Goal: Task Accomplishment & Management: Complete application form

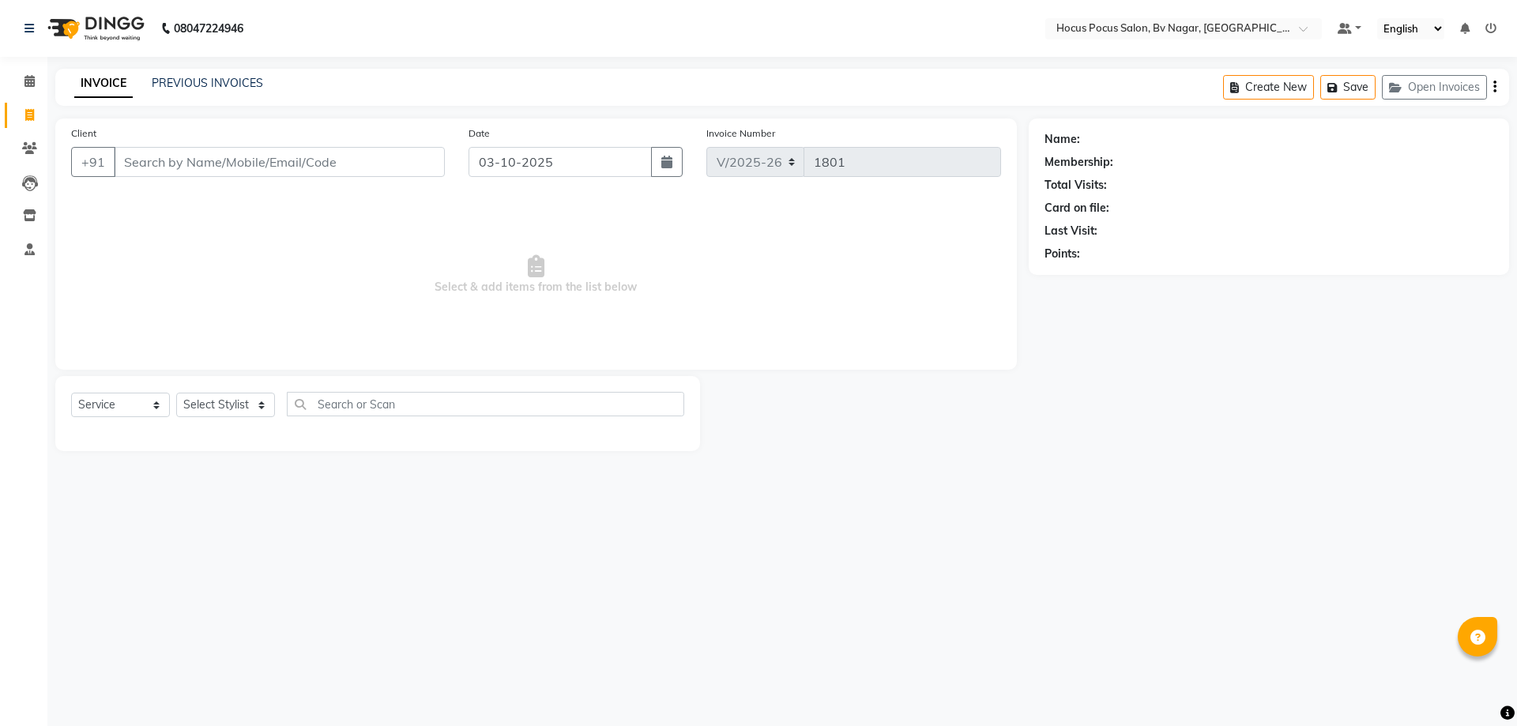
select select "6056"
select select "service"
click at [220, 89] on link "PREVIOUS INVOICES" at bounding box center [207, 83] width 111 height 14
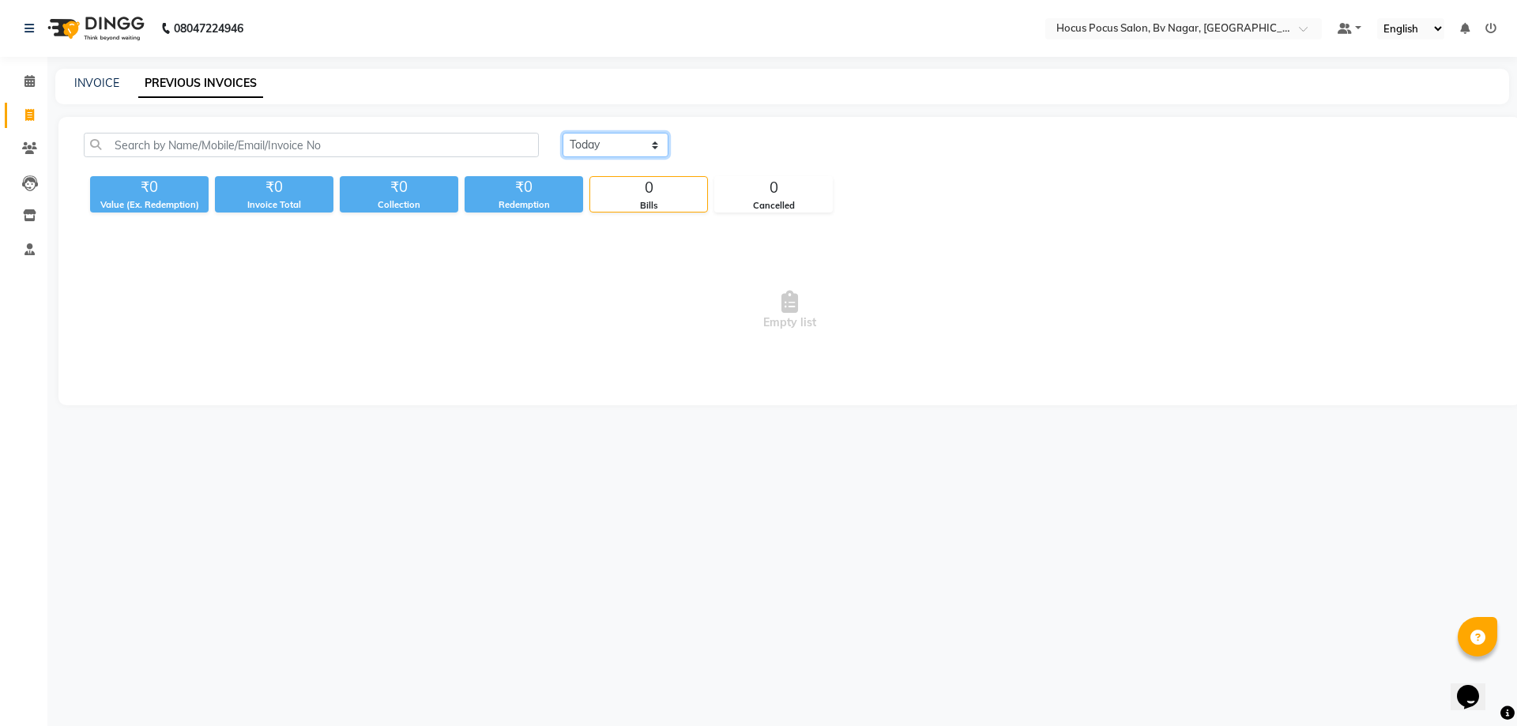
click at [625, 145] on select "[DATE] [DATE] Custom Range" at bounding box center [616, 145] width 106 height 24
select select "range"
click at [563, 133] on select "[DATE] [DATE] Custom Range" at bounding box center [616, 145] width 106 height 24
click at [760, 155] on input "03-10-2025" at bounding box center [744, 145] width 111 height 22
select select "10"
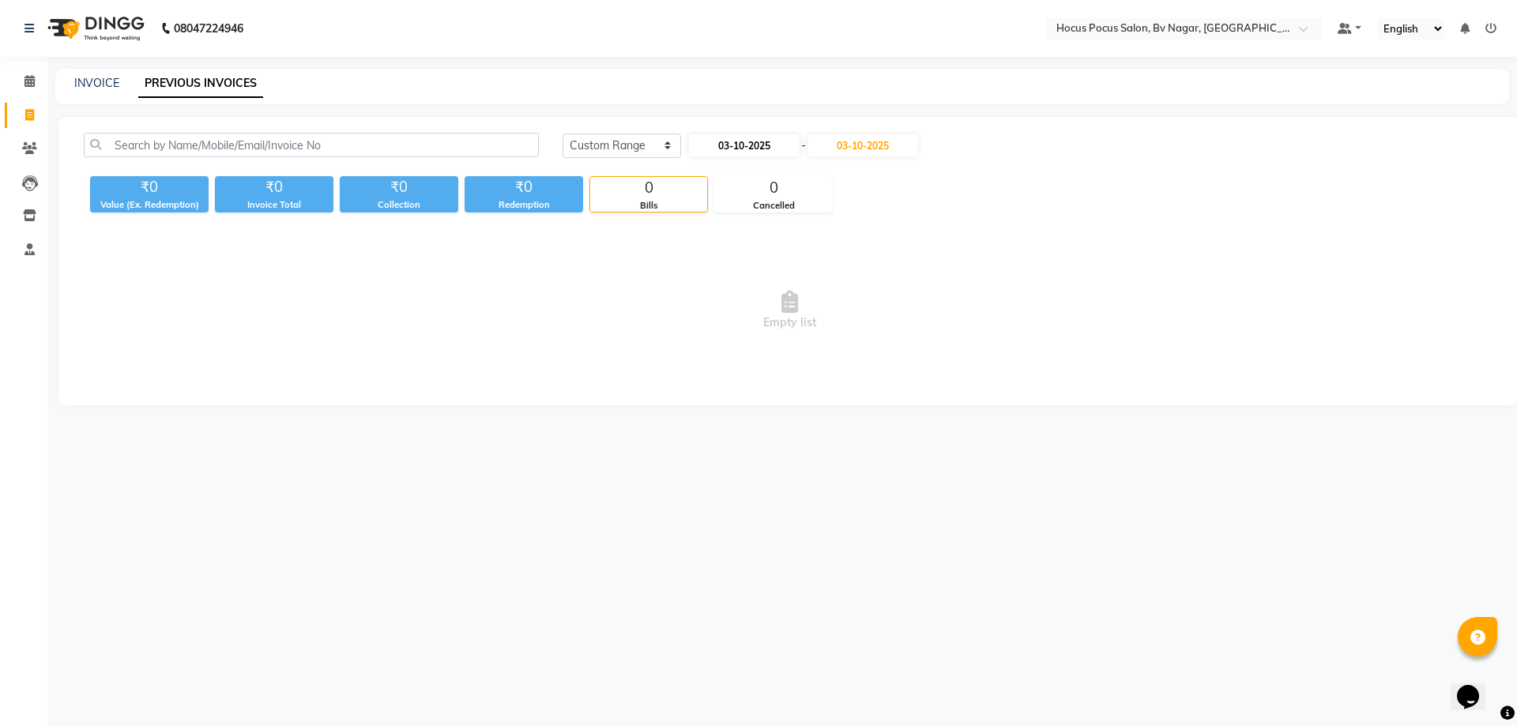
select select "2025"
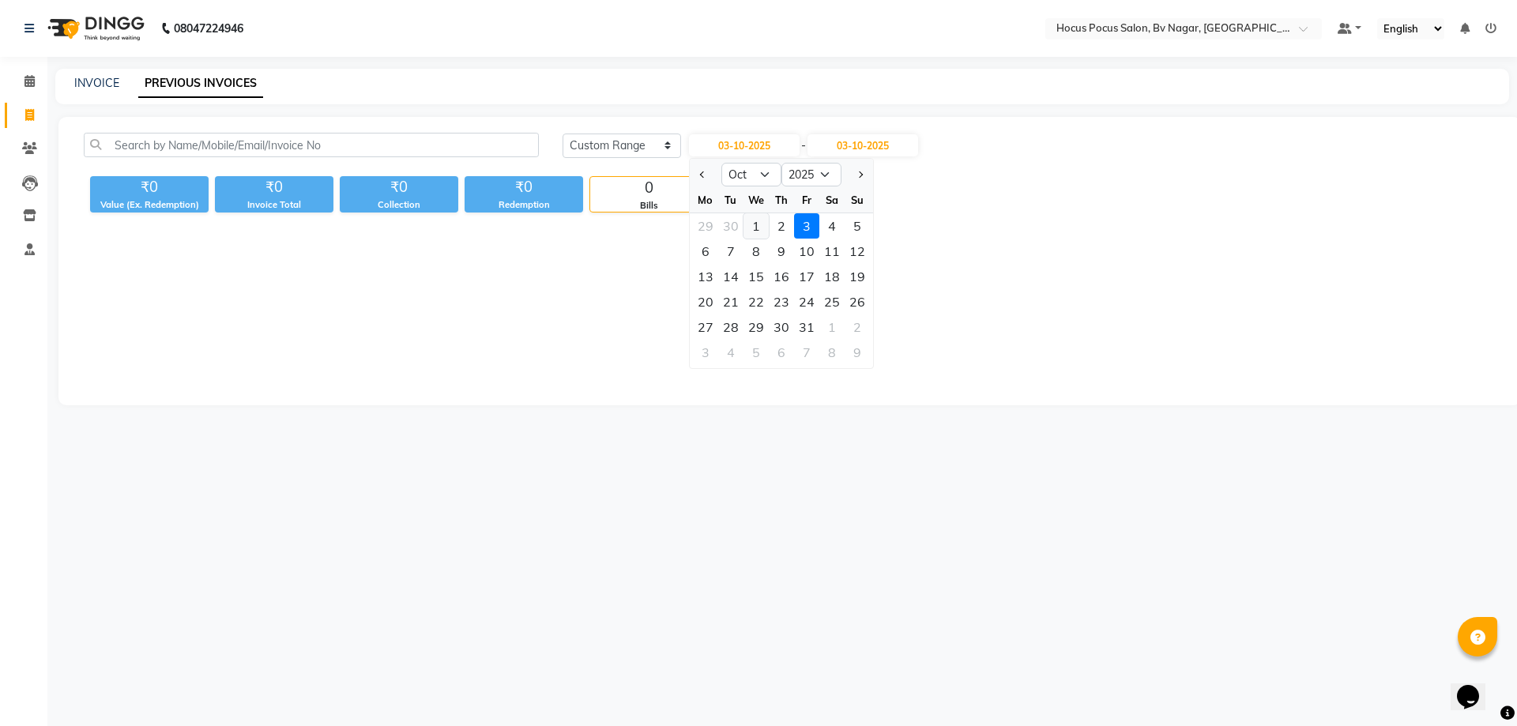
click at [758, 230] on div "1" at bounding box center [756, 225] width 25 height 25
type input "01-10-2025"
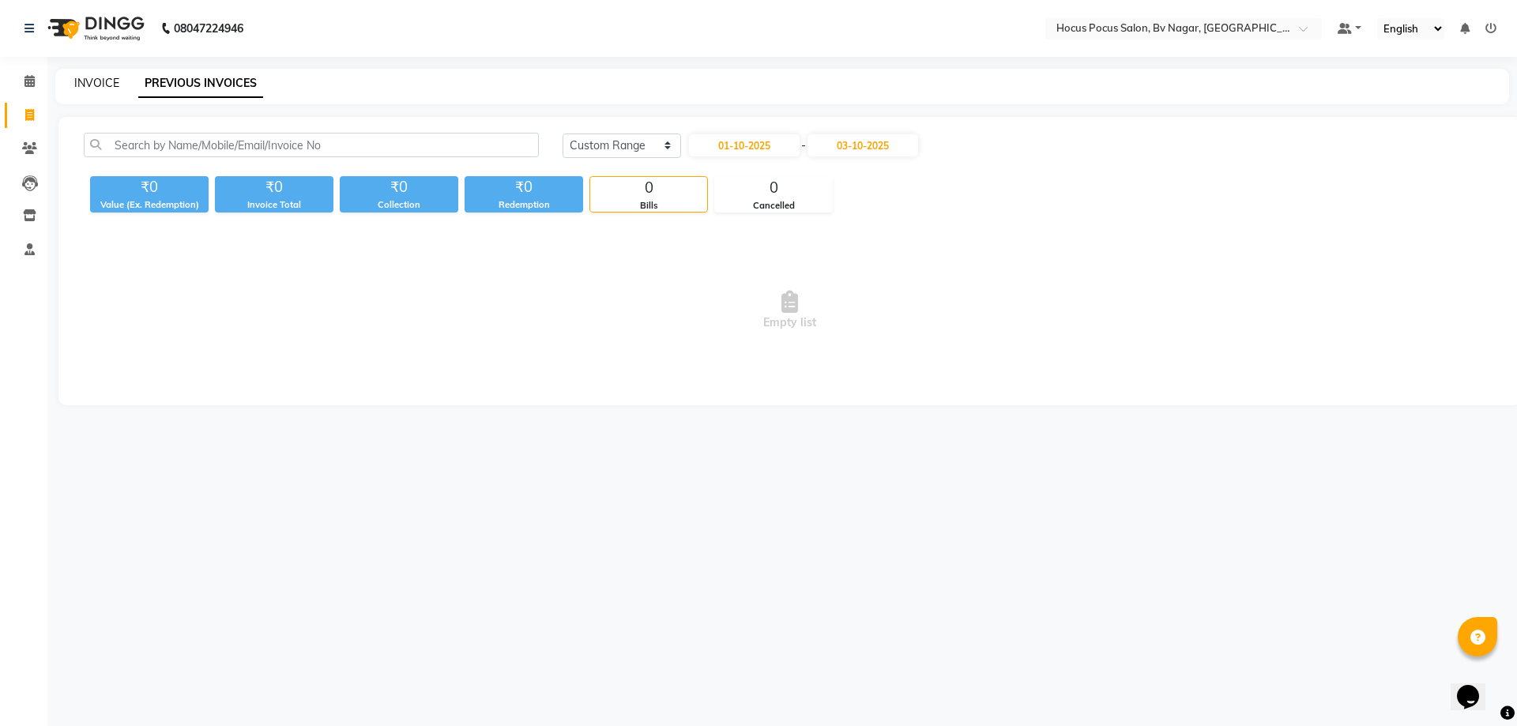
click at [104, 82] on link "INVOICE" at bounding box center [96, 83] width 45 height 14
select select "service"
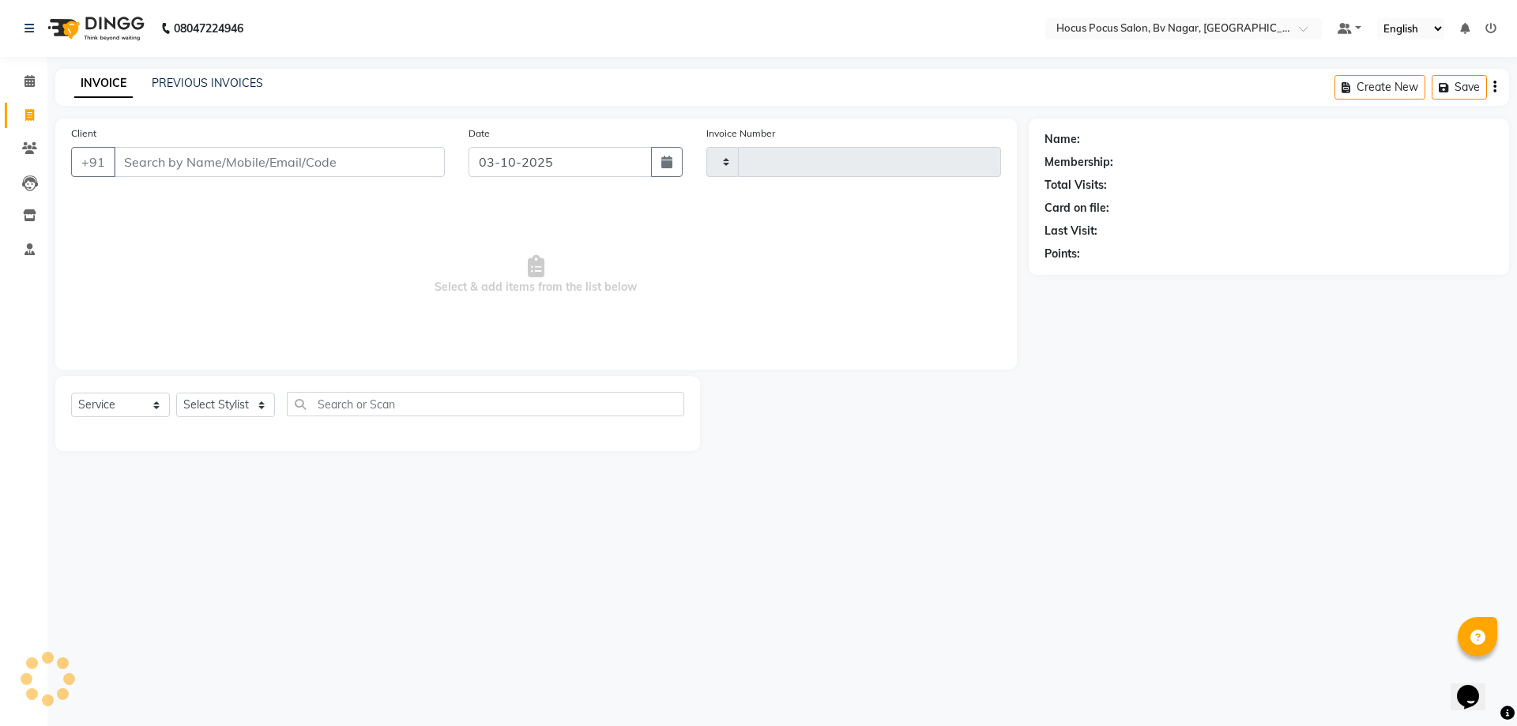
type input "1801"
select select "6056"
click at [114, 28] on img at bounding box center [94, 28] width 108 height 44
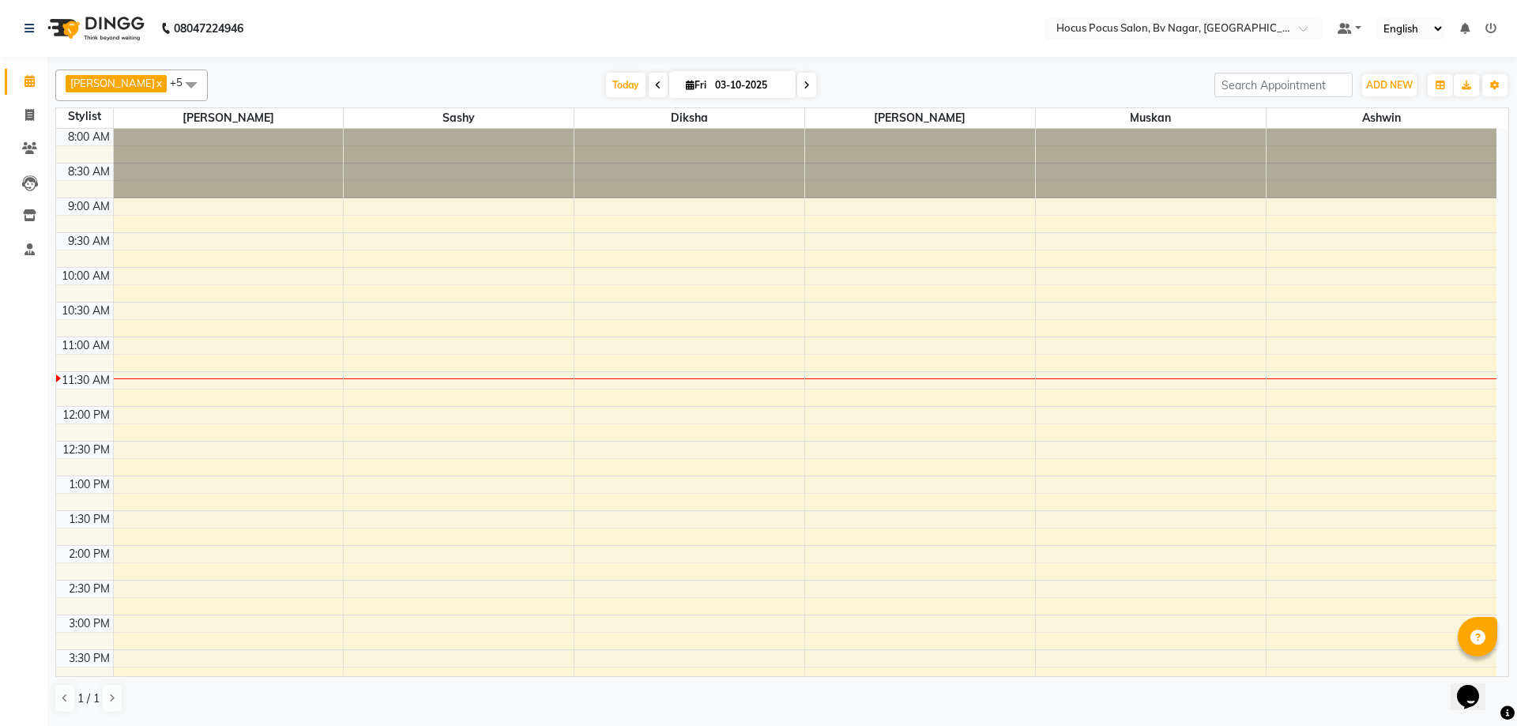
drag, startPoint x: 788, startPoint y: 93, endPoint x: 763, endPoint y: 99, distance: 25.9
click at [797, 93] on span at bounding box center [806, 85] width 19 height 24
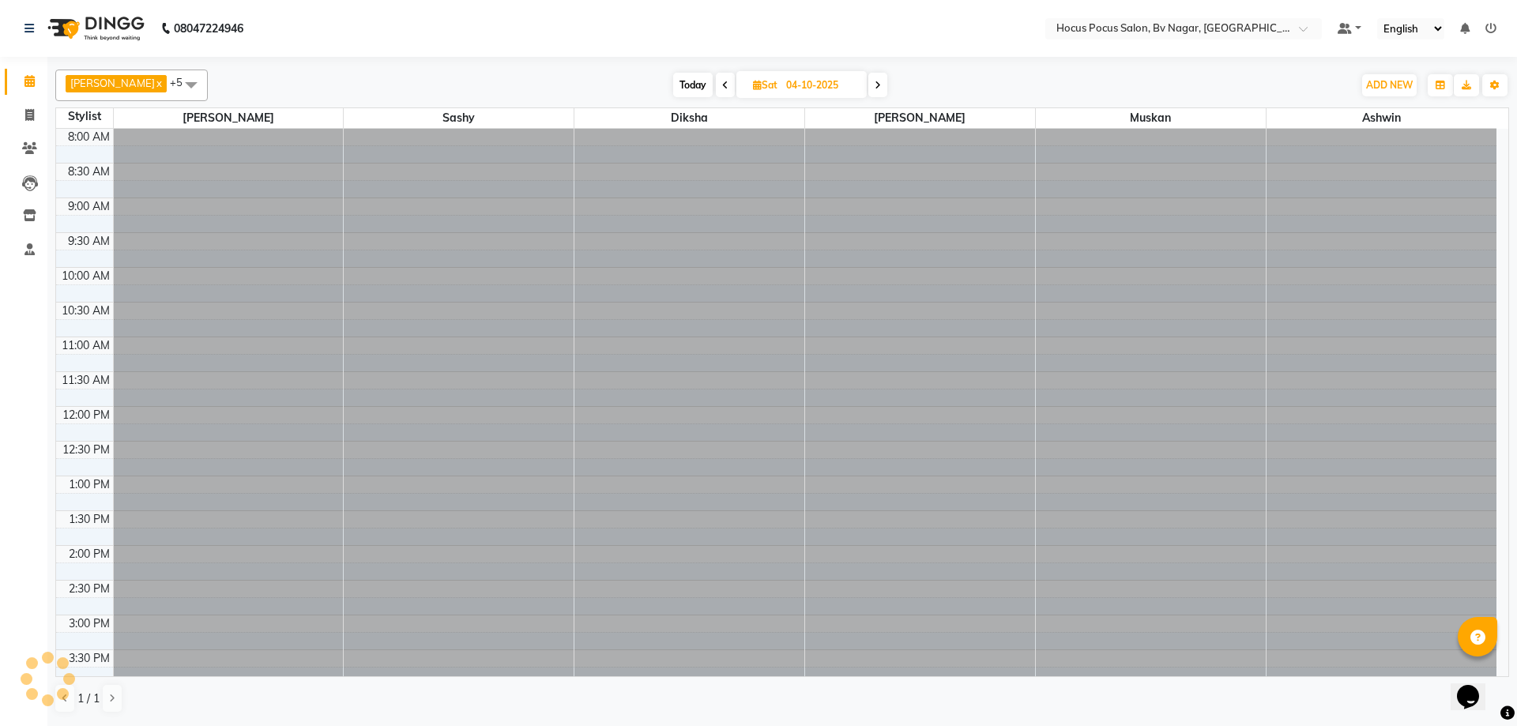
scroll to position [209, 0]
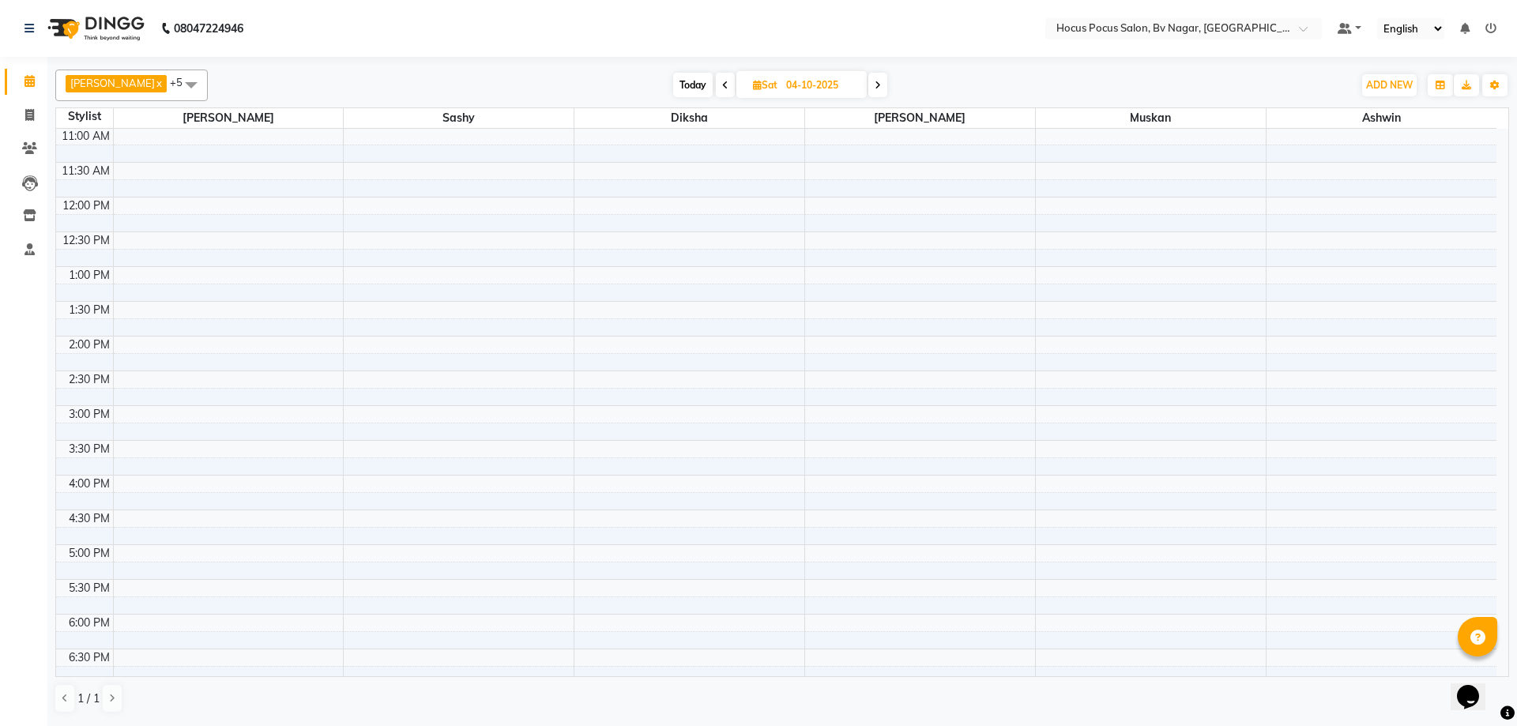
click at [716, 88] on span at bounding box center [725, 85] width 19 height 24
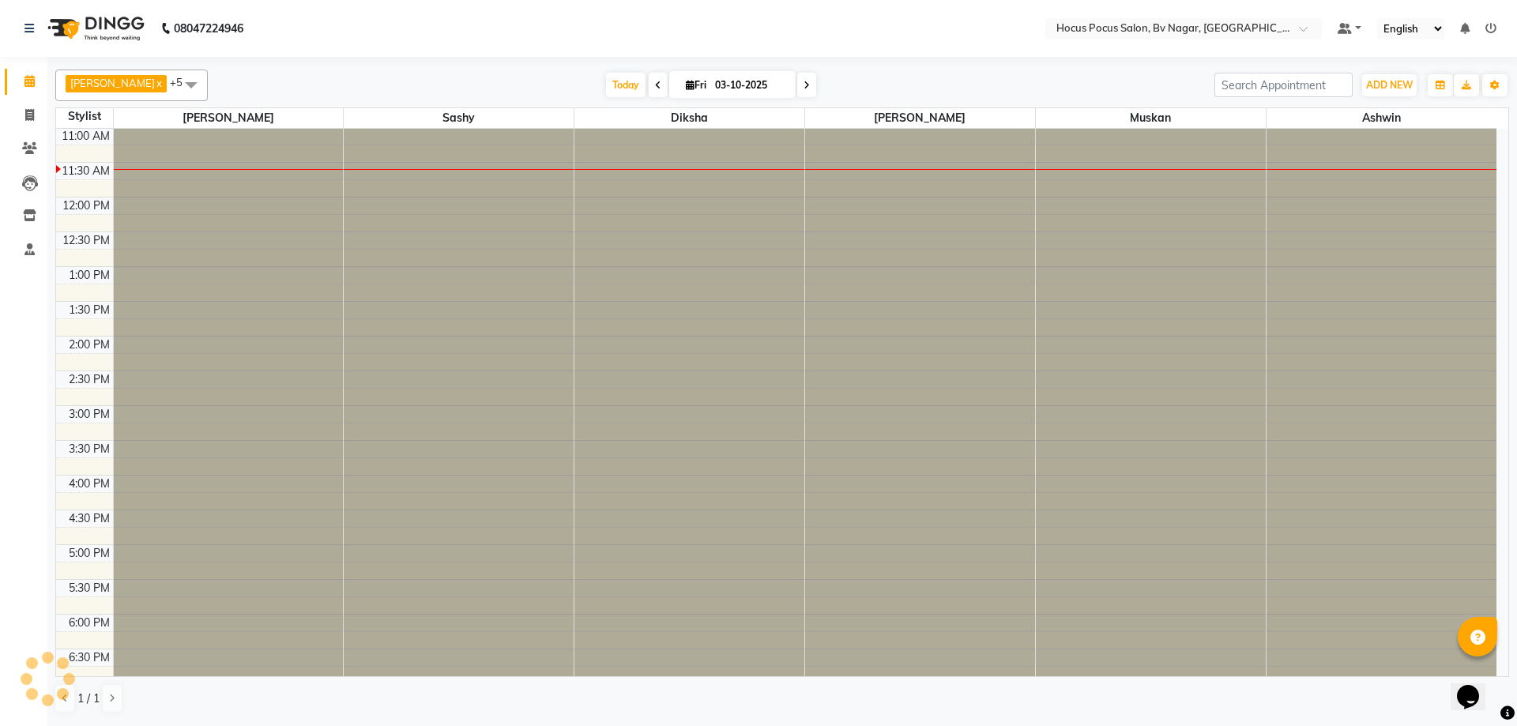
scroll to position [0, 0]
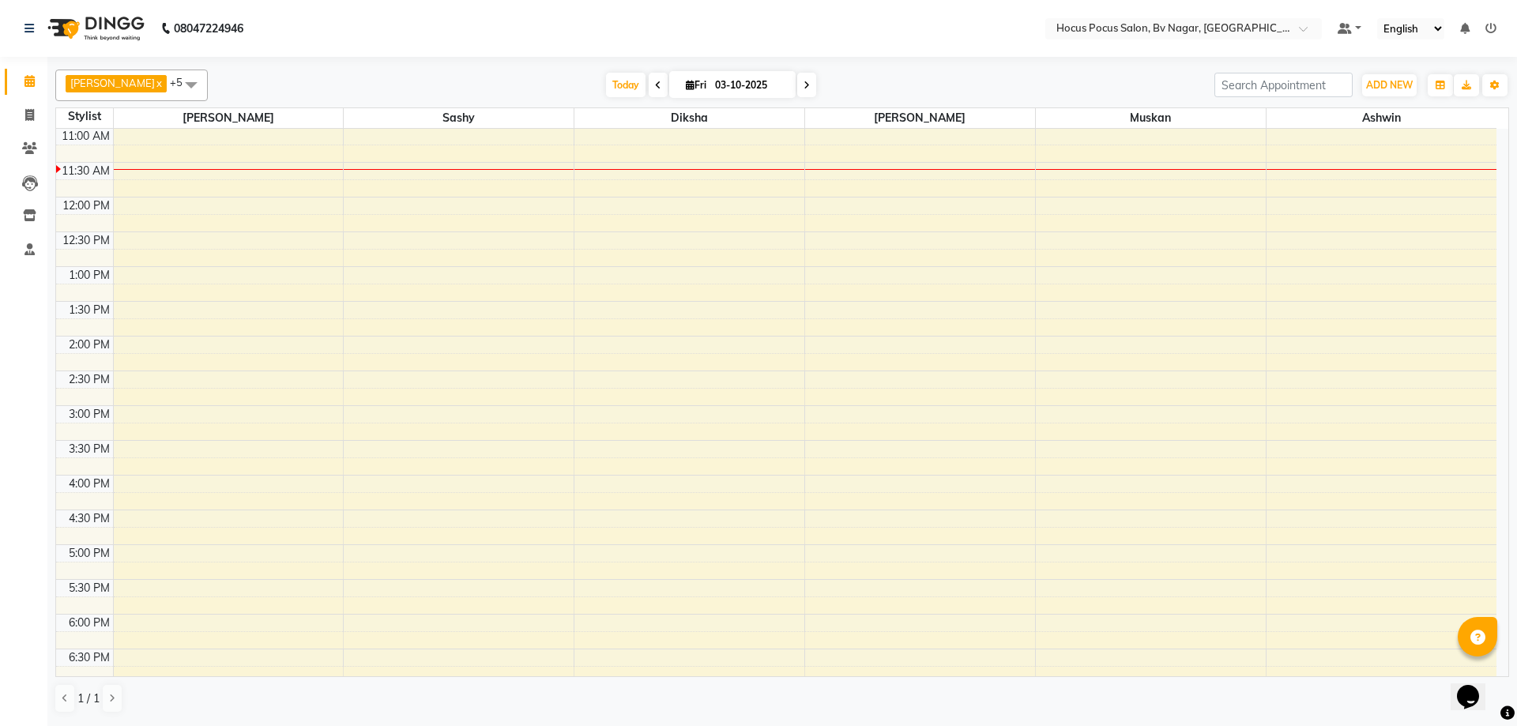
click at [797, 89] on span at bounding box center [806, 85] width 19 height 24
type input "04-10-2025"
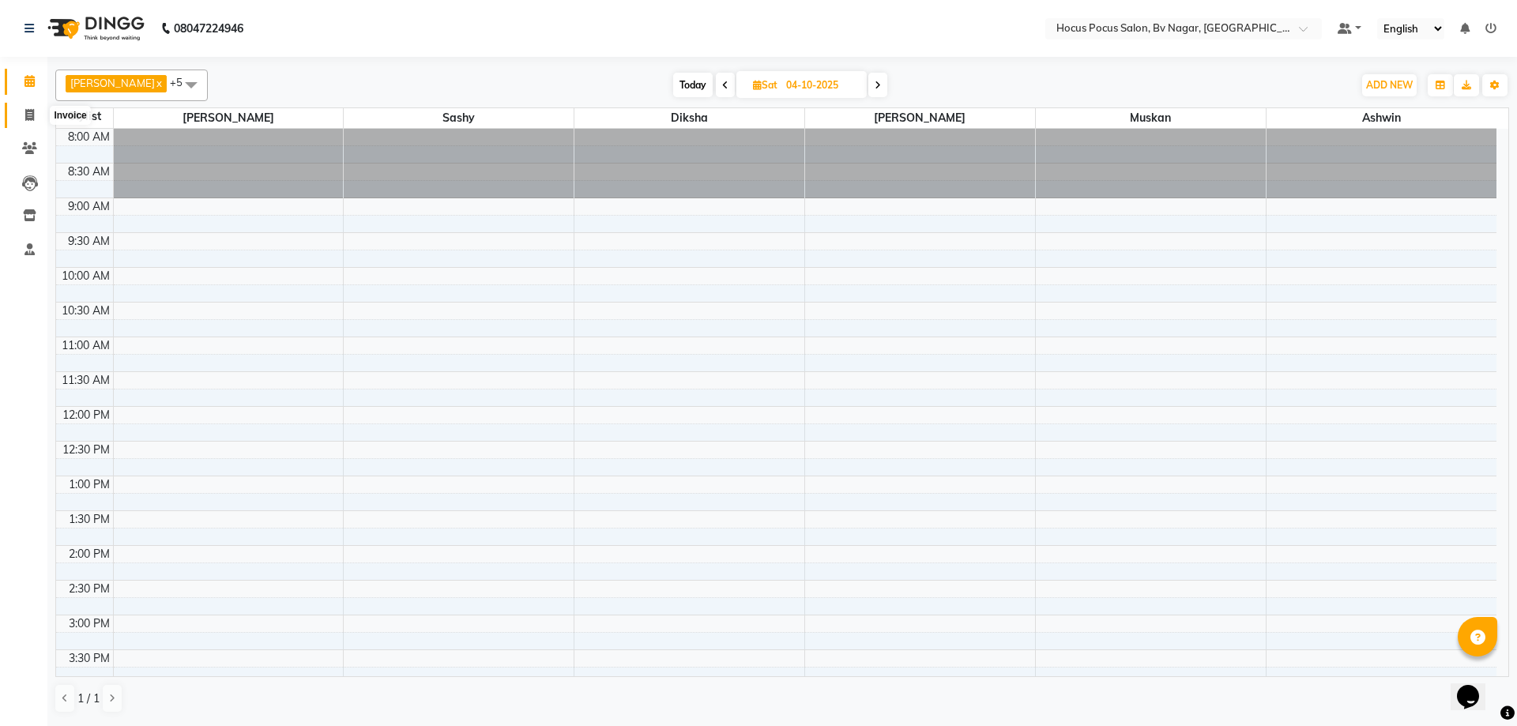
drag, startPoint x: 28, startPoint y: 112, endPoint x: 24, endPoint y: 130, distance: 18.6
click at [28, 112] on icon at bounding box center [29, 115] width 9 height 12
select select "service"
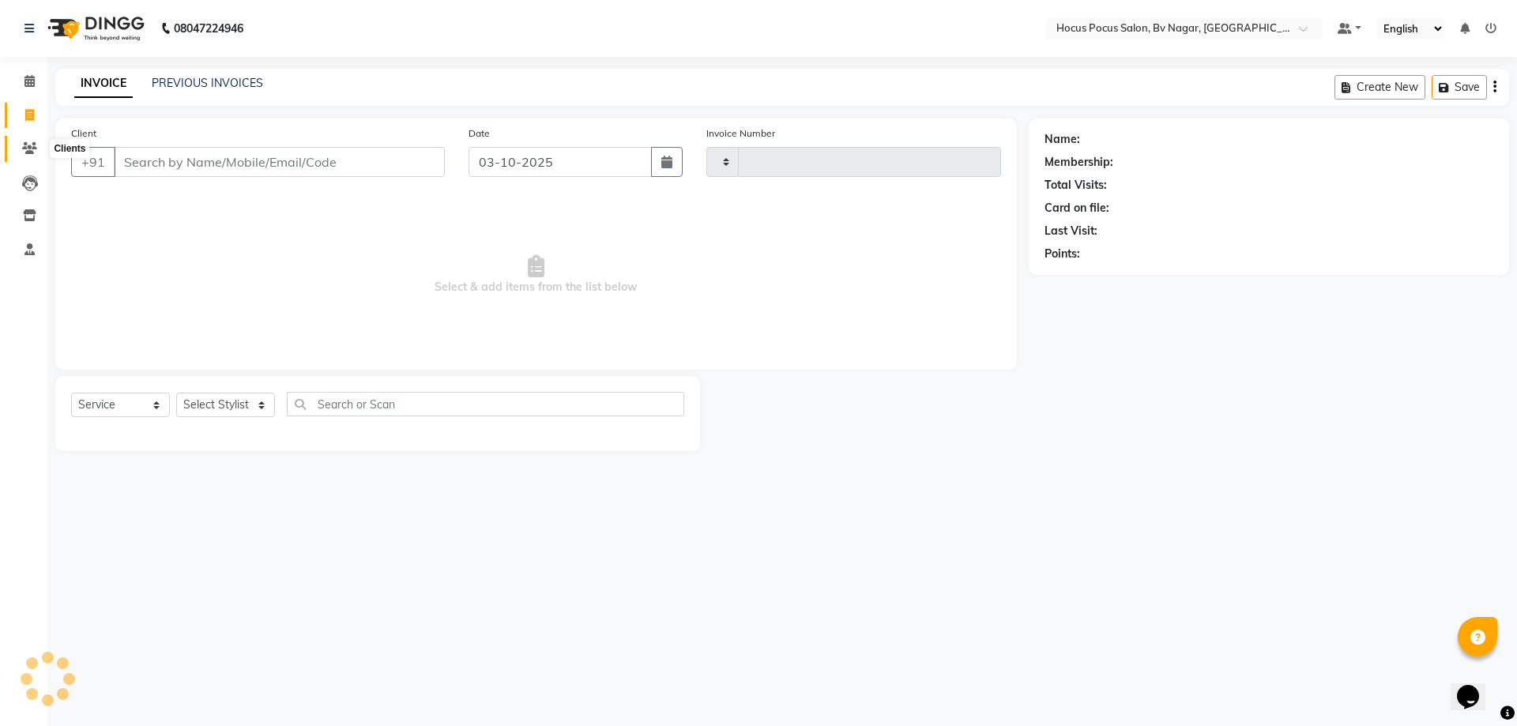
type input "1801"
select select "6056"
click at [172, 163] on input "Client" at bounding box center [279, 162] width 331 height 30
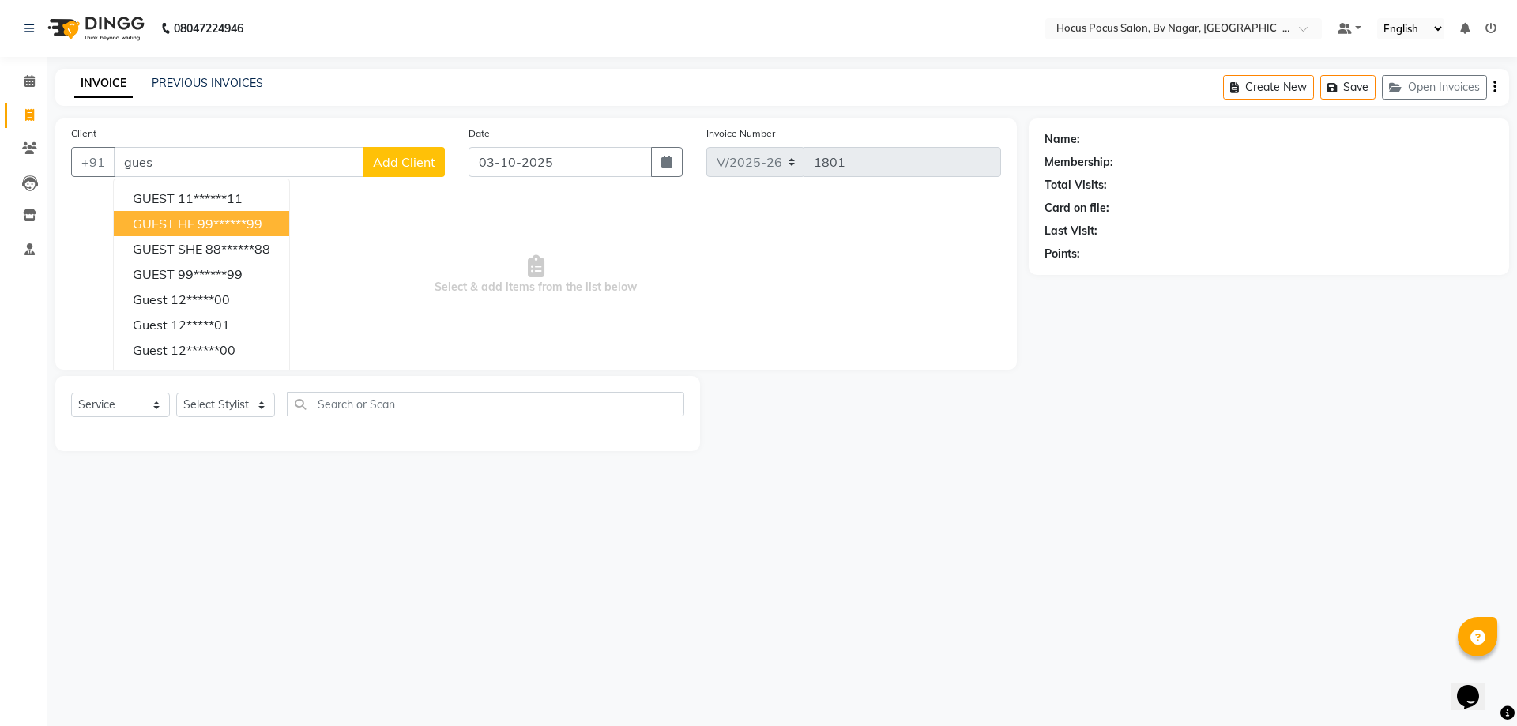
click at [179, 223] on span "GUEST HE" at bounding box center [164, 224] width 62 height 16
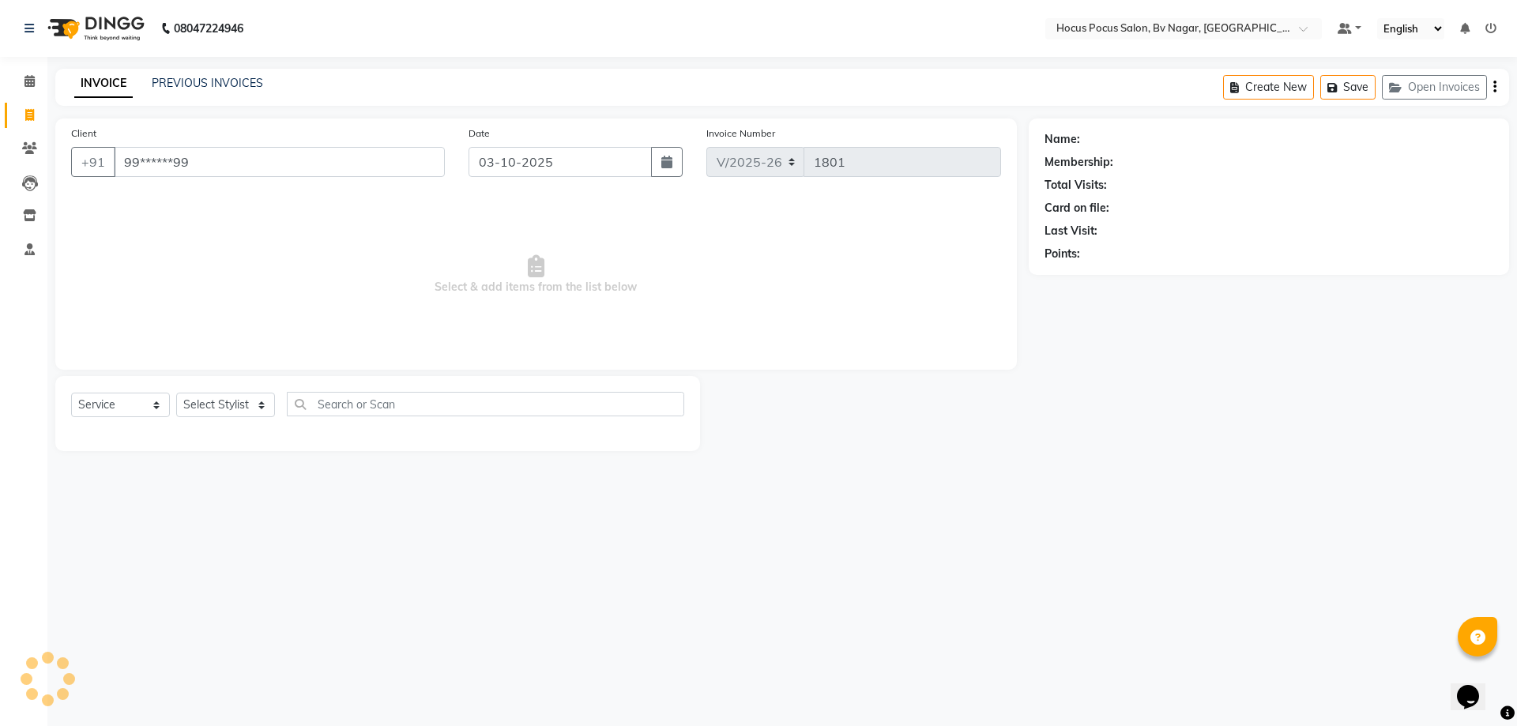
type input "99******99"
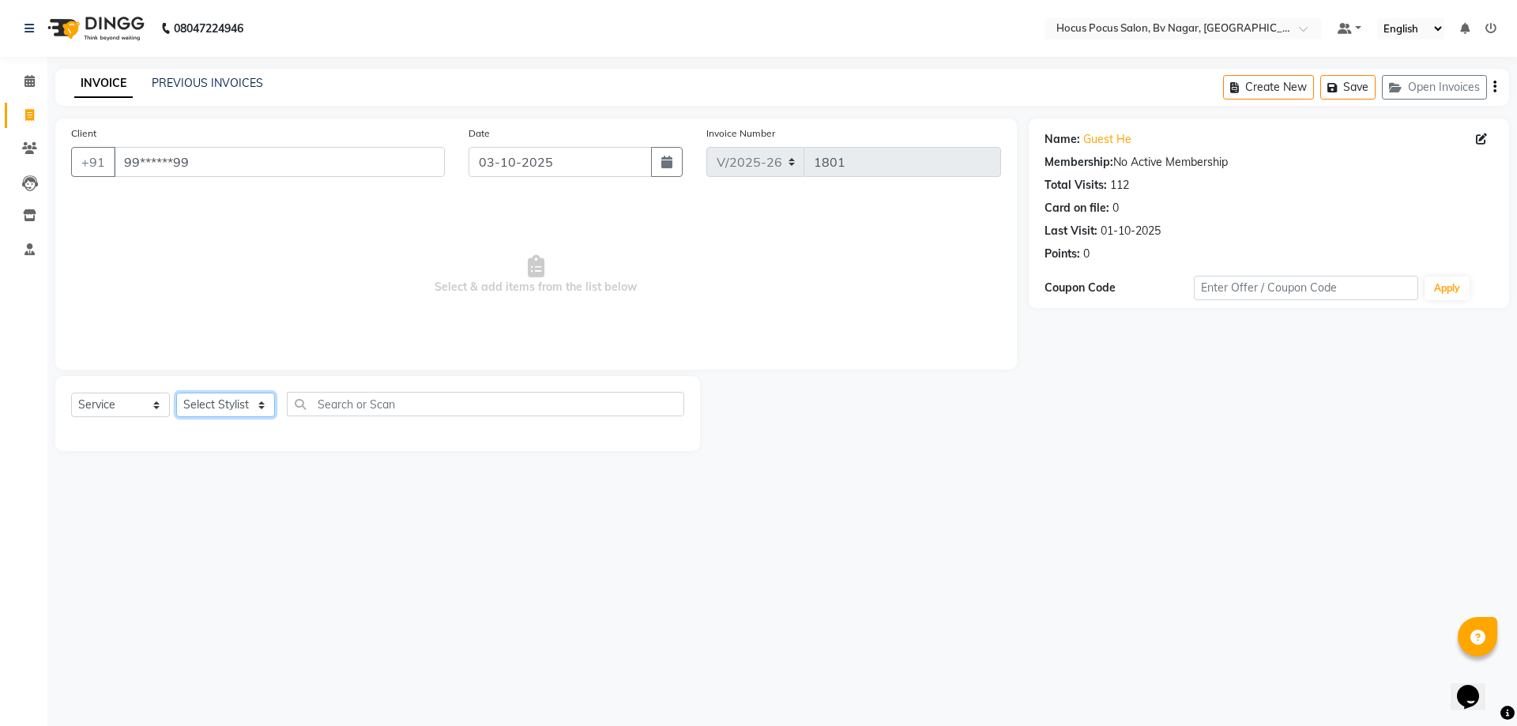
click at [227, 398] on select "Select Stylist [PERSON_NAME] [PERSON_NAME] hocus pocus [PERSON_NAME] Sashy" at bounding box center [225, 405] width 99 height 24
select select "88248"
click at [176, 393] on select "Select Stylist [PERSON_NAME] [PERSON_NAME] hocus pocus [PERSON_NAME] Sashy" at bounding box center [225, 405] width 99 height 24
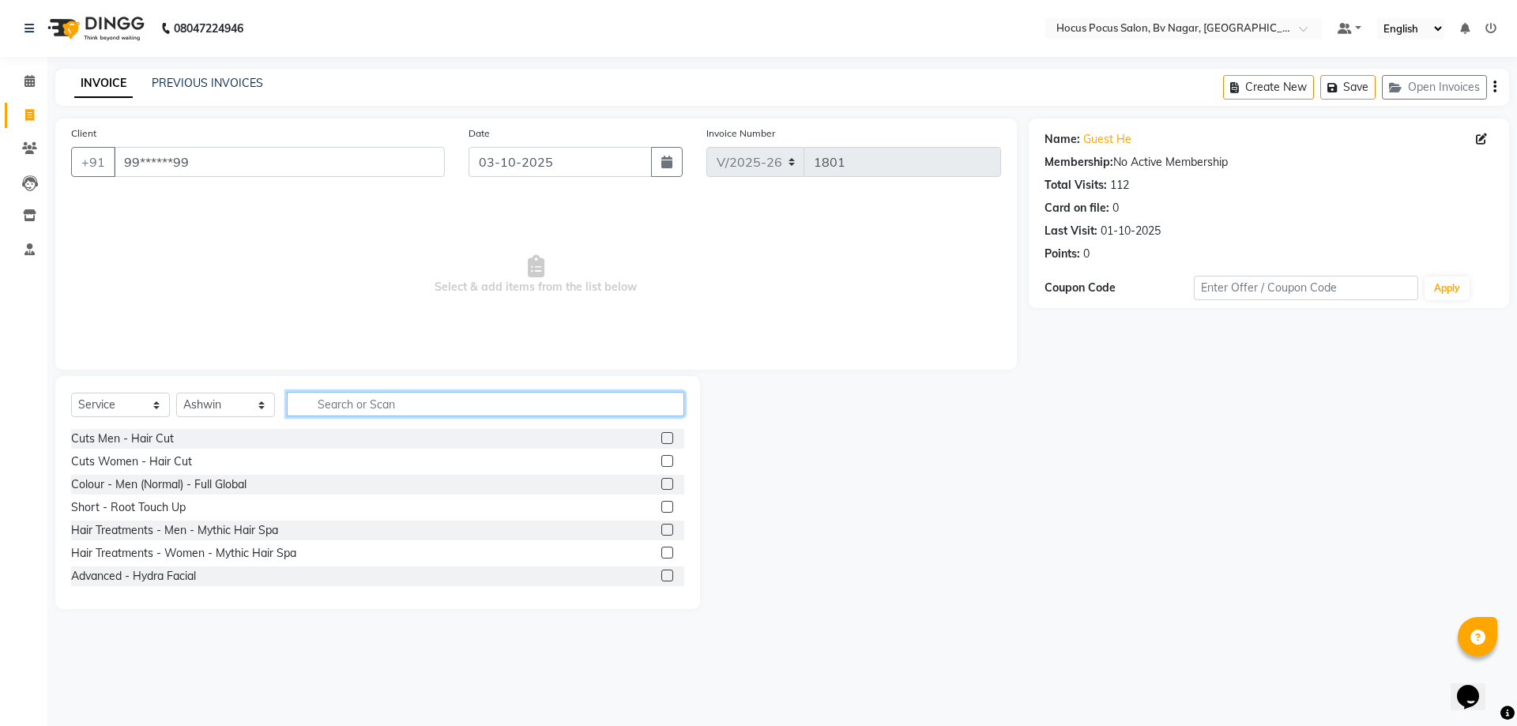
click at [347, 409] on input "text" at bounding box center [486, 404] width 398 height 24
type input "hair"
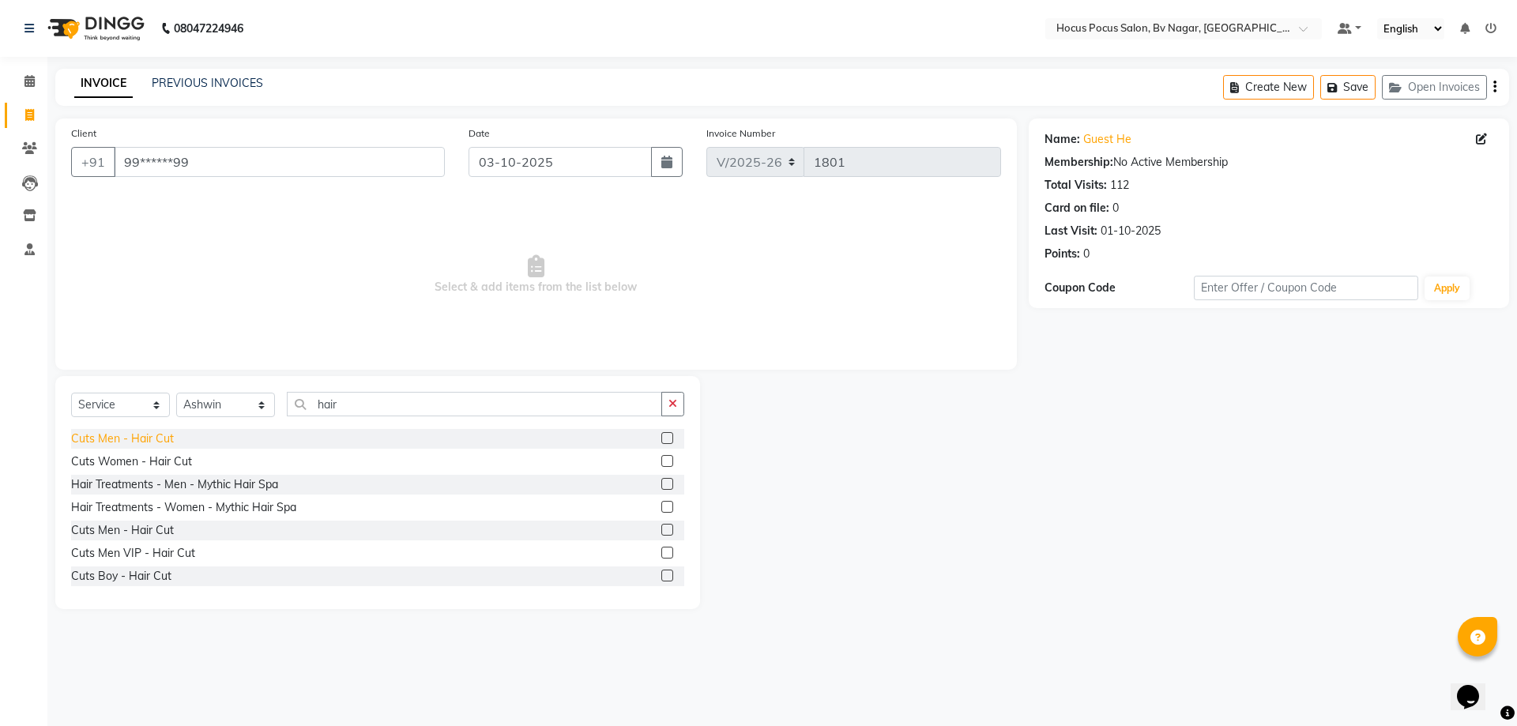
click at [153, 445] on div "Cuts Men - Hair Cut" at bounding box center [122, 439] width 103 height 17
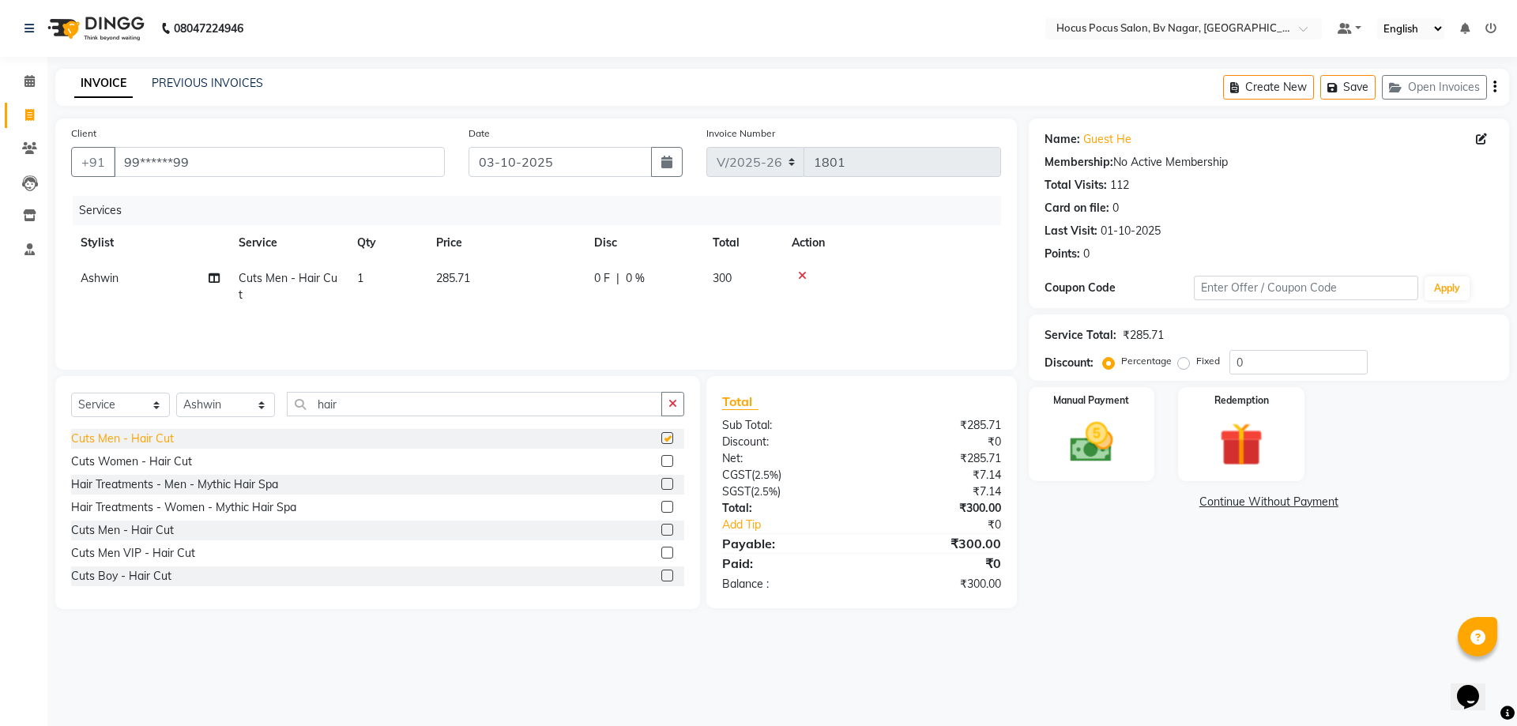
checkbox input "false"
click at [386, 404] on input "hair" at bounding box center [474, 404] width 375 height 24
type input "h"
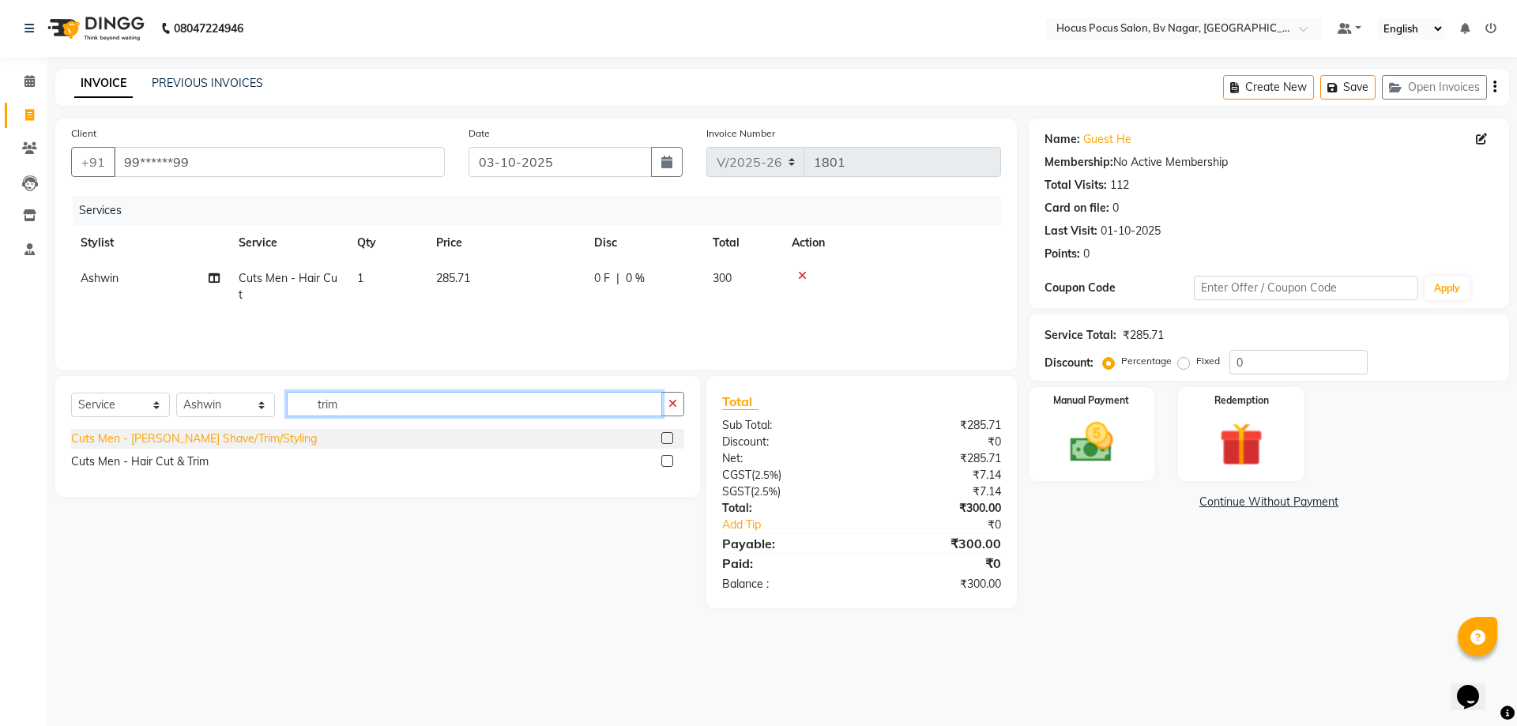
type input "trim"
click at [188, 439] on div "Cuts Men - [PERSON_NAME] Shave/Trim/Styling" at bounding box center [194, 439] width 246 height 17
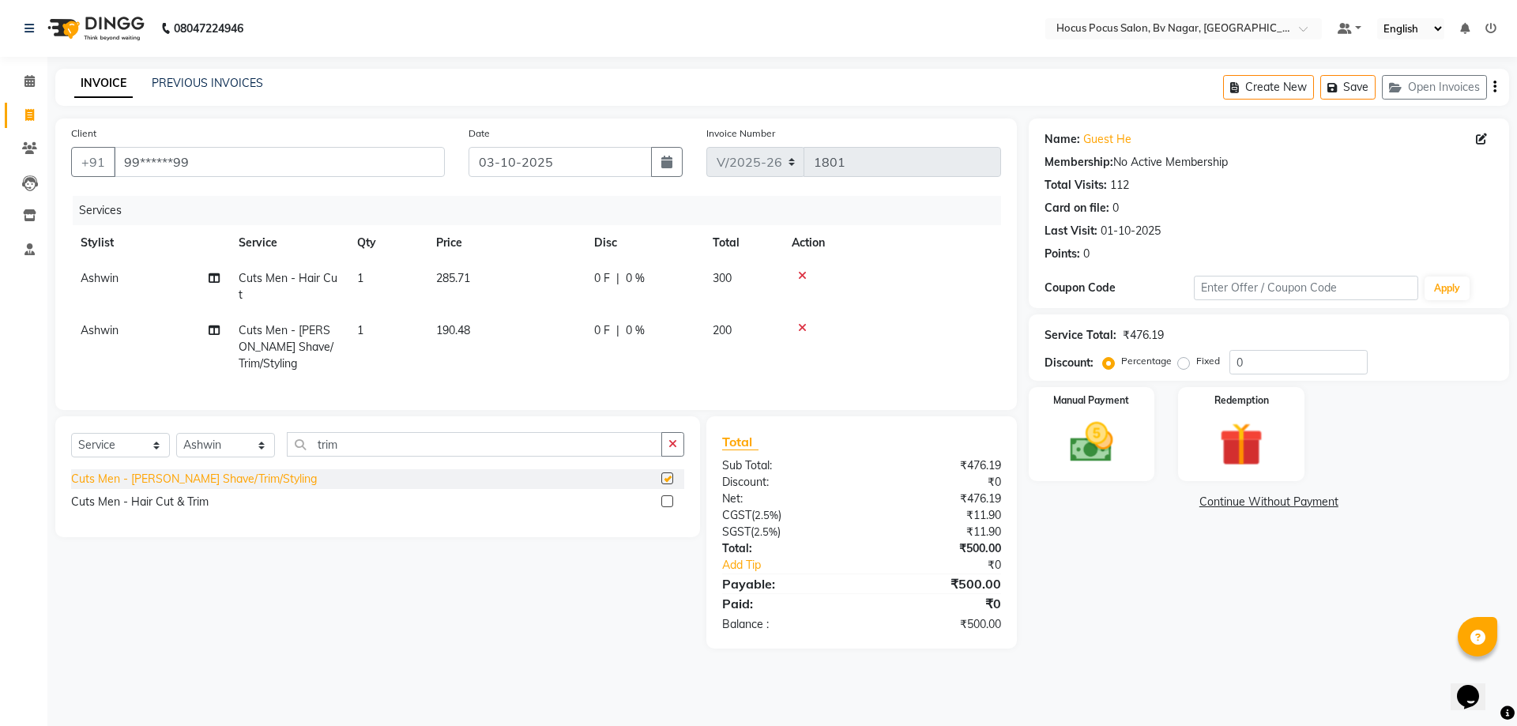
checkbox input "false"
click at [1102, 462] on img at bounding box center [1091, 442] width 73 height 52
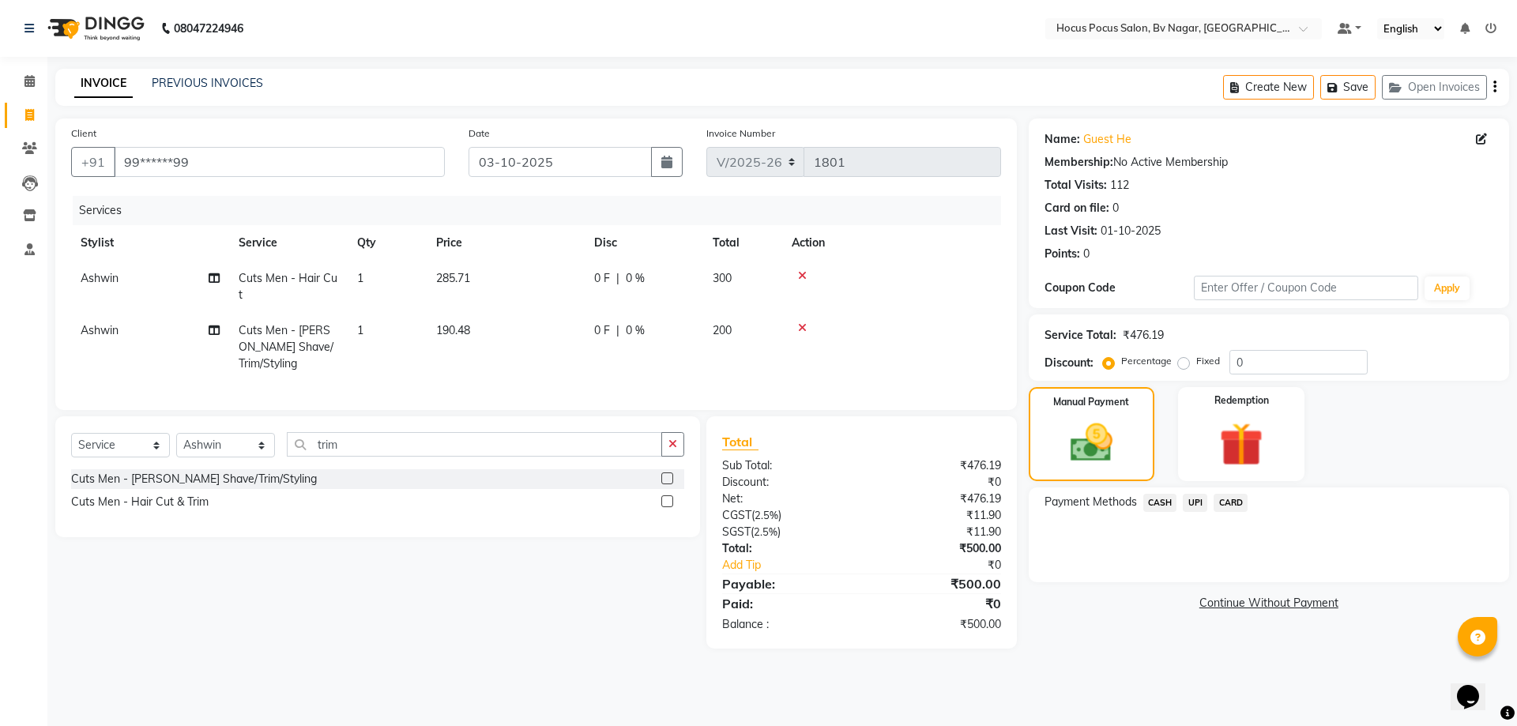
click at [1195, 501] on span "UPI" at bounding box center [1195, 503] width 24 height 18
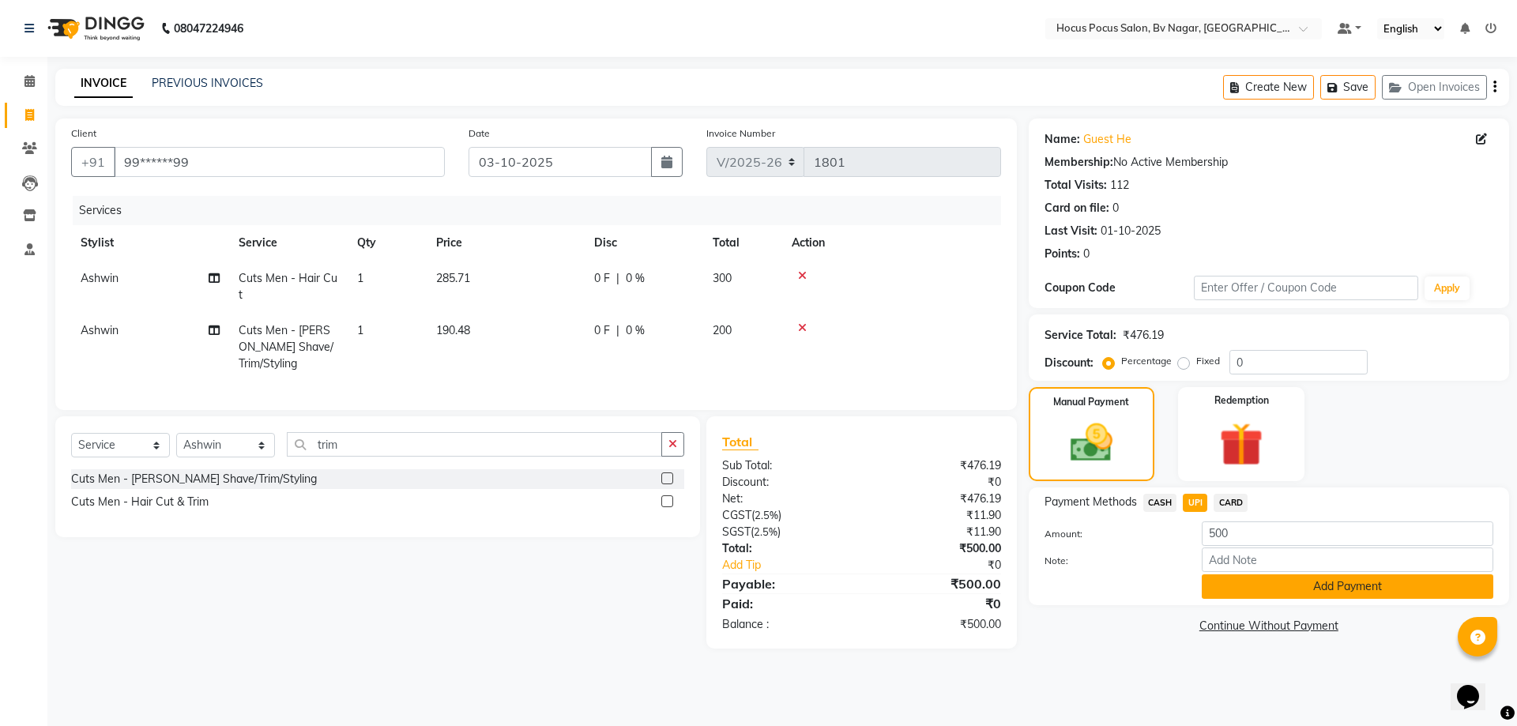
click at [1225, 587] on button "Add Payment" at bounding box center [1348, 587] width 292 height 24
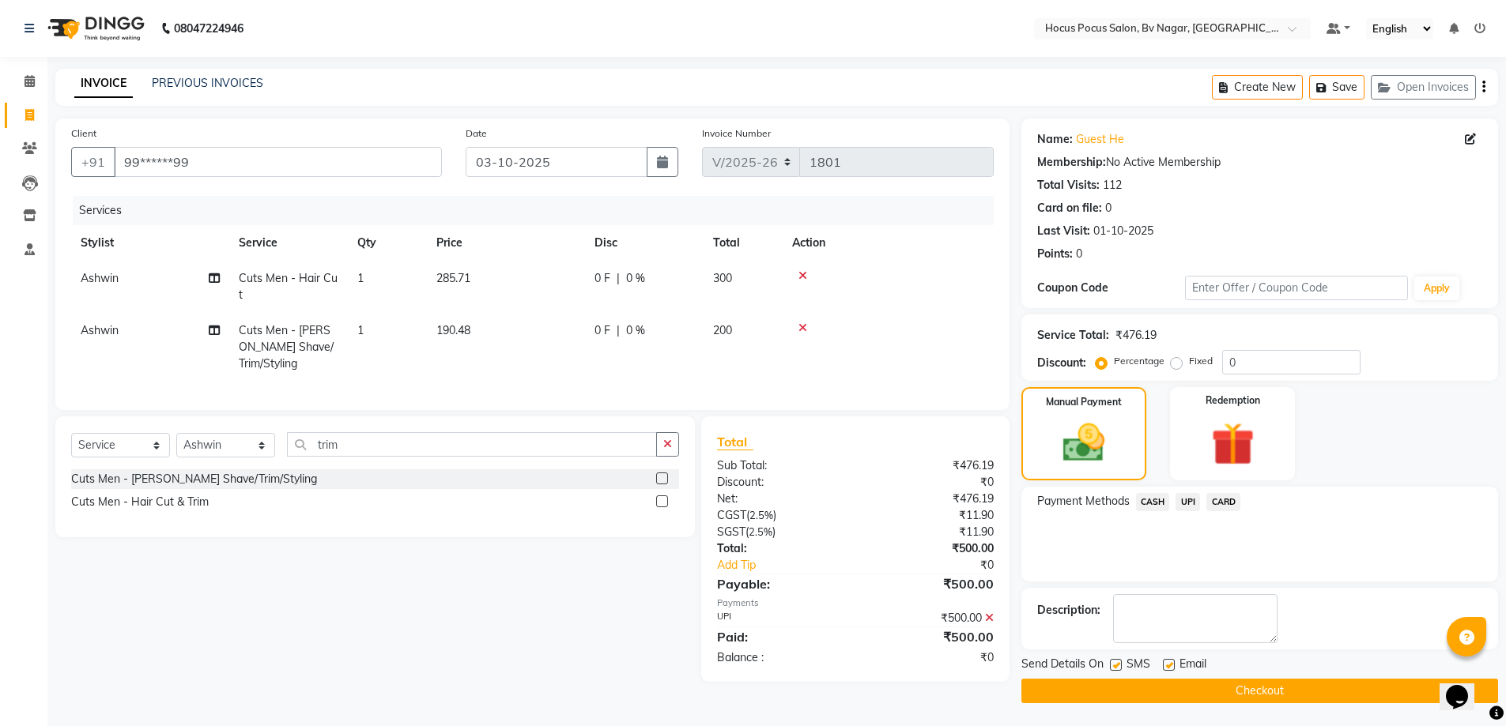
click at [1114, 661] on label at bounding box center [1116, 665] width 12 height 12
click at [1114, 661] on input "checkbox" at bounding box center [1115, 666] width 10 height 10
checkbox input "false"
click at [1166, 665] on label at bounding box center [1169, 665] width 12 height 12
click at [1166, 665] on input "checkbox" at bounding box center [1168, 666] width 10 height 10
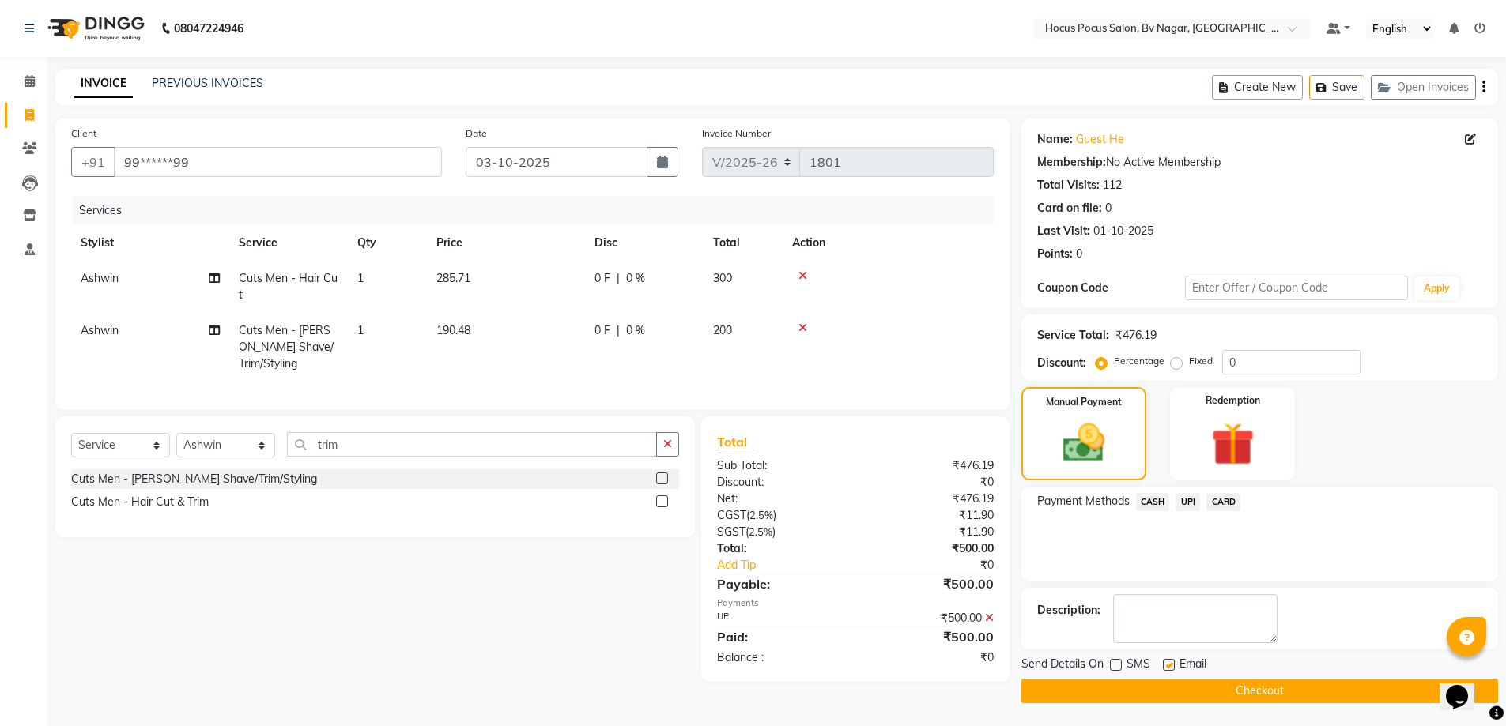
checkbox input "false"
click at [1163, 690] on button "Checkout" at bounding box center [1259, 691] width 477 height 24
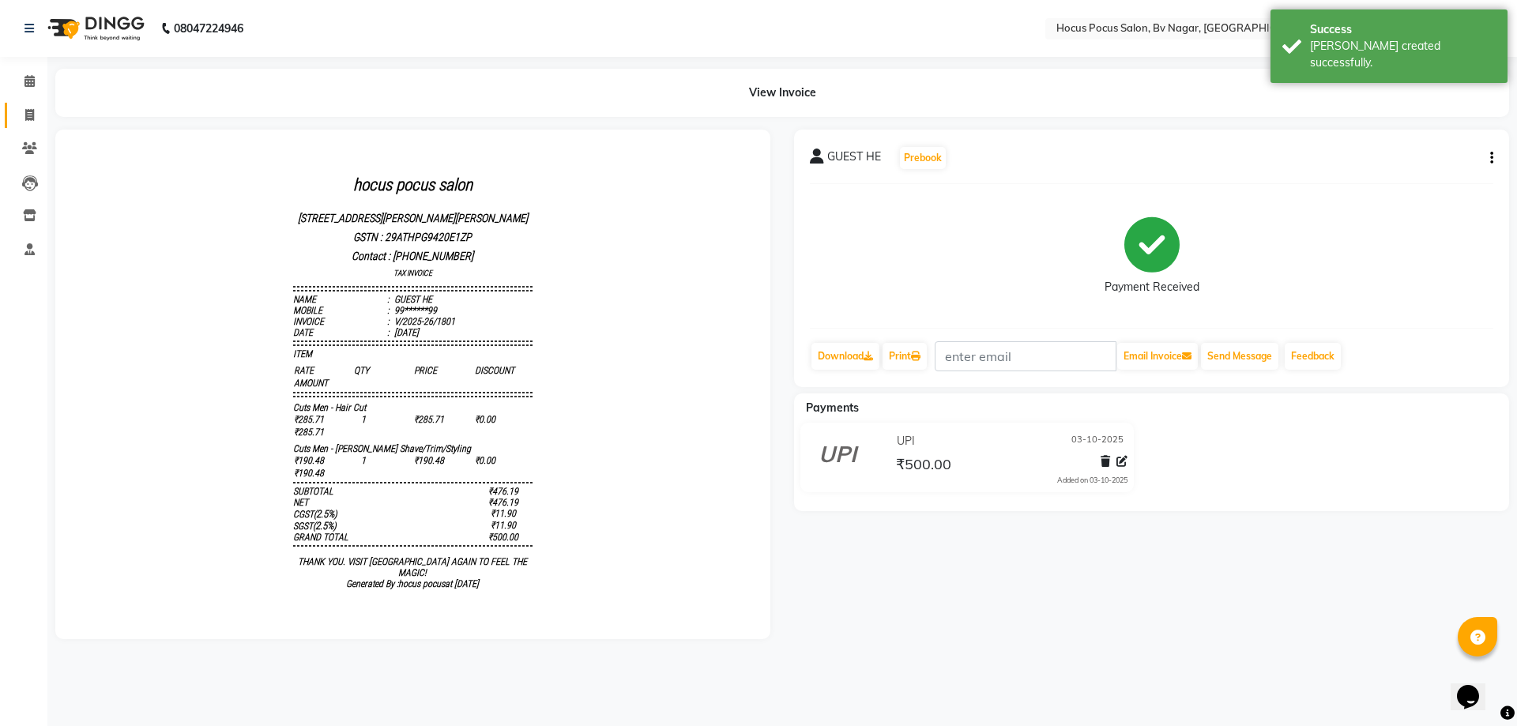
click at [28, 116] on icon at bounding box center [29, 115] width 9 height 12
select select "6056"
select select "service"
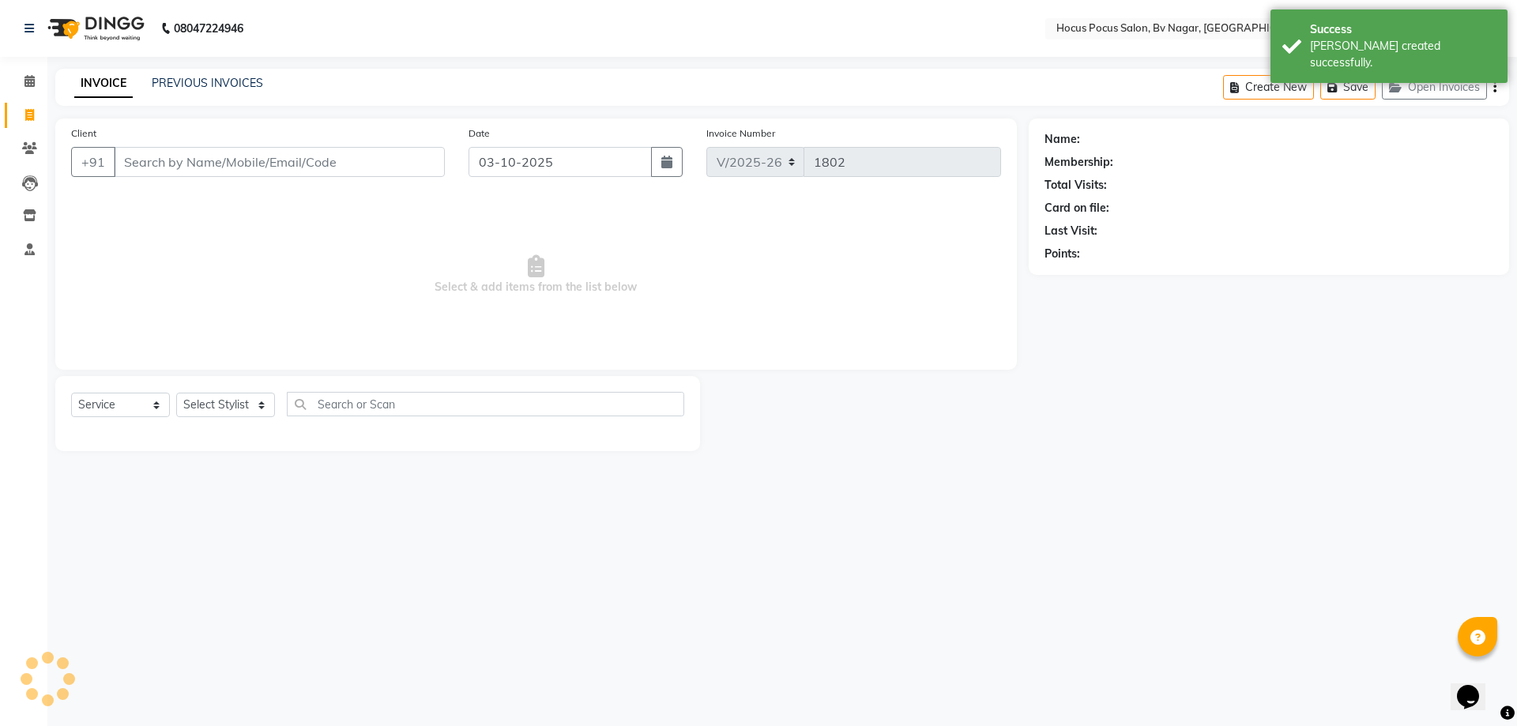
click at [175, 159] on input "Client" at bounding box center [279, 162] width 331 height 30
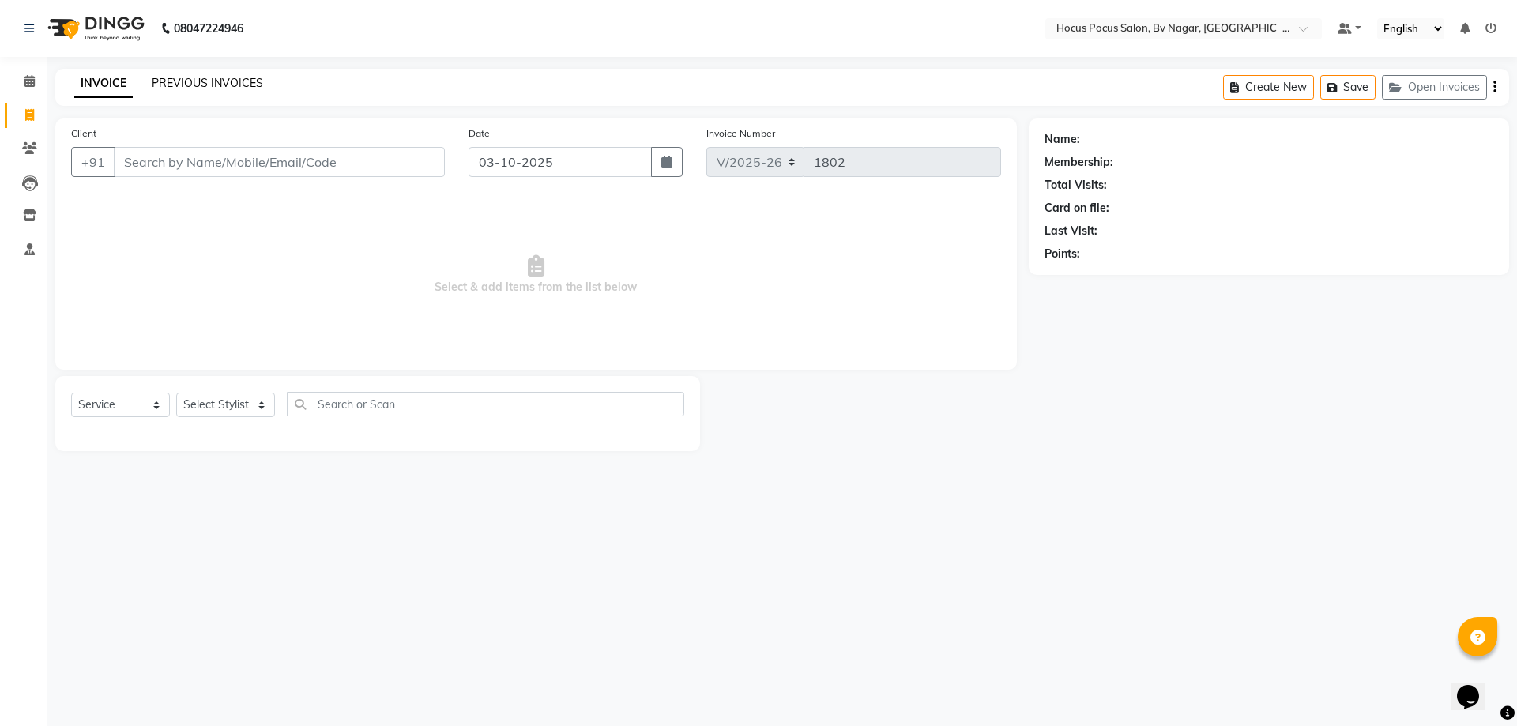
click at [187, 83] on link "PREVIOUS INVOICES" at bounding box center [207, 83] width 111 height 14
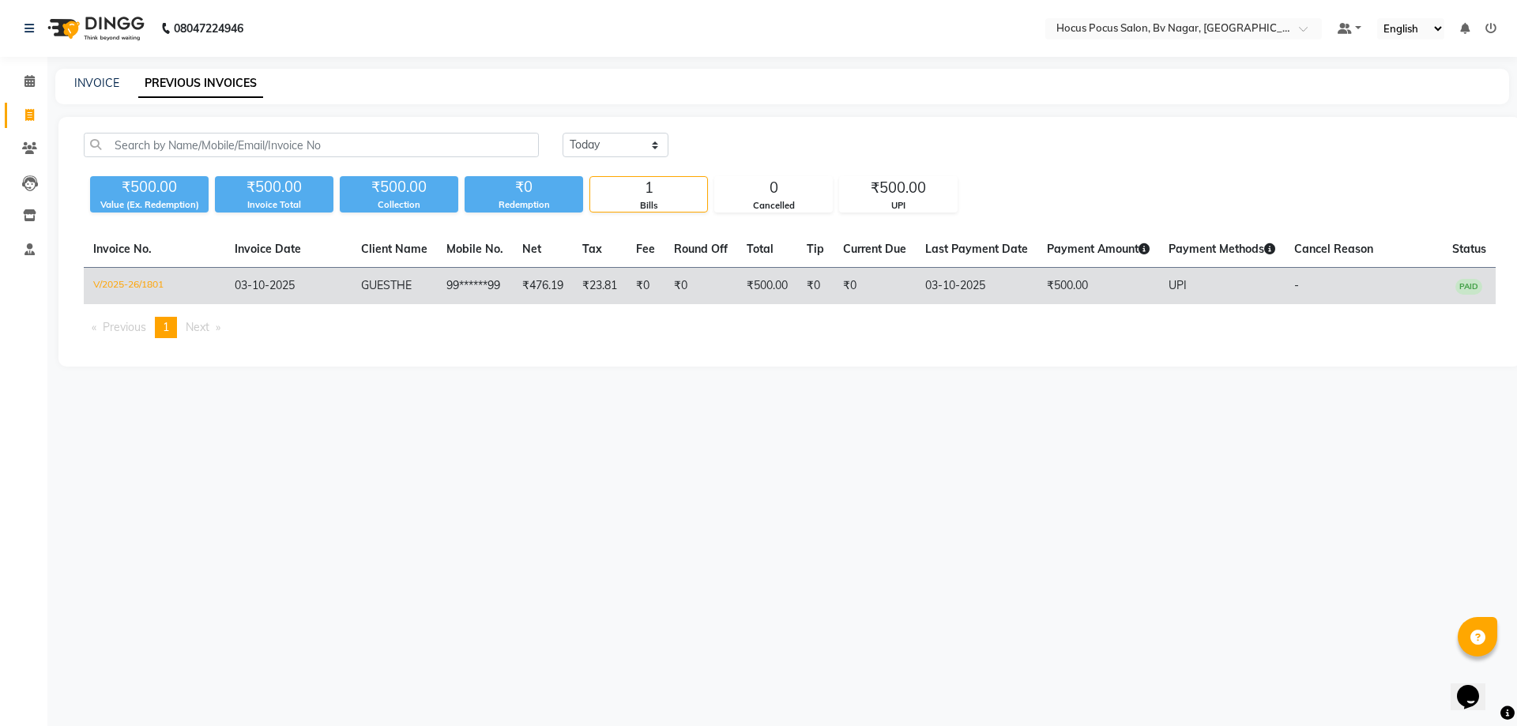
click at [630, 289] on td "₹0" at bounding box center [646, 286] width 38 height 37
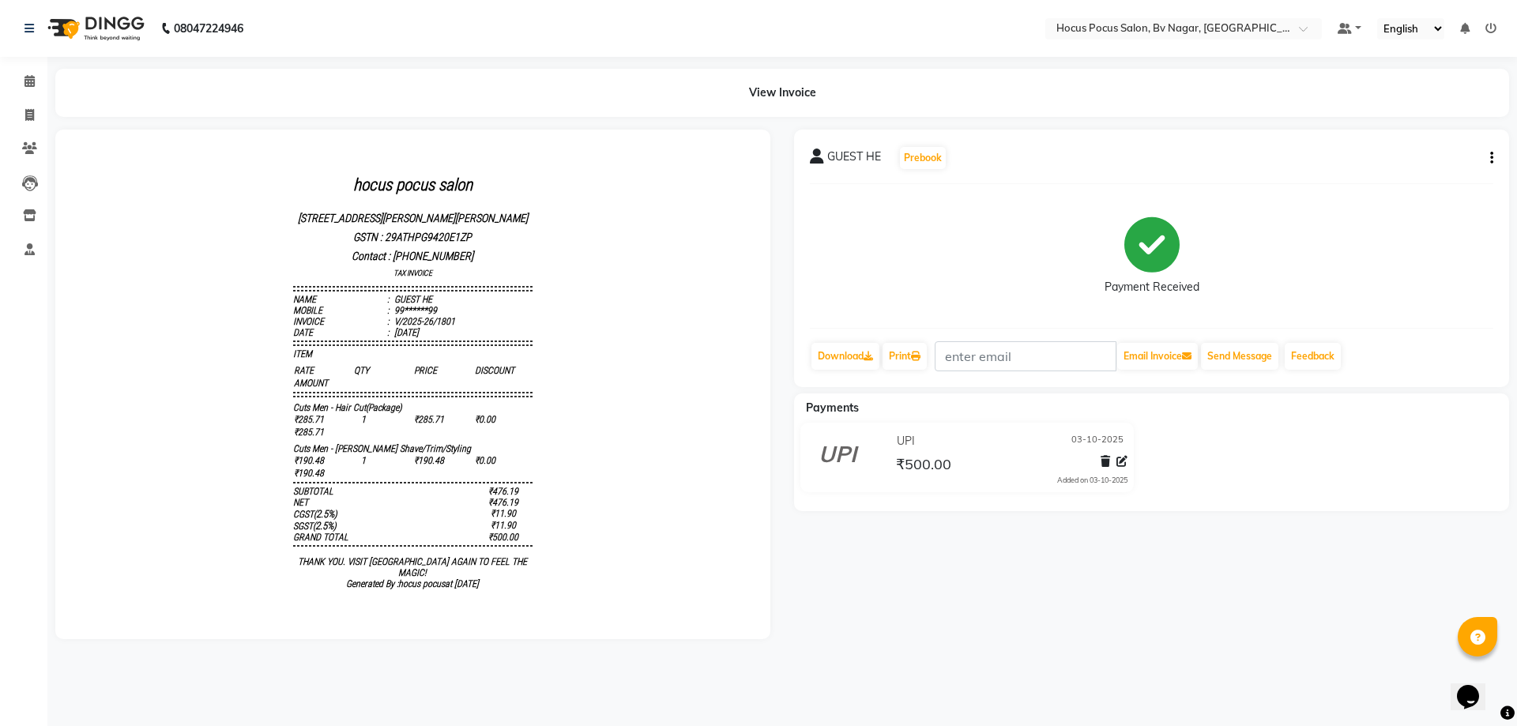
click at [379, 439] on div "₹285.71 1 ₹285.71 ₹0.00 ₹285.71" at bounding box center [412, 425] width 239 height 25
click at [398, 338] on div "[DATE]" at bounding box center [405, 332] width 28 height 11
click at [33, 107] on span at bounding box center [30, 116] width 28 height 18
select select "service"
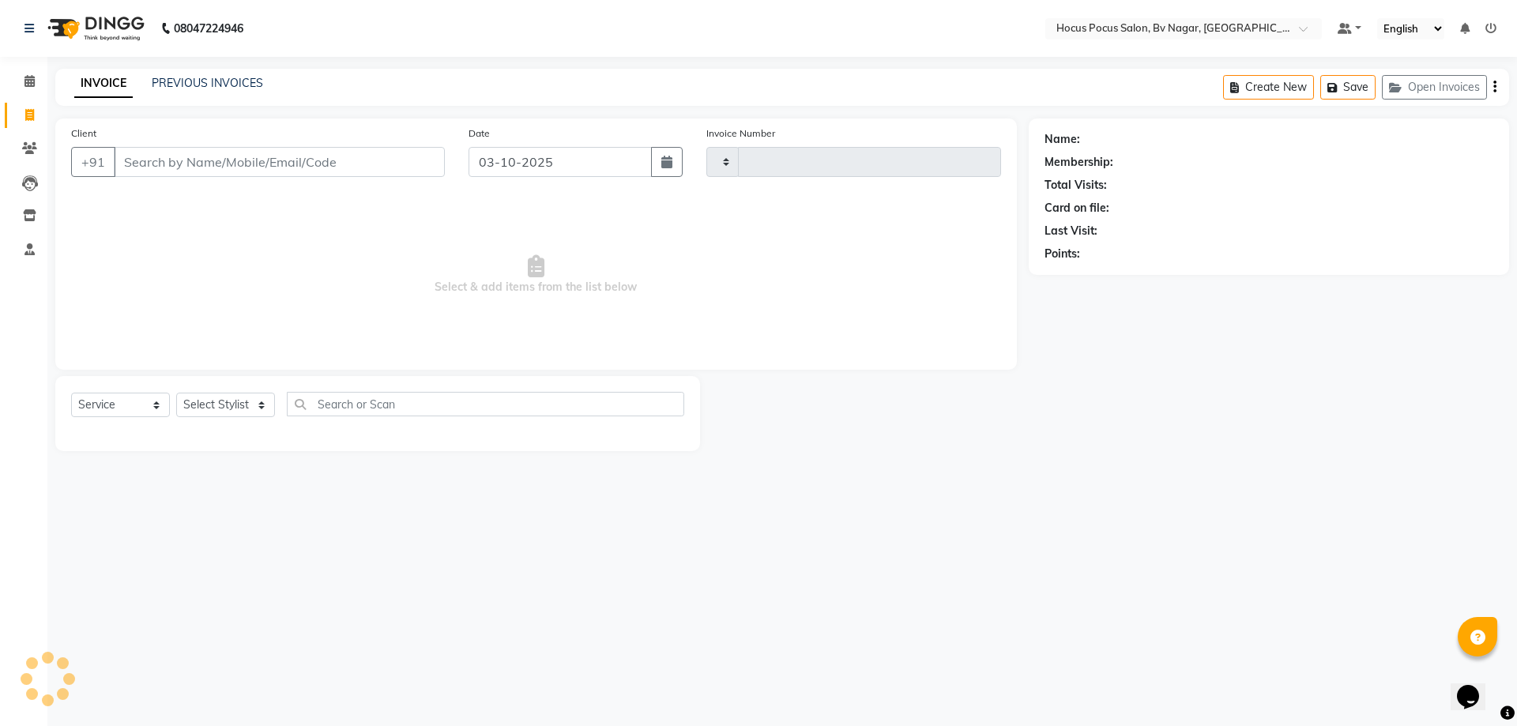
type input "1802"
select select "6056"
click at [213, 145] on div "Client +91" at bounding box center [258, 157] width 398 height 65
click at [205, 168] on input "Client" at bounding box center [279, 162] width 331 height 30
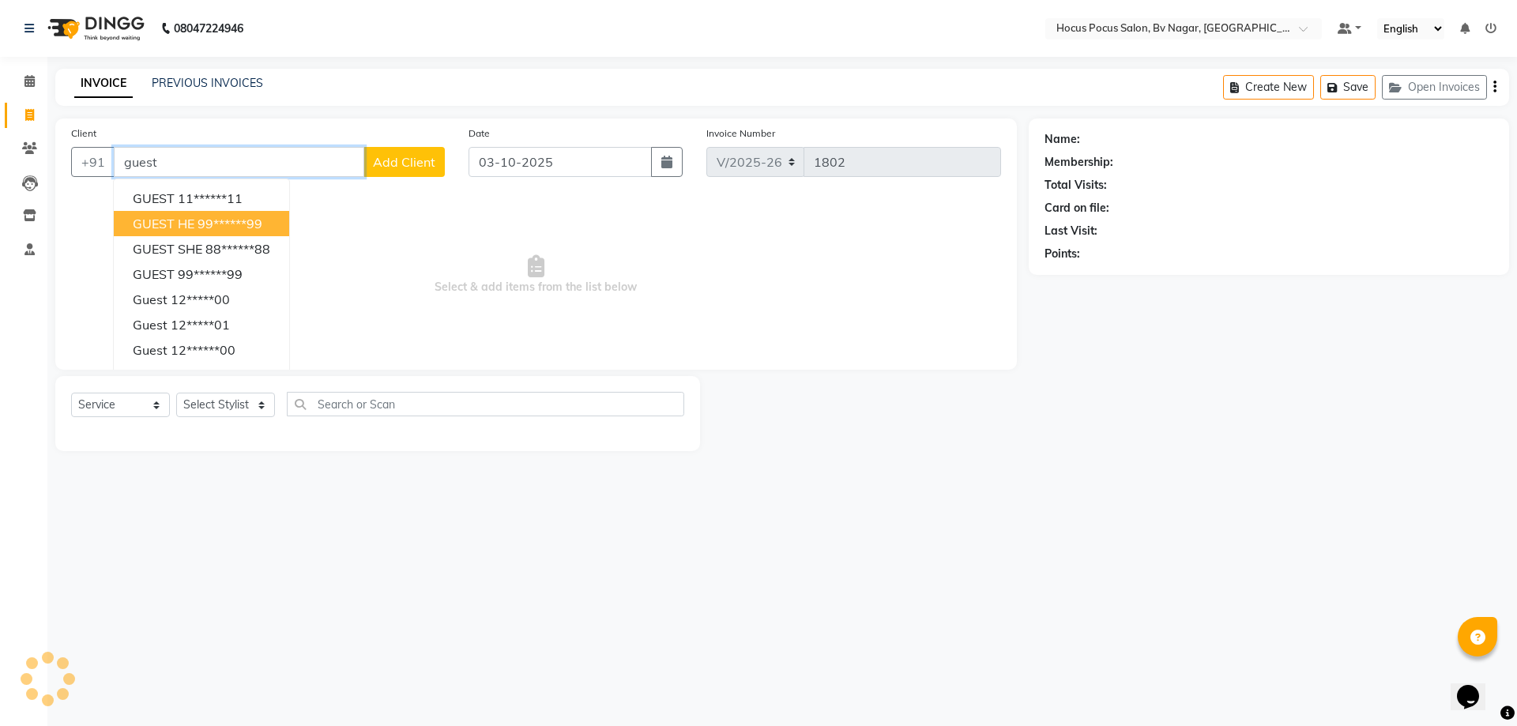
click at [222, 215] on button "GUEST HE 99******99" at bounding box center [201, 223] width 175 height 25
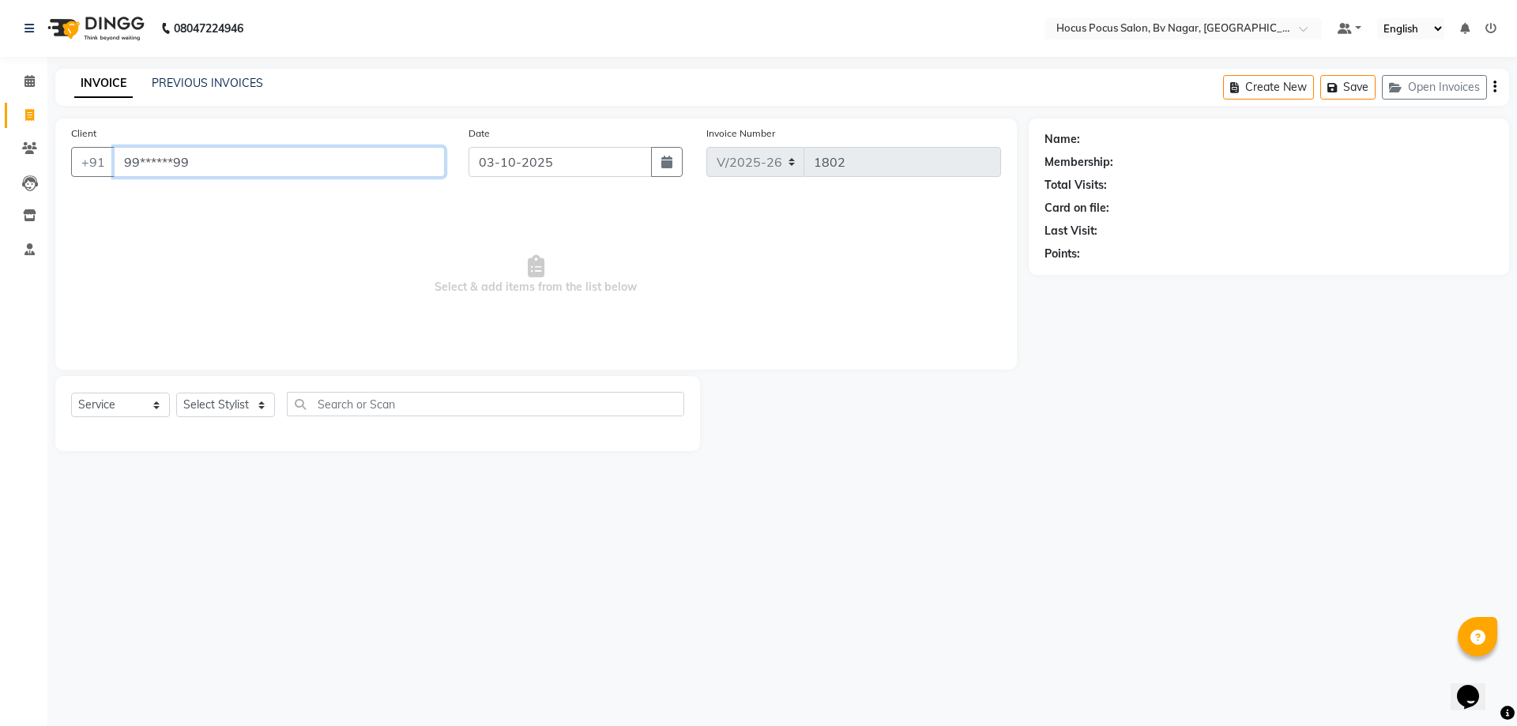
type input "99******99"
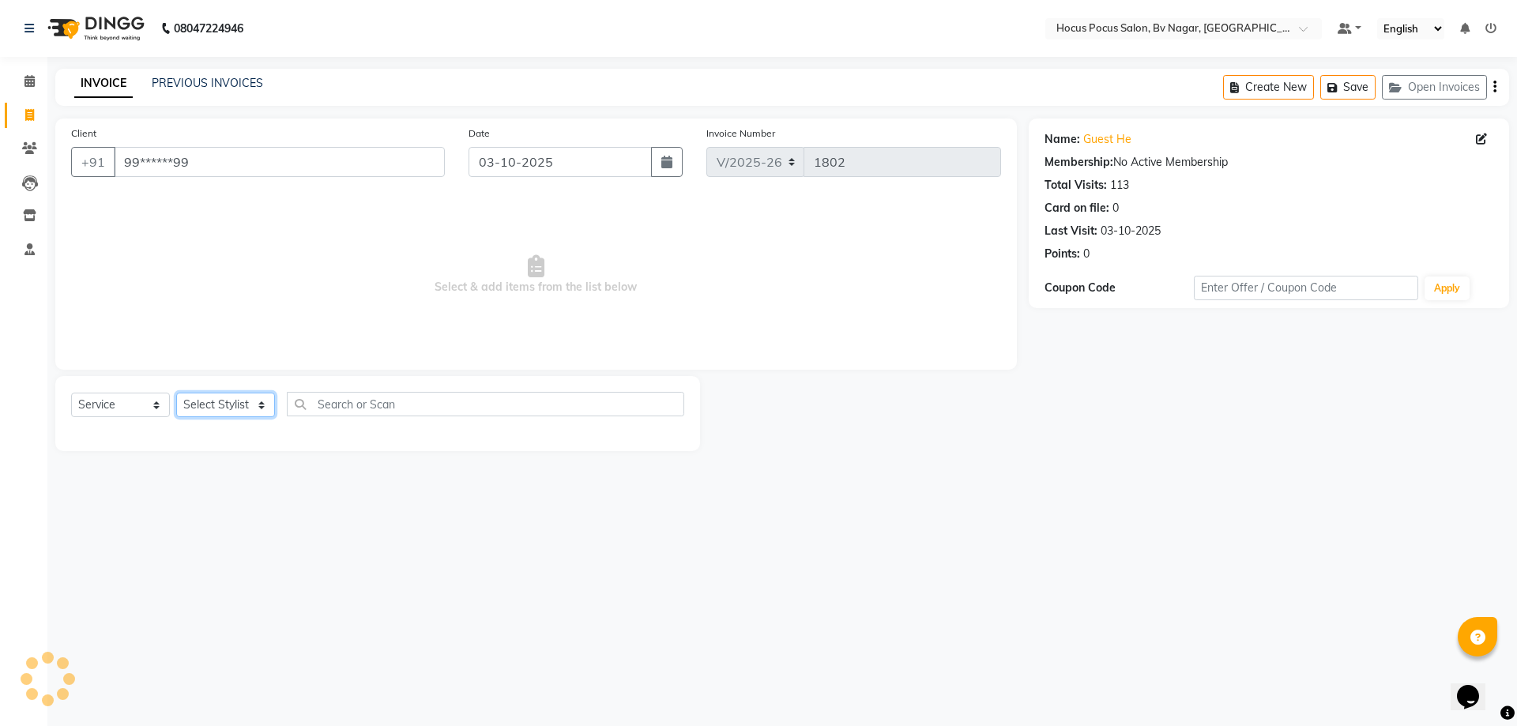
click at [262, 401] on select "Select Stylist [PERSON_NAME] [PERSON_NAME] hocus pocus [PERSON_NAME] Sashy" at bounding box center [225, 405] width 99 height 24
select select "43708"
click at [176, 393] on select "Select Stylist [PERSON_NAME] [PERSON_NAME] hocus pocus [PERSON_NAME] Sashy" at bounding box center [225, 405] width 99 height 24
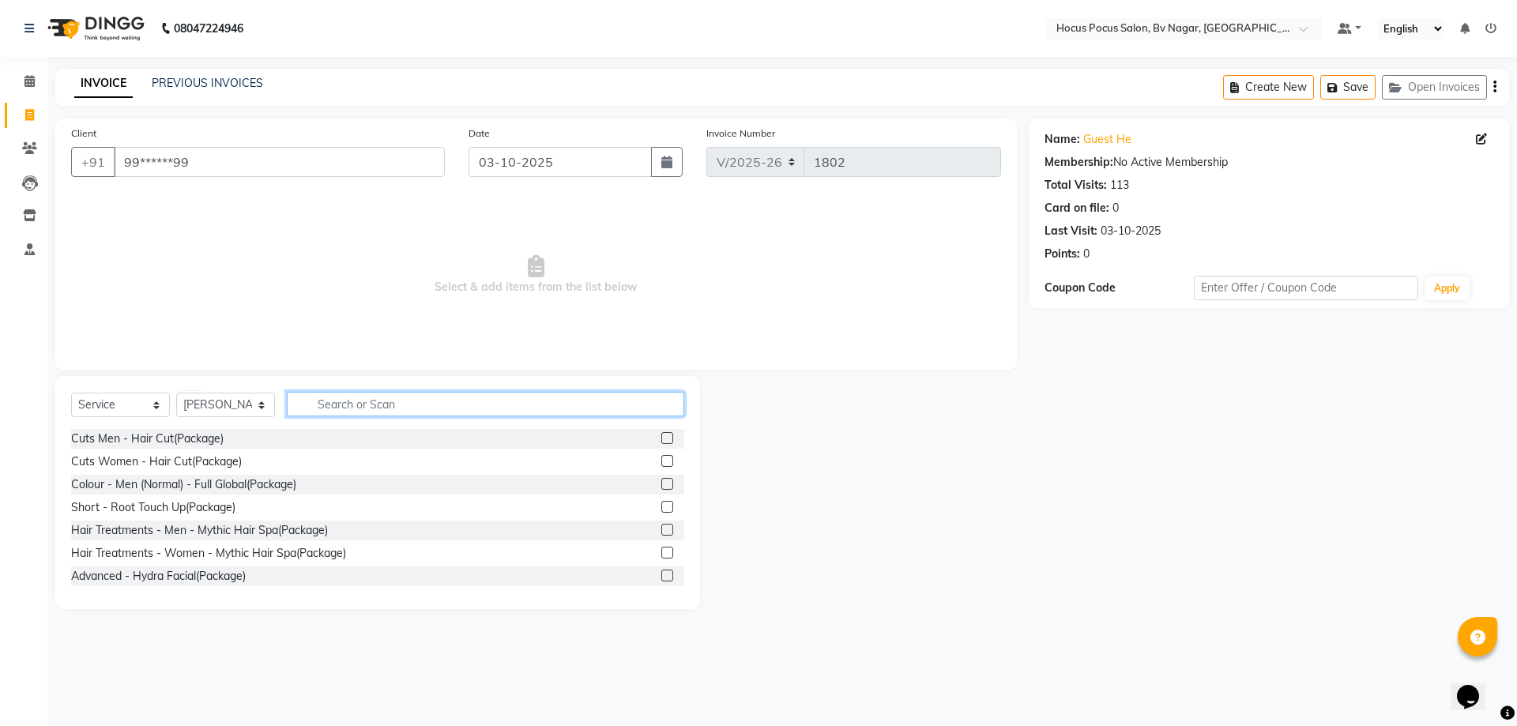
click at [323, 403] on input "text" at bounding box center [486, 404] width 398 height 24
type input "hair"
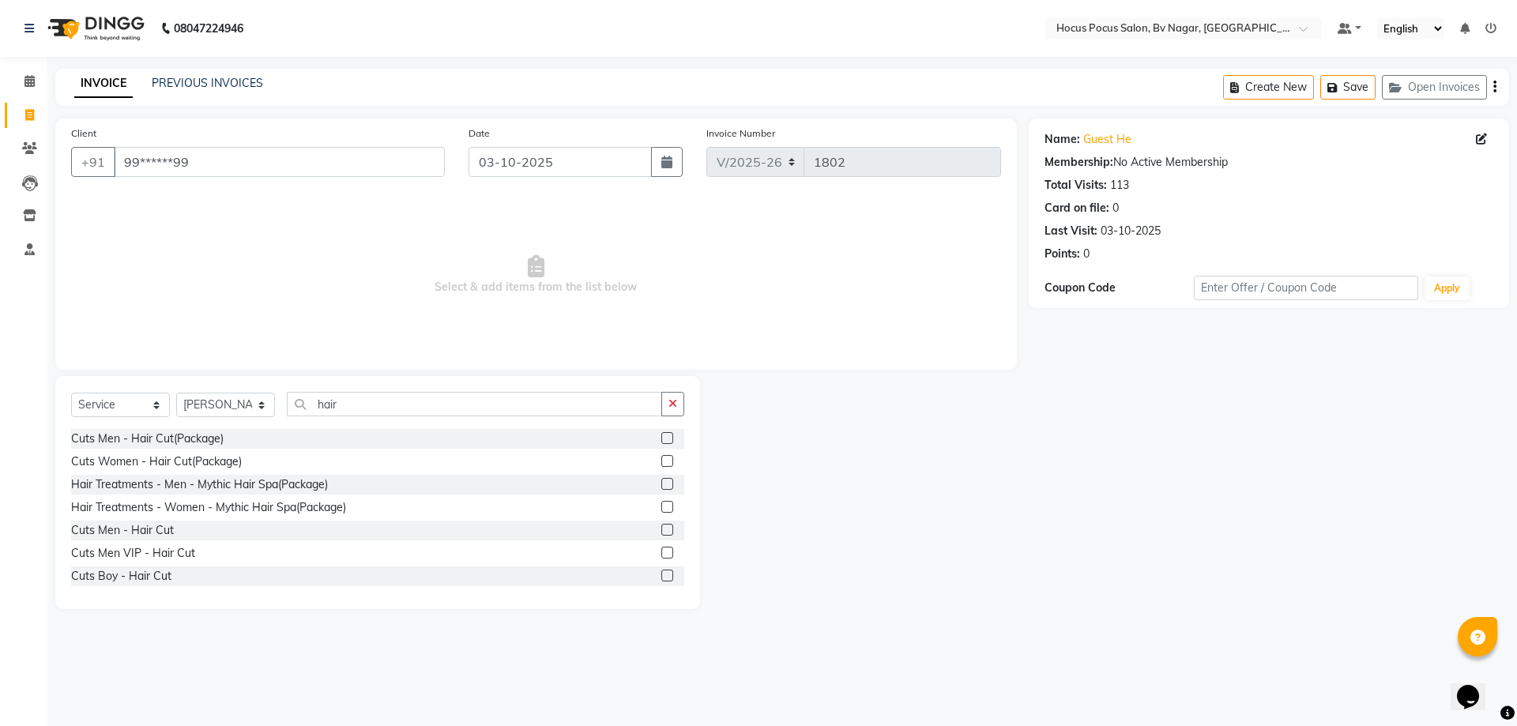
click at [281, 465] on div "Cuts Women - Hair Cut(Package)" at bounding box center [377, 462] width 613 height 20
click at [661, 462] on label at bounding box center [667, 461] width 12 height 12
click at [661, 462] on input "checkbox" at bounding box center [666, 462] width 10 height 10
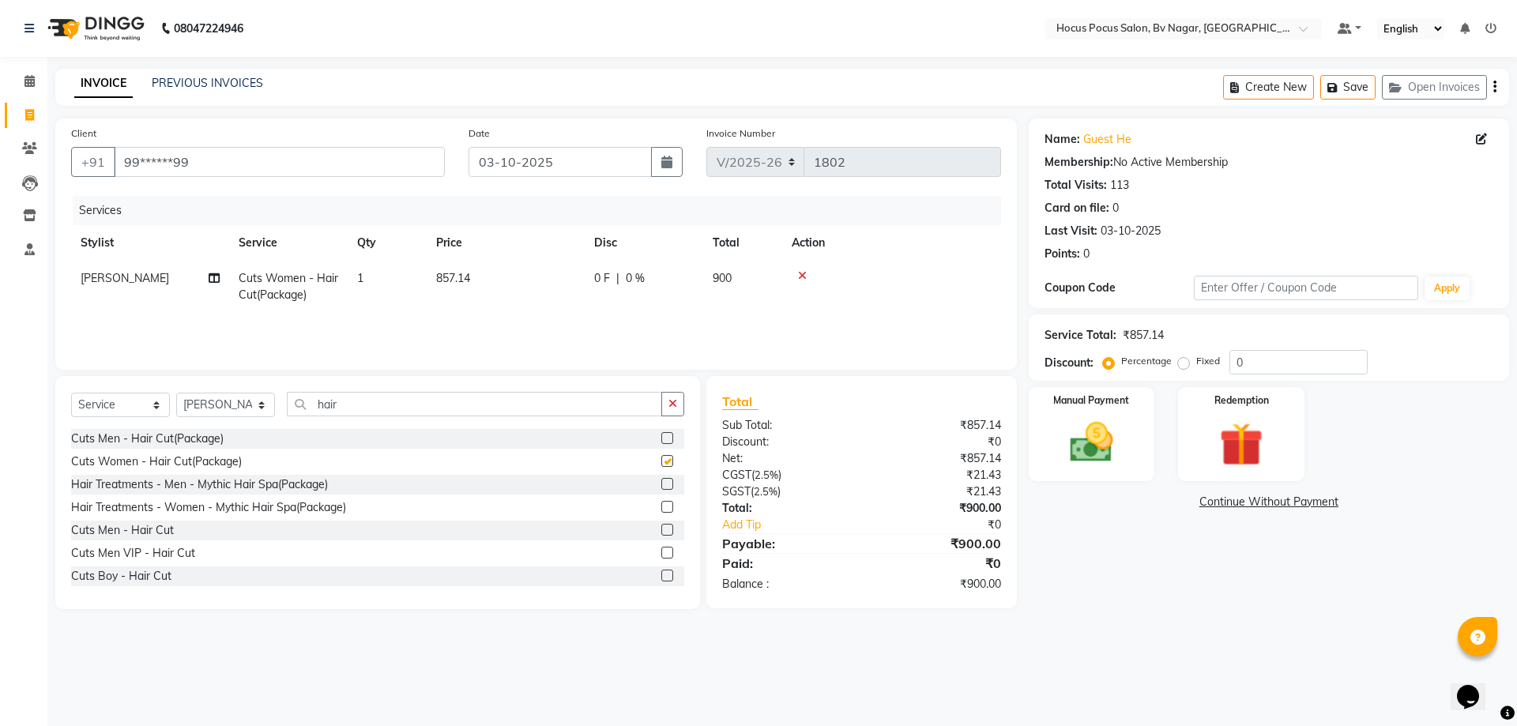
checkbox input "false"
click at [801, 276] on icon at bounding box center [802, 275] width 9 height 11
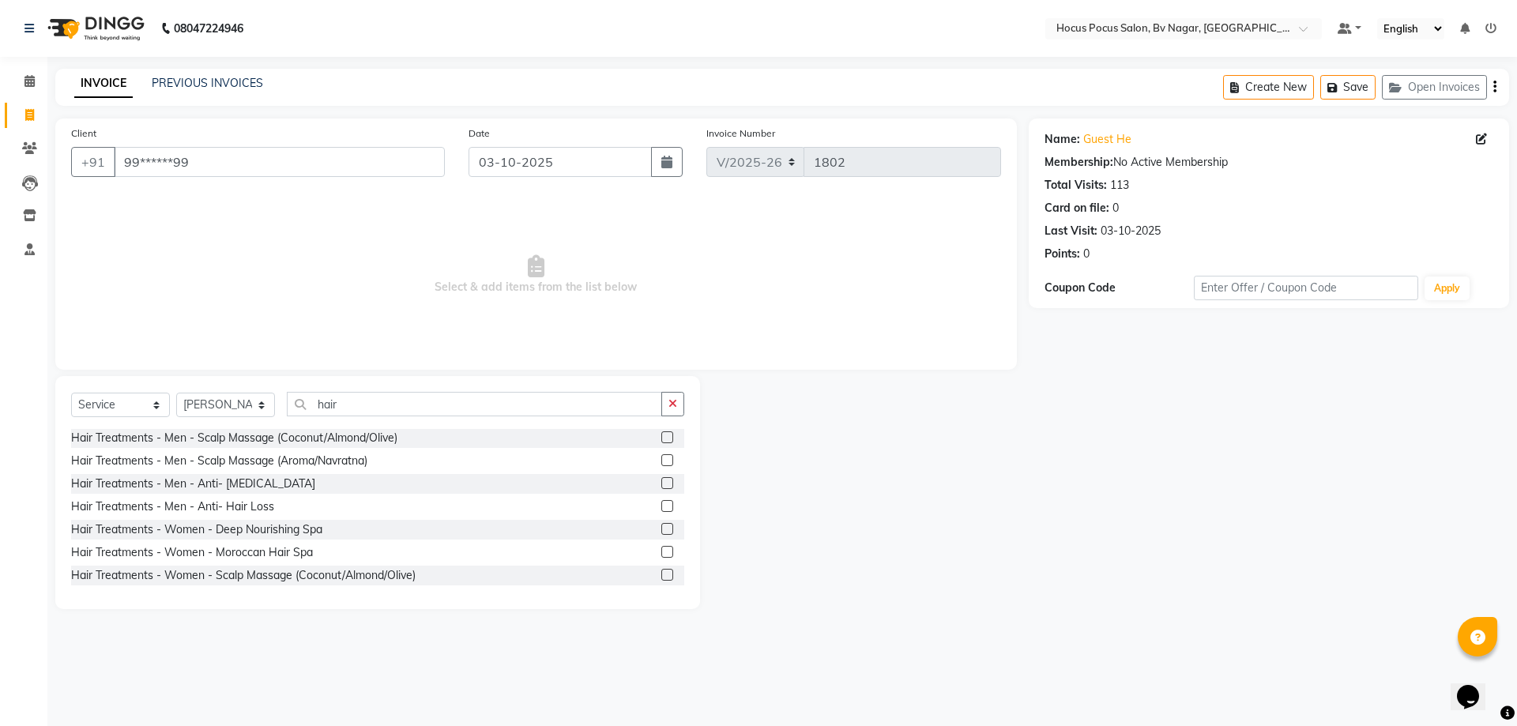
scroll to position [234, 0]
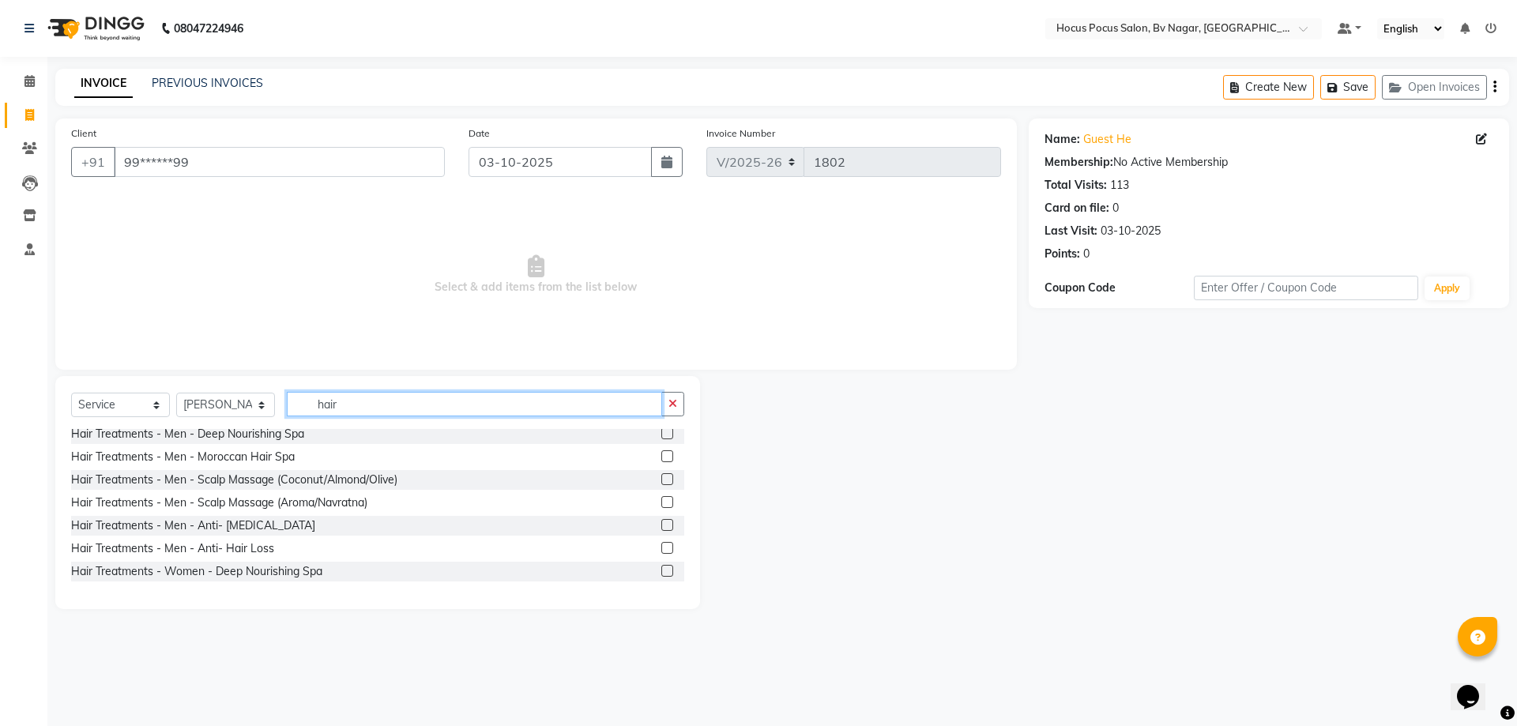
click at [378, 404] on input "hair" at bounding box center [474, 404] width 375 height 24
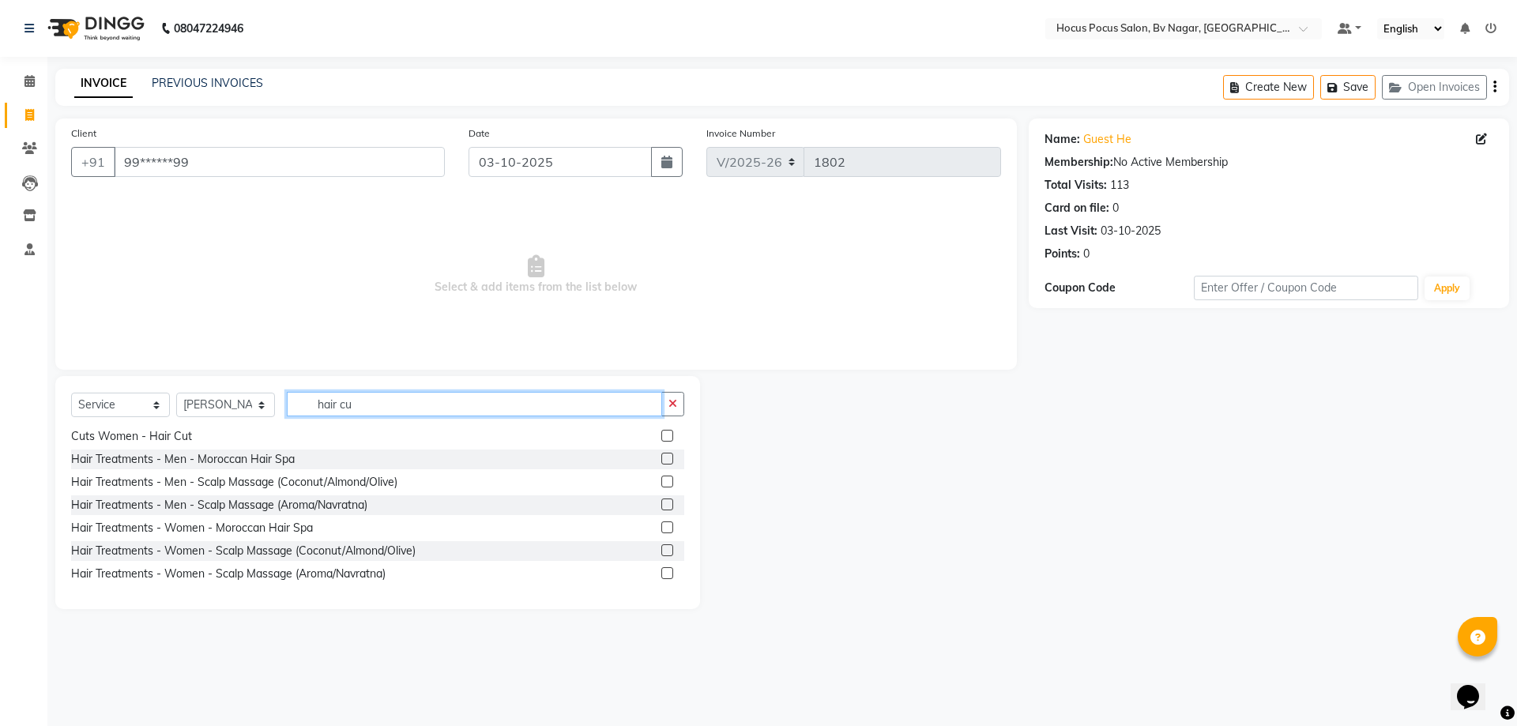
scroll to position [25, 0]
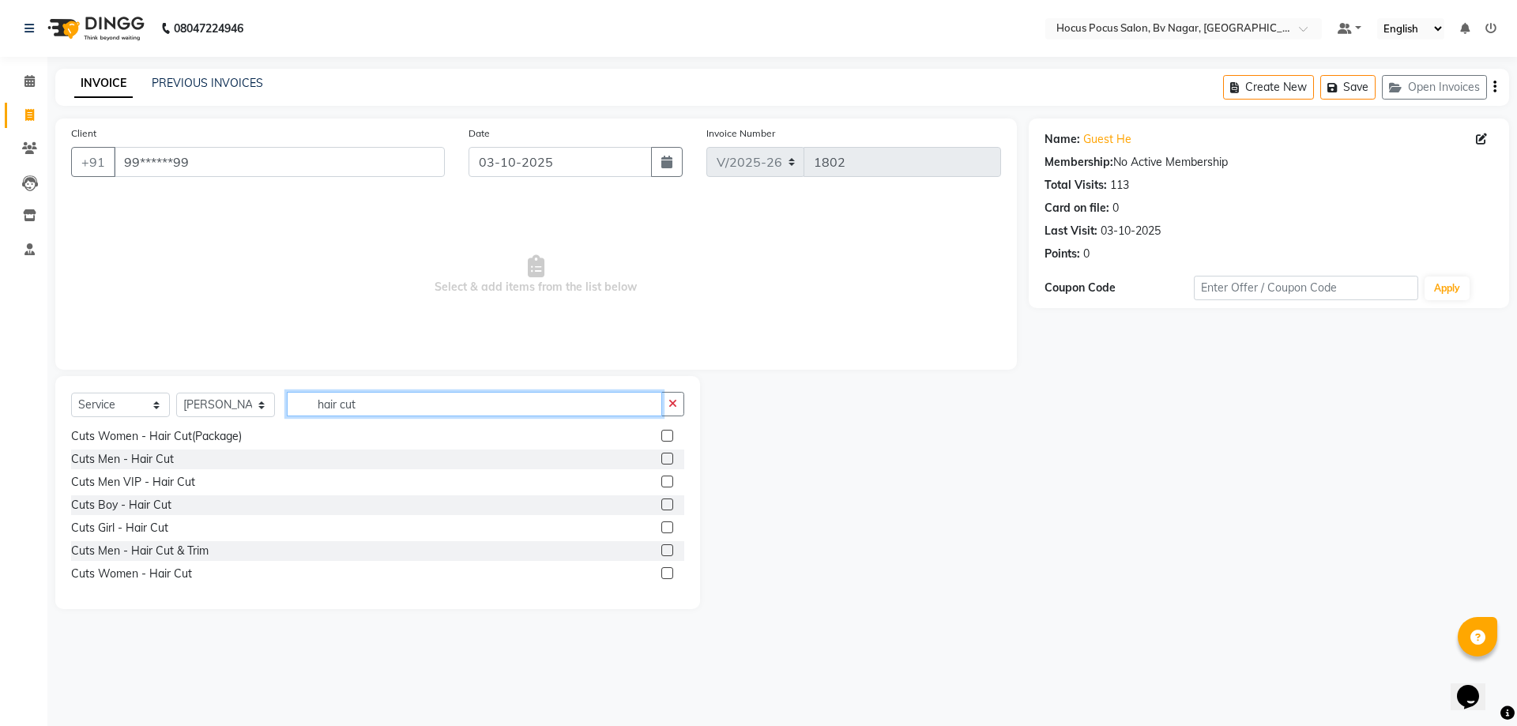
type input "hair cut"
click at [661, 481] on label at bounding box center [667, 482] width 12 height 12
click at [661, 481] on input "checkbox" at bounding box center [666, 482] width 10 height 10
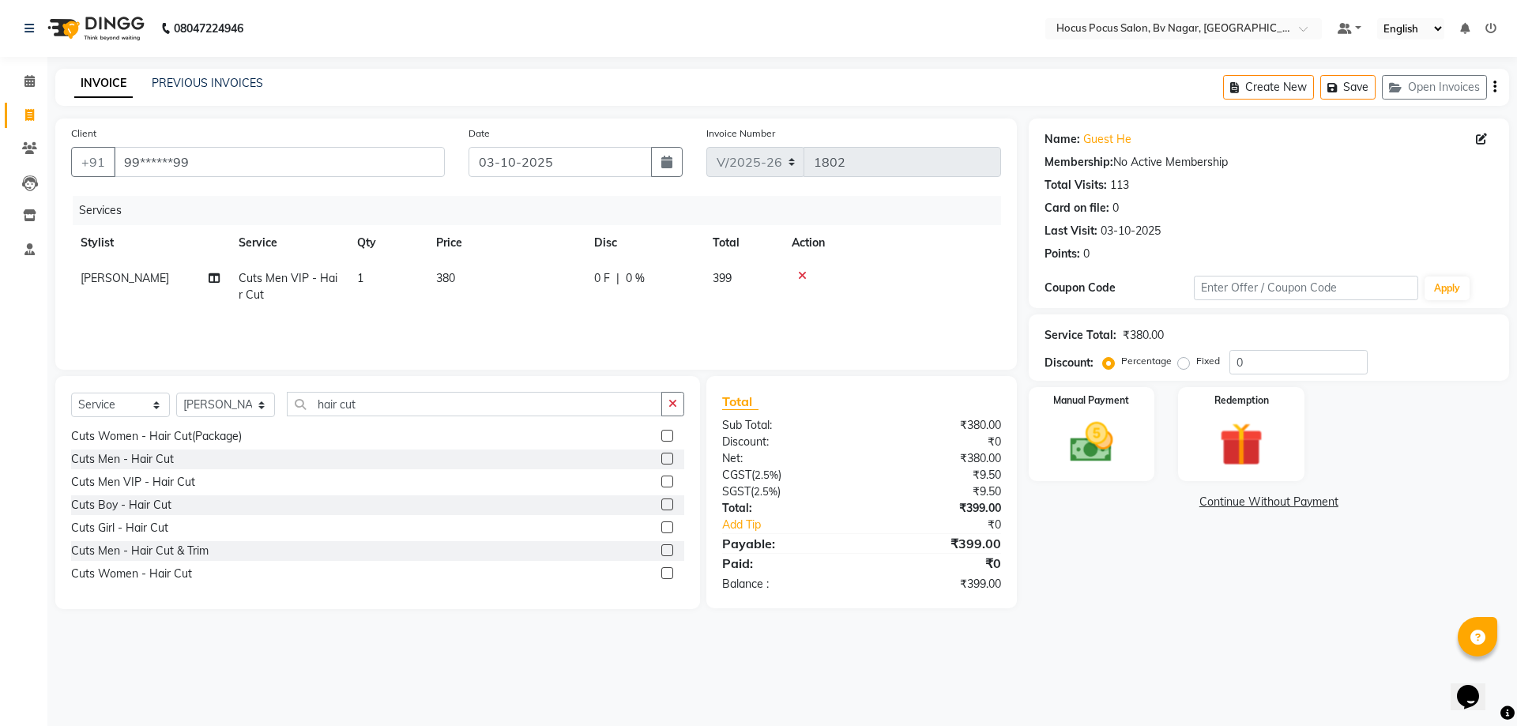
click at [803, 273] on icon at bounding box center [802, 275] width 9 height 11
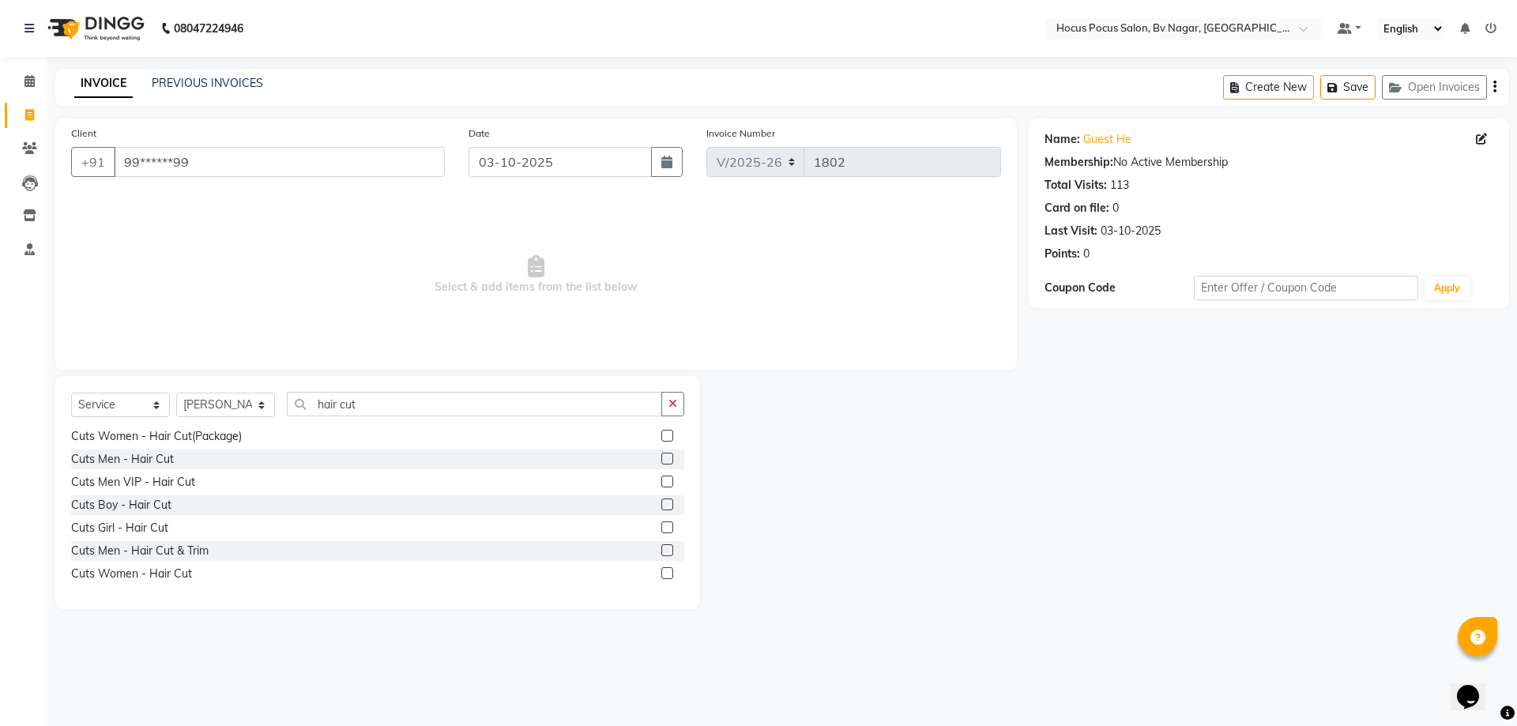
scroll to position [0, 0]
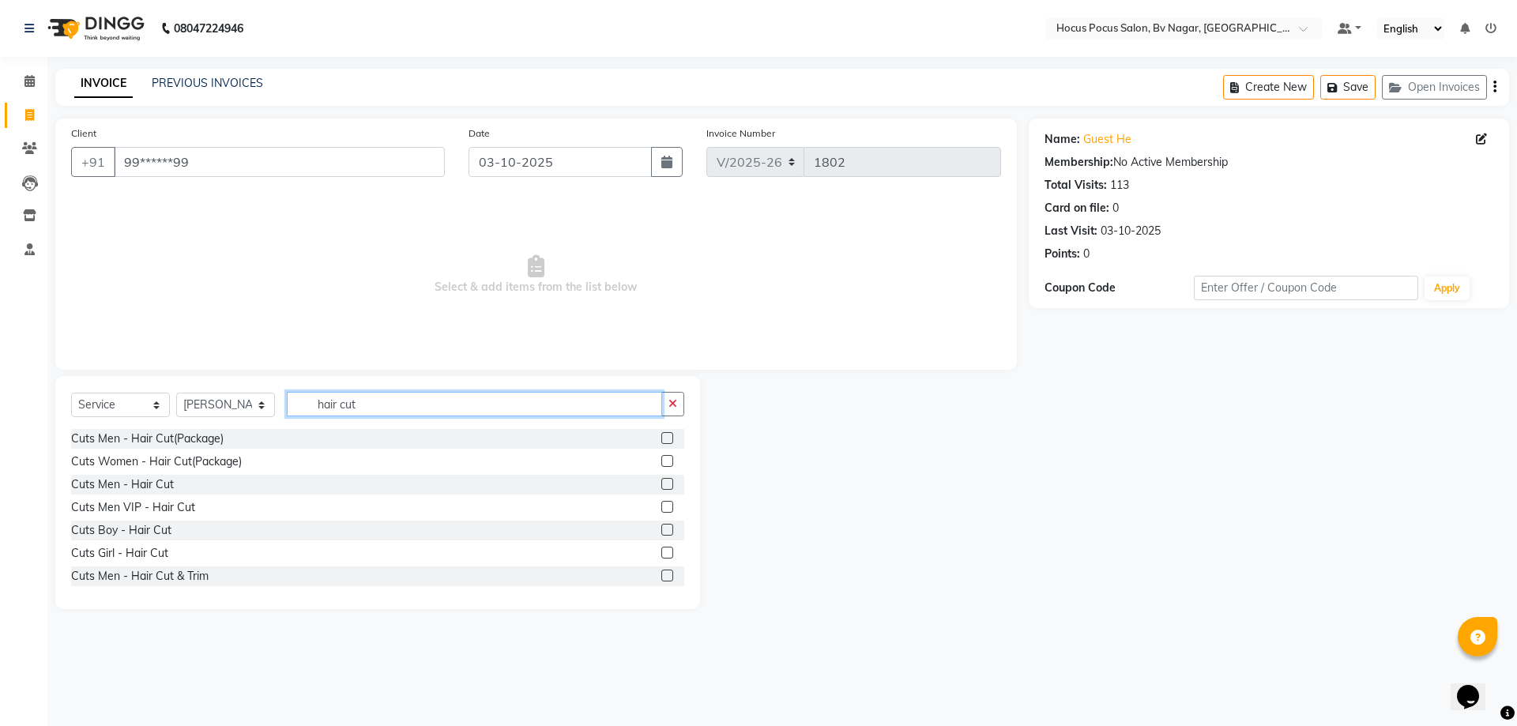
click at [382, 399] on input "hair cut" at bounding box center [474, 404] width 375 height 24
click at [661, 506] on label at bounding box center [667, 507] width 12 height 12
click at [661, 506] on input "checkbox" at bounding box center [666, 508] width 10 height 10
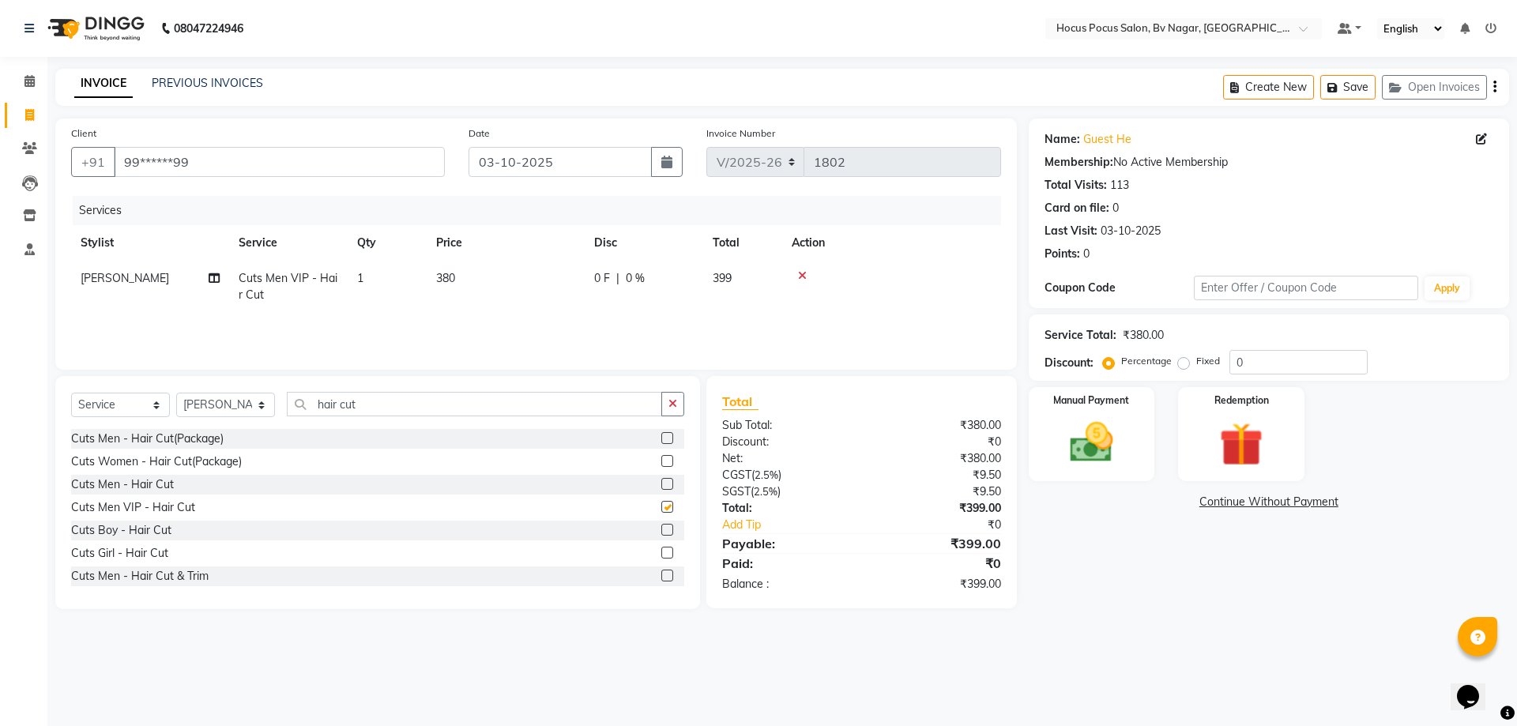
checkbox input "false"
click at [477, 277] on td "380" at bounding box center [506, 287] width 158 height 52
select select "43708"
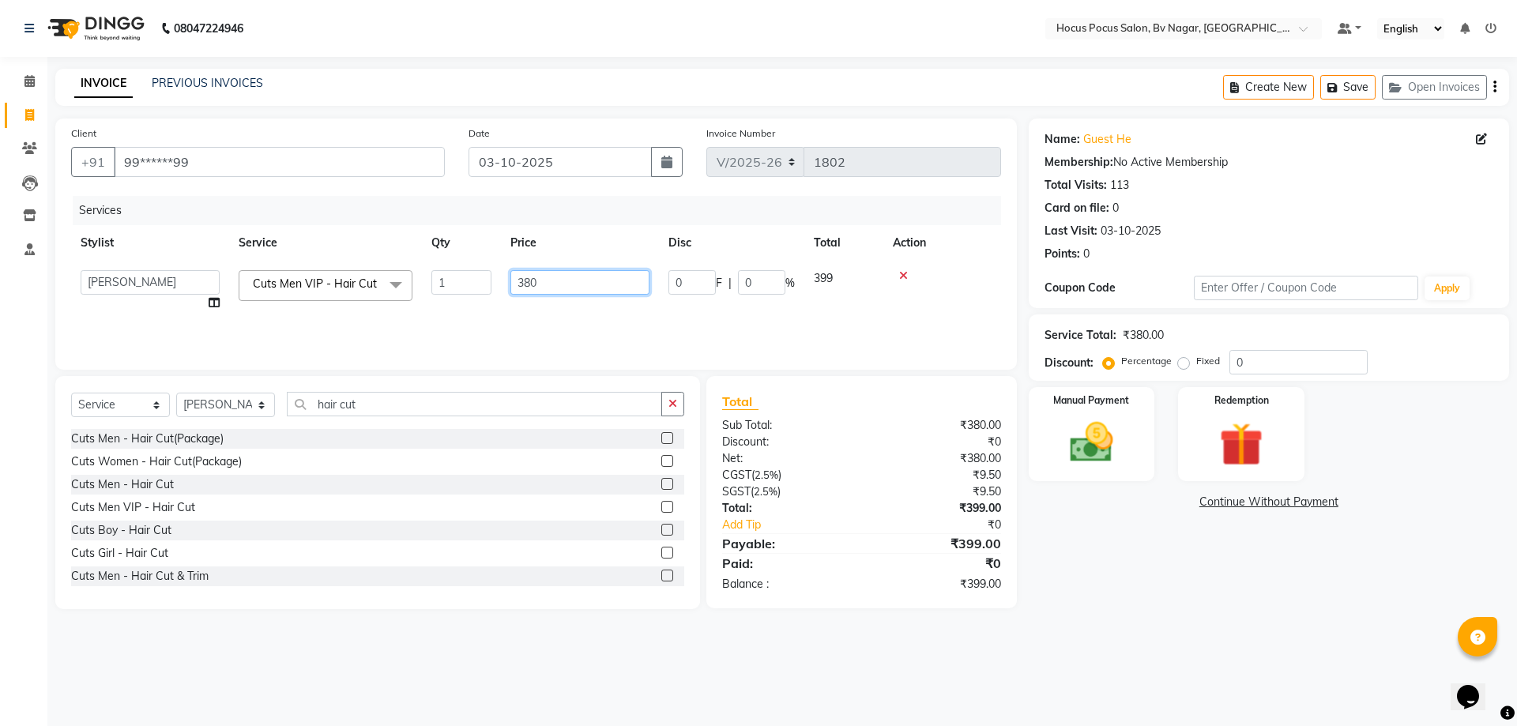
click at [526, 283] on input "380" at bounding box center [580, 282] width 139 height 24
click at [559, 280] on input "80" at bounding box center [580, 282] width 139 height 24
type input "800"
click at [583, 315] on div "Services Stylist Service Qty Price Disc Total Action Ashwin Bryan Diksha Hemant…" at bounding box center [536, 275] width 930 height 158
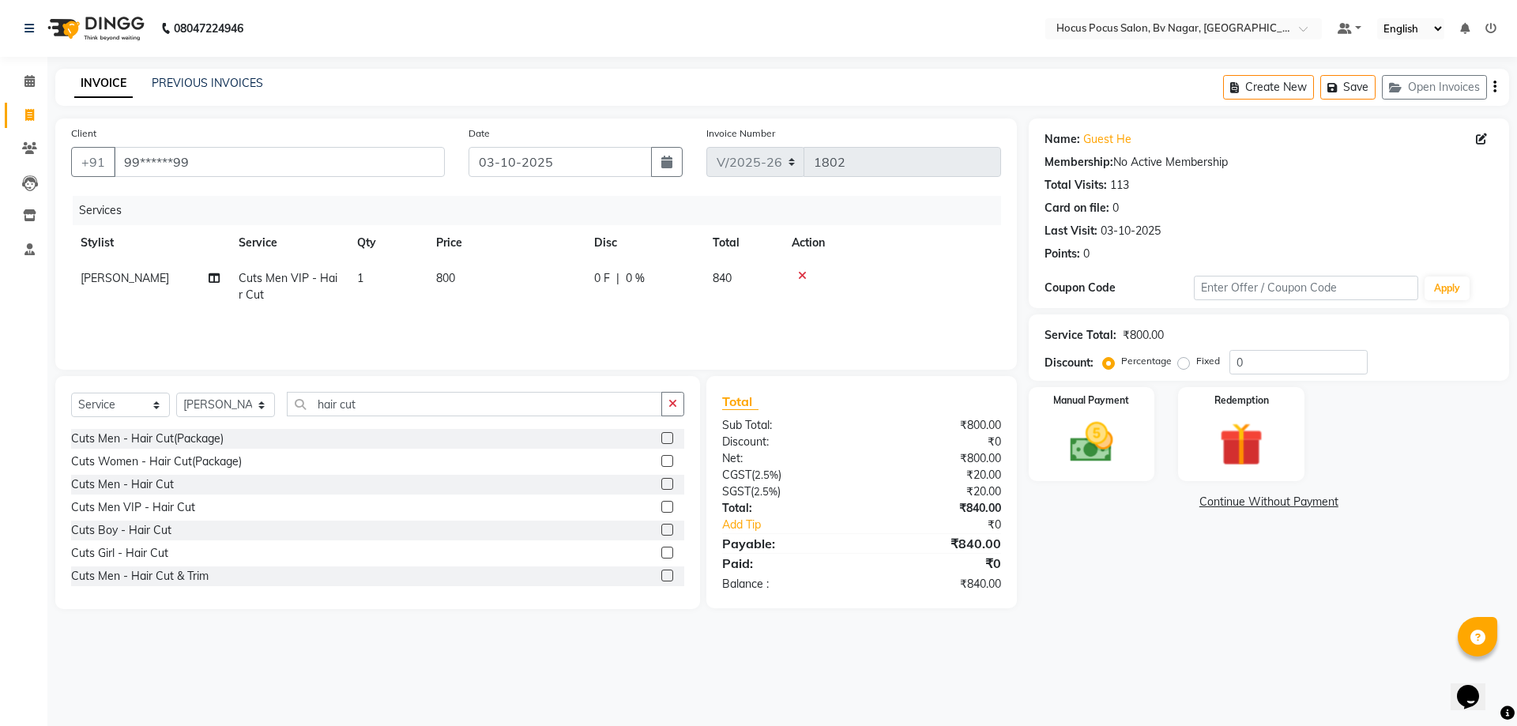
click at [482, 278] on td "800" at bounding box center [506, 287] width 158 height 52
select select "43708"
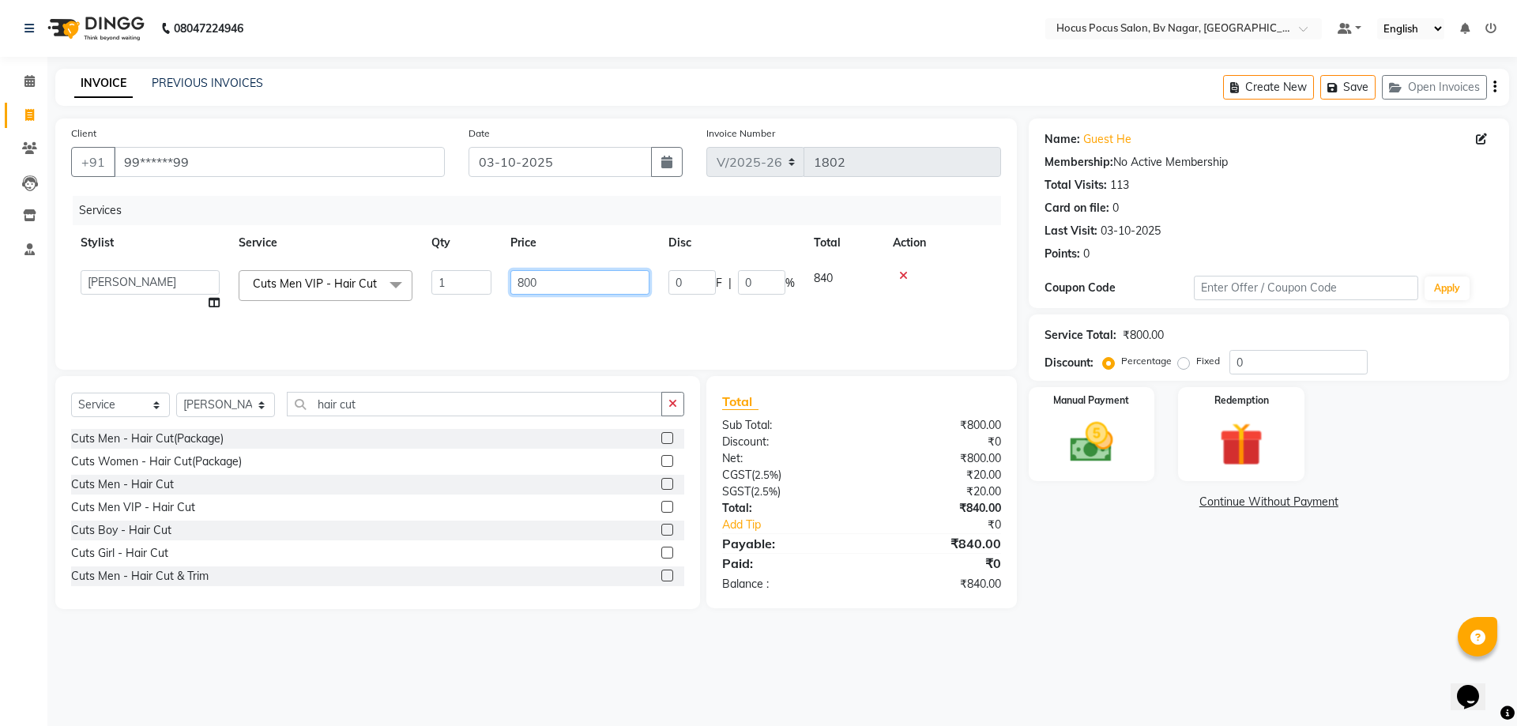
click at [581, 285] on input "800" at bounding box center [580, 282] width 139 height 24
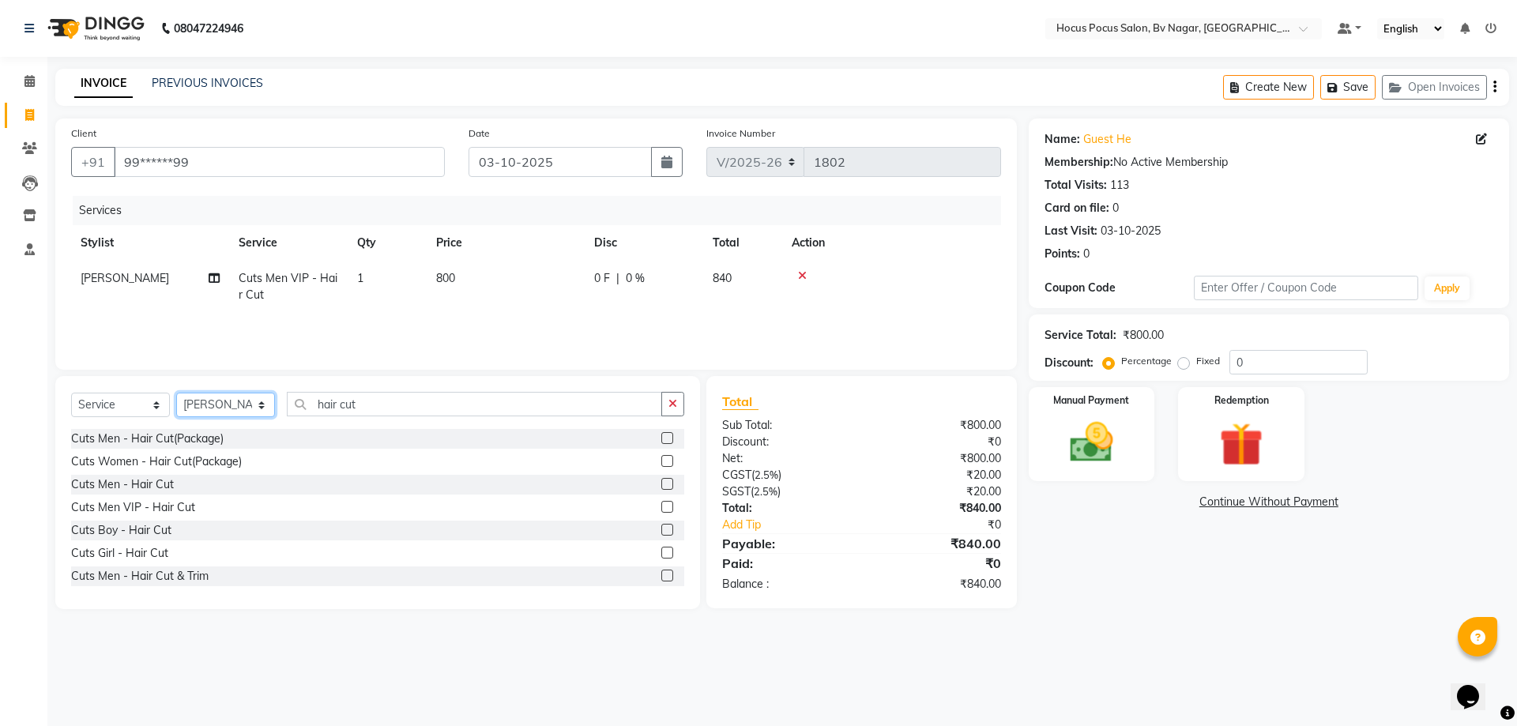
click at [198, 413] on select "Select Stylist [PERSON_NAME] [PERSON_NAME] hocus pocus [PERSON_NAME] Sashy" at bounding box center [225, 405] width 99 height 24
select select "43713"
click at [176, 393] on select "Select Stylist [PERSON_NAME] [PERSON_NAME] hocus pocus [PERSON_NAME] Sashy" at bounding box center [225, 405] width 99 height 24
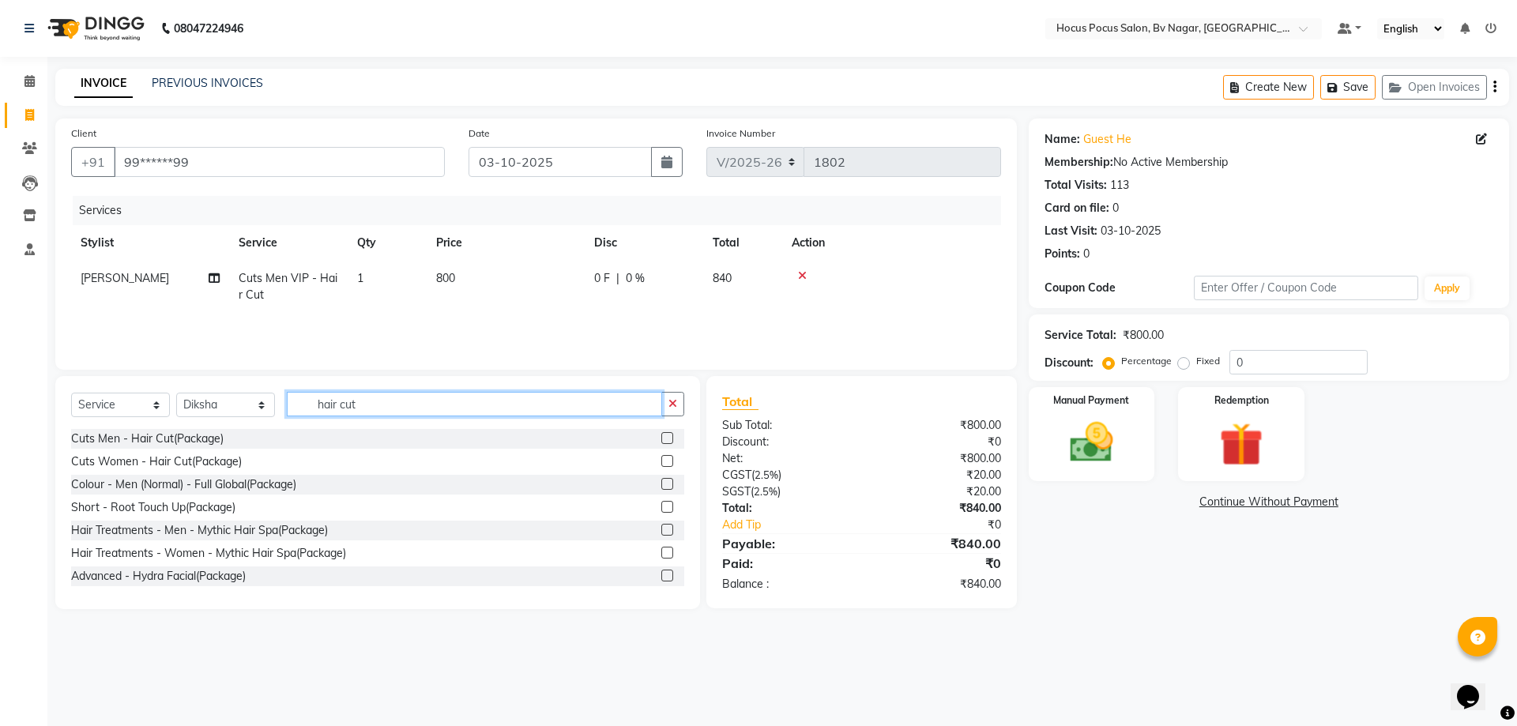
click at [388, 402] on input "hair cut" at bounding box center [474, 404] width 375 height 24
type input "h"
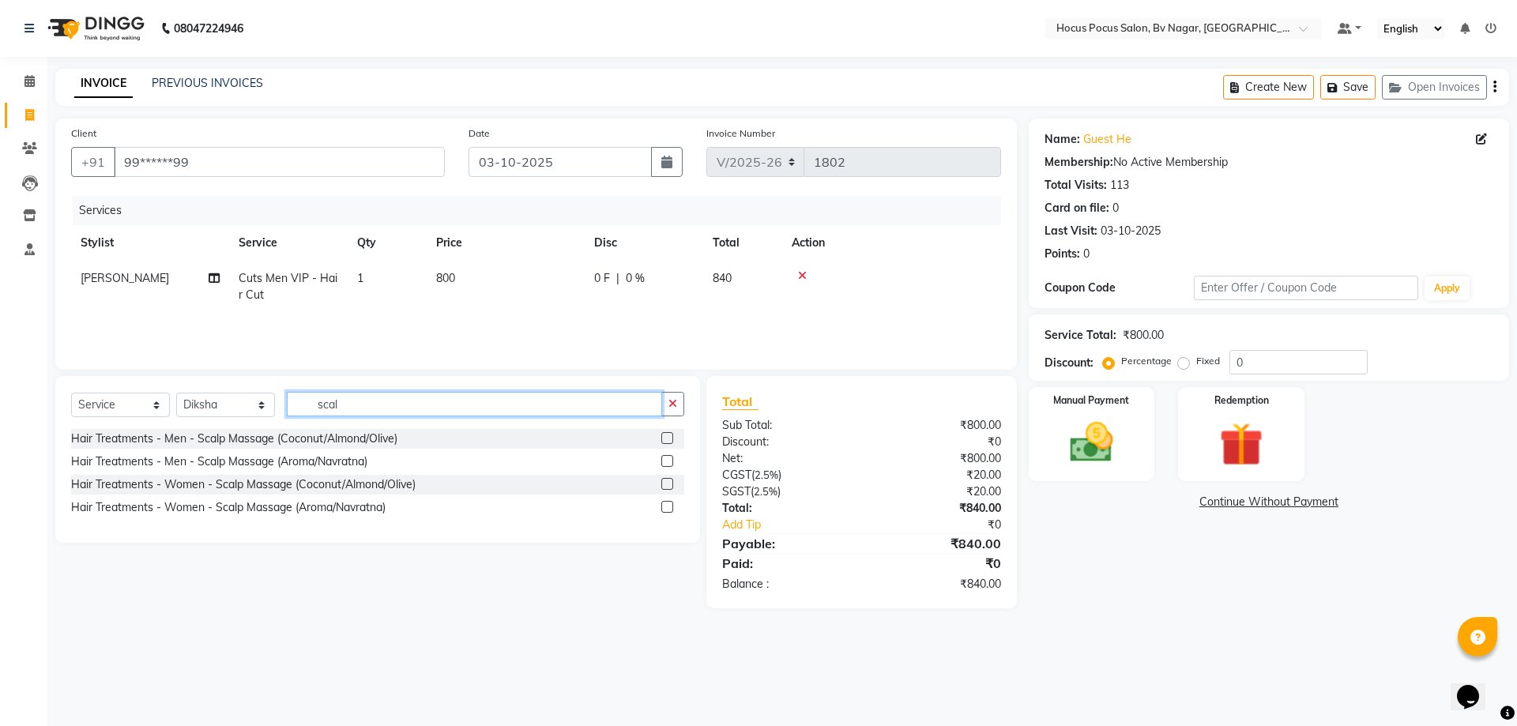
type input "scal"
click at [661, 439] on label at bounding box center [667, 438] width 12 height 12
click at [661, 439] on input "checkbox" at bounding box center [666, 439] width 10 height 10
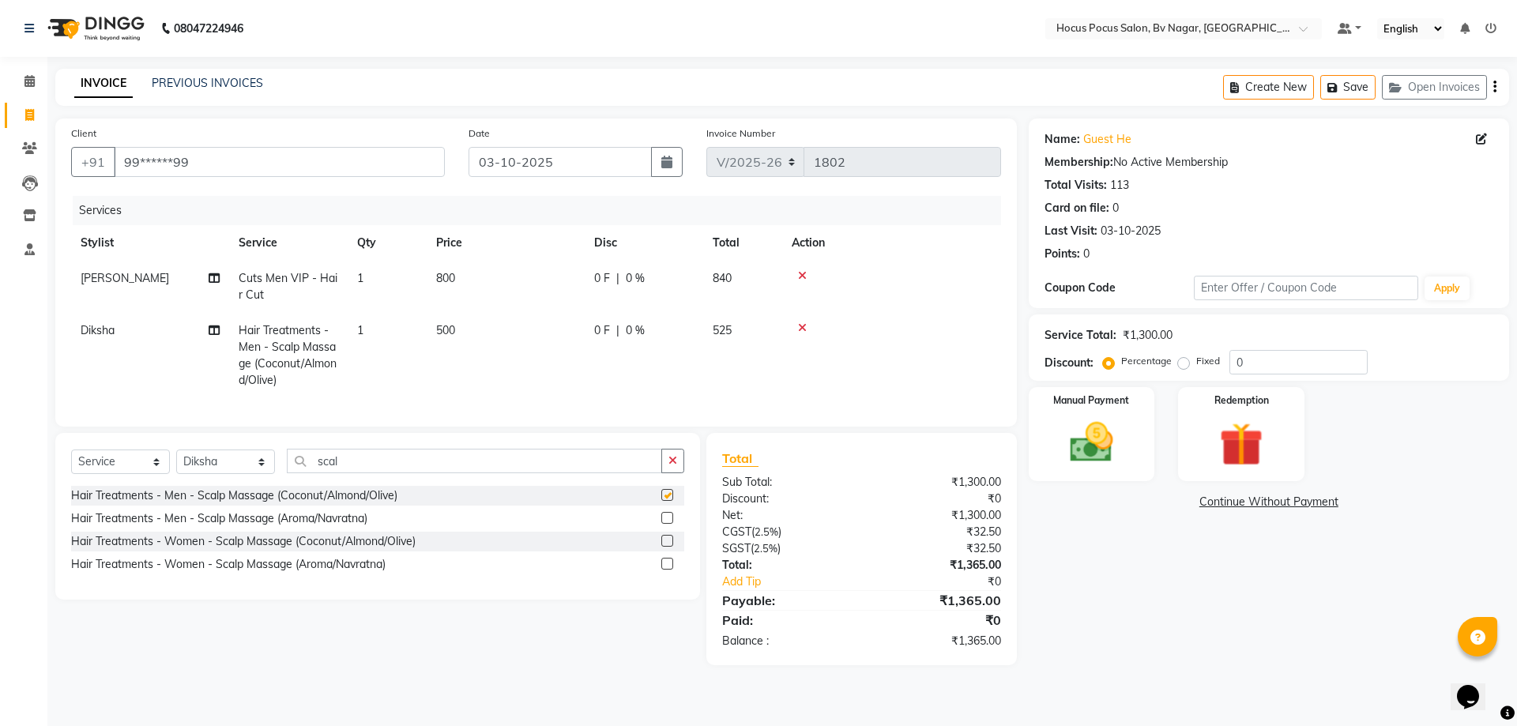
checkbox input "false"
click at [661, 524] on label at bounding box center [667, 518] width 12 height 12
click at [661, 524] on input "checkbox" at bounding box center [666, 519] width 10 height 10
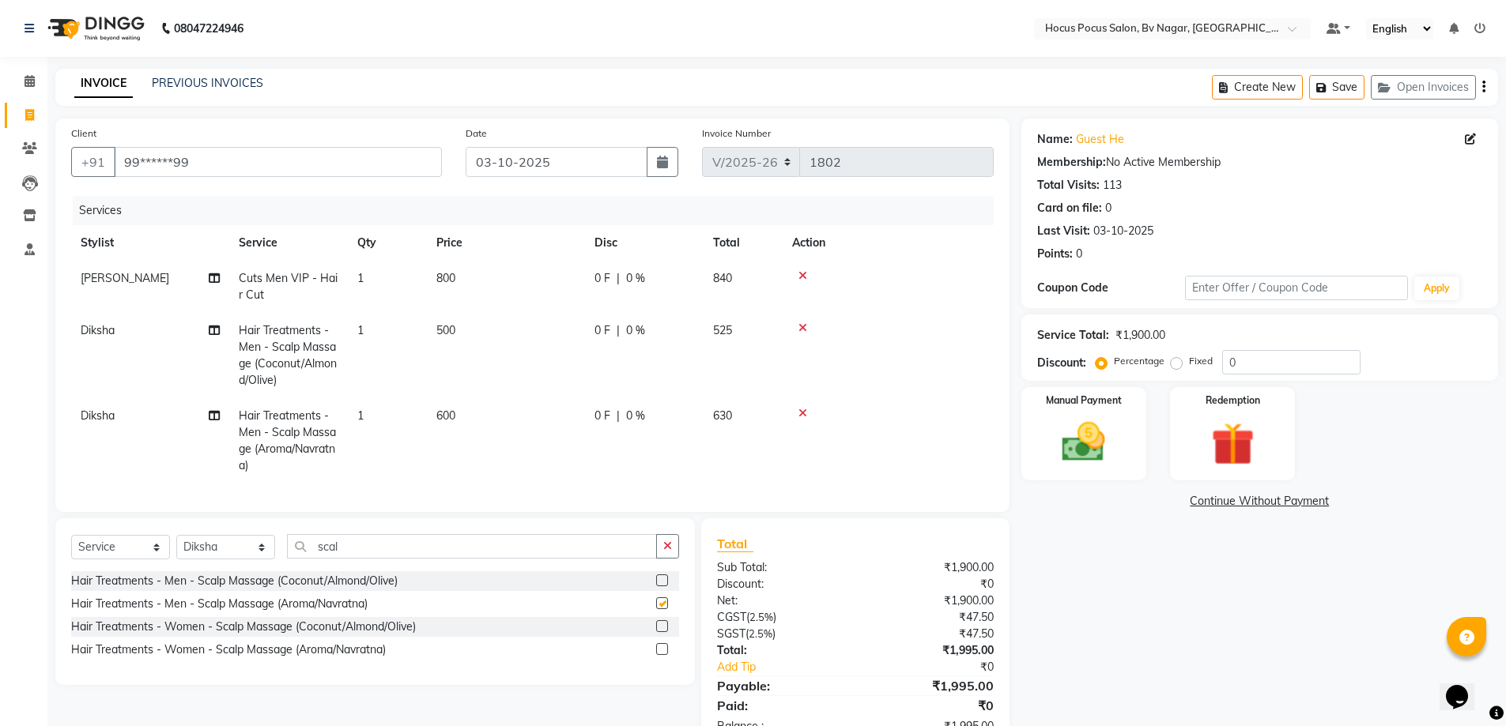
checkbox input "false"
click at [805, 410] on icon at bounding box center [802, 413] width 9 height 11
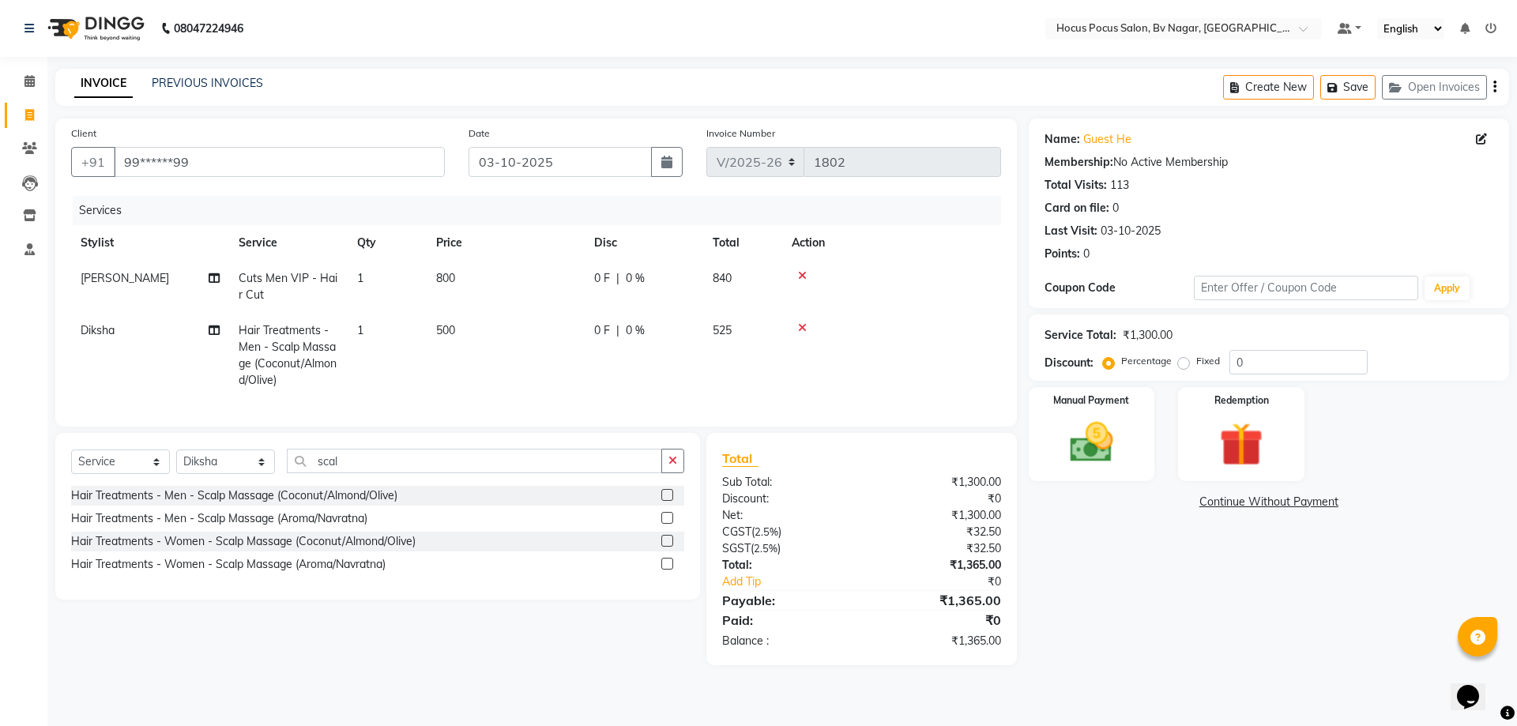
click at [458, 279] on td "800" at bounding box center [506, 287] width 158 height 52
select select "43708"
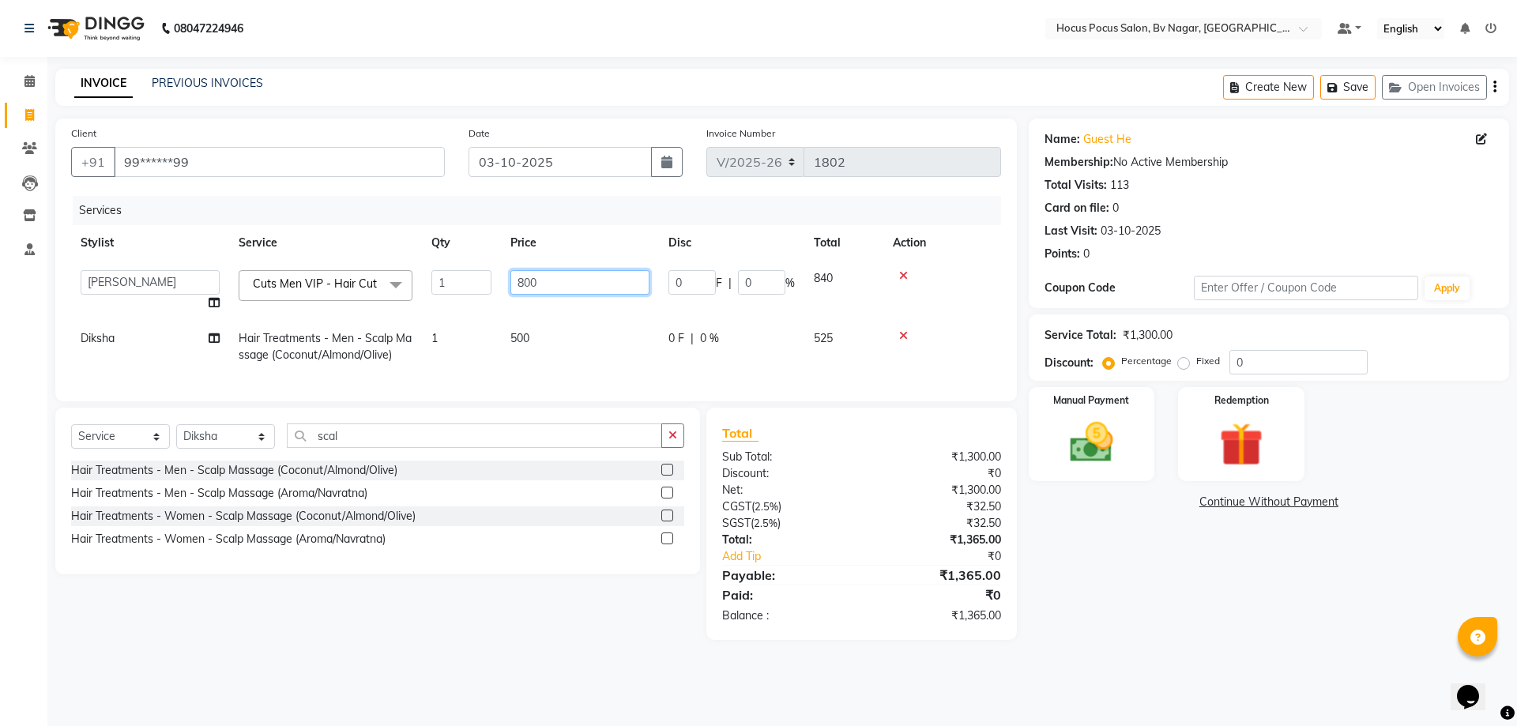
click at [573, 272] on input "800" at bounding box center [580, 282] width 139 height 24
type input "8"
type input "935"
click at [771, 330] on tr "Diksha Hair Treatments - Men - Scalp Massage (Coconut/Almond/Olive) 1 500 0 F |…" at bounding box center [536, 347] width 930 height 52
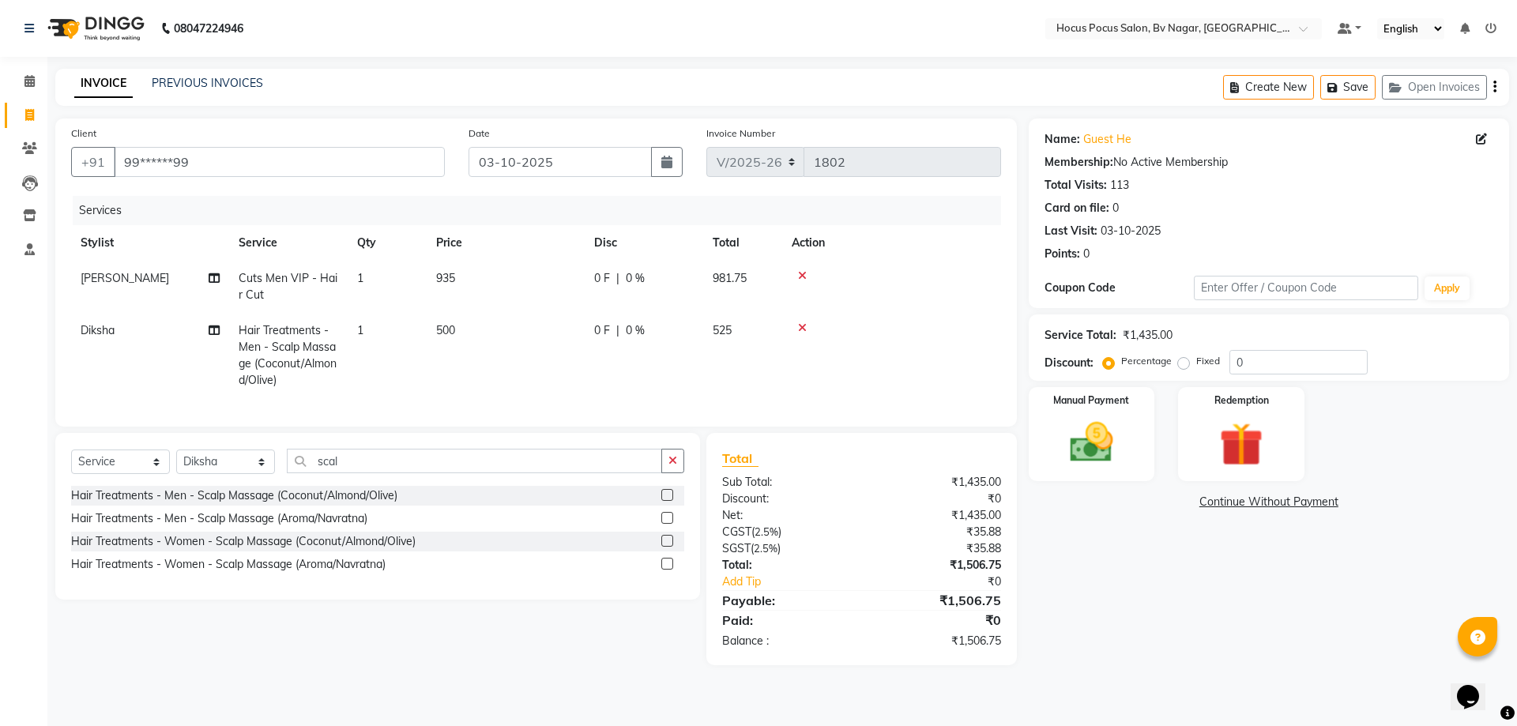
click at [475, 266] on td "935" at bounding box center [506, 287] width 158 height 52
select select "43708"
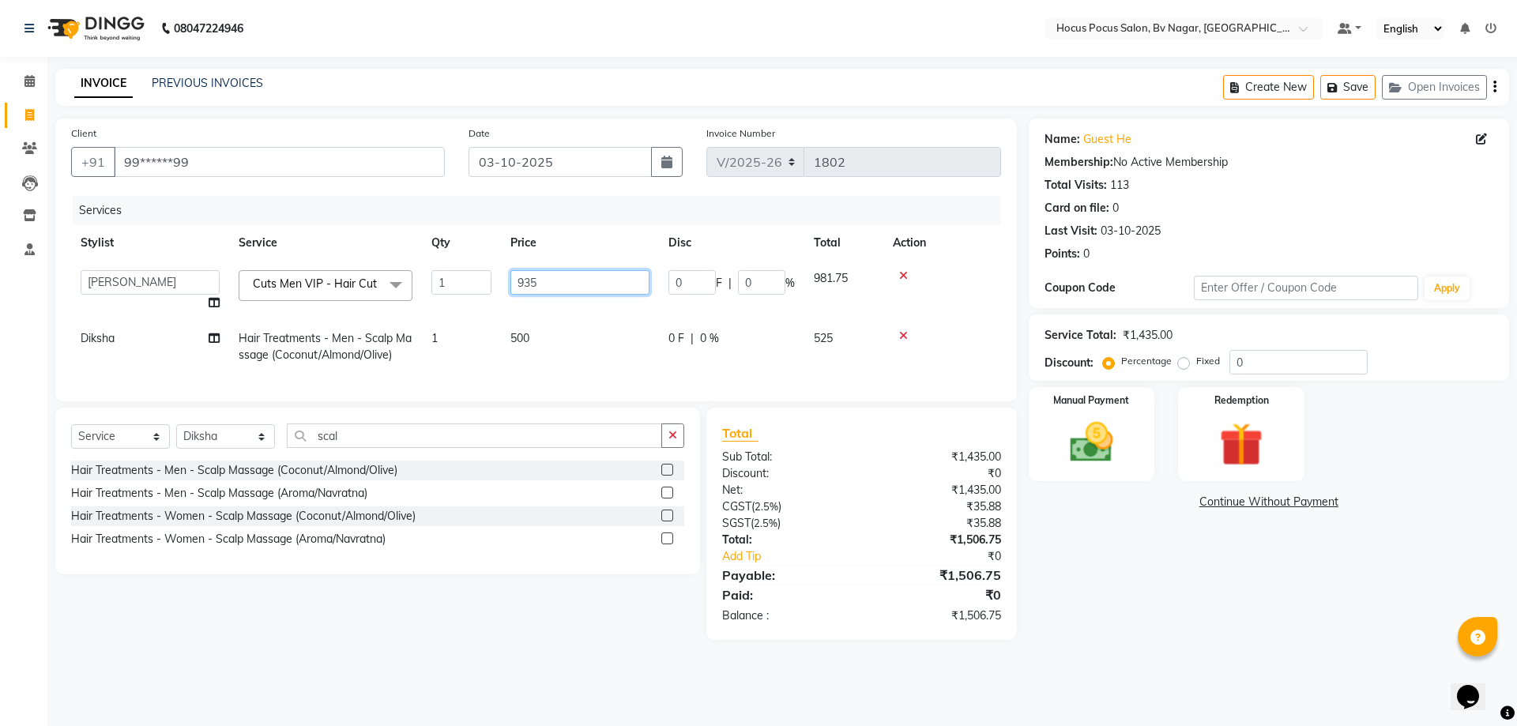
click at [604, 270] on input "935" at bounding box center [580, 282] width 139 height 24
type input "915"
click at [575, 338] on td "500" at bounding box center [580, 347] width 158 height 52
select select "43713"
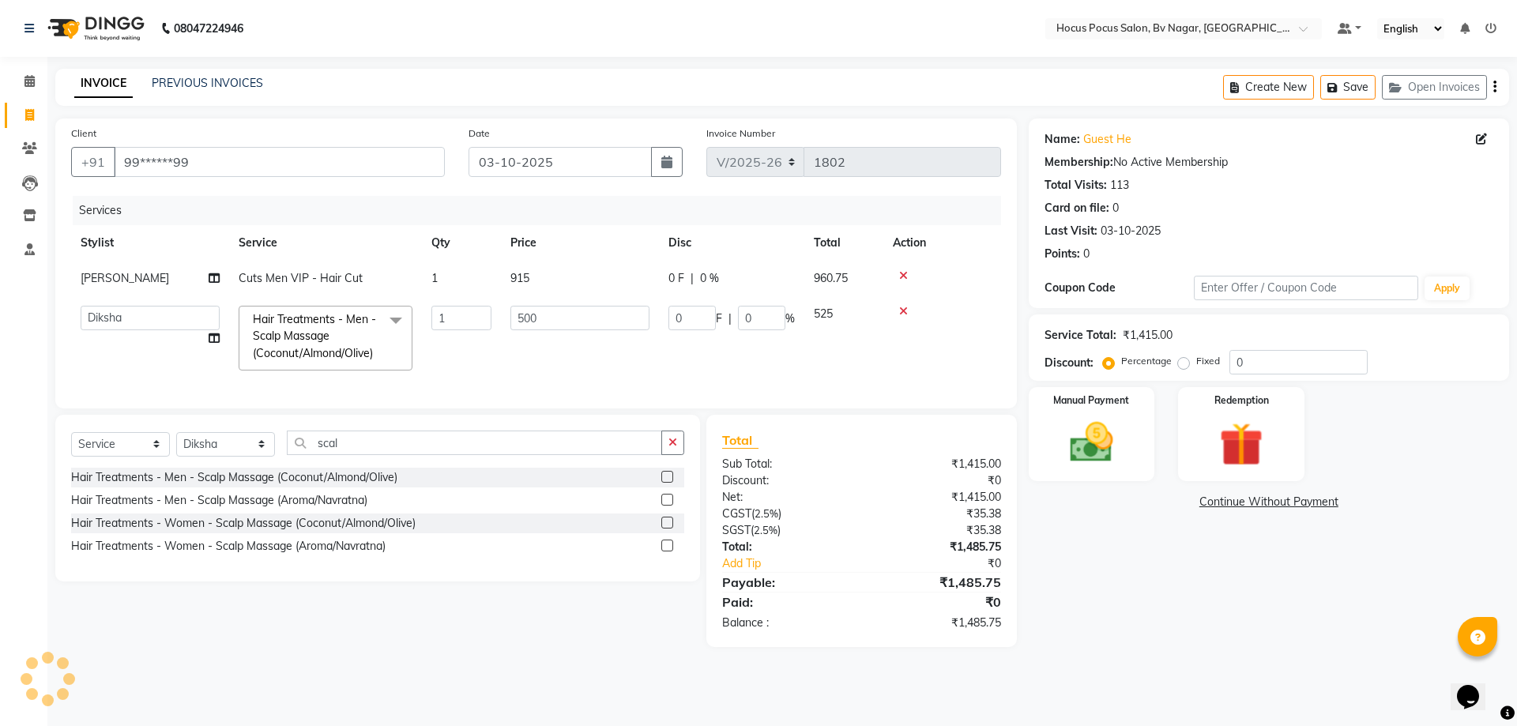
click at [543, 267] on td "915" at bounding box center [580, 279] width 158 height 36
select select "43708"
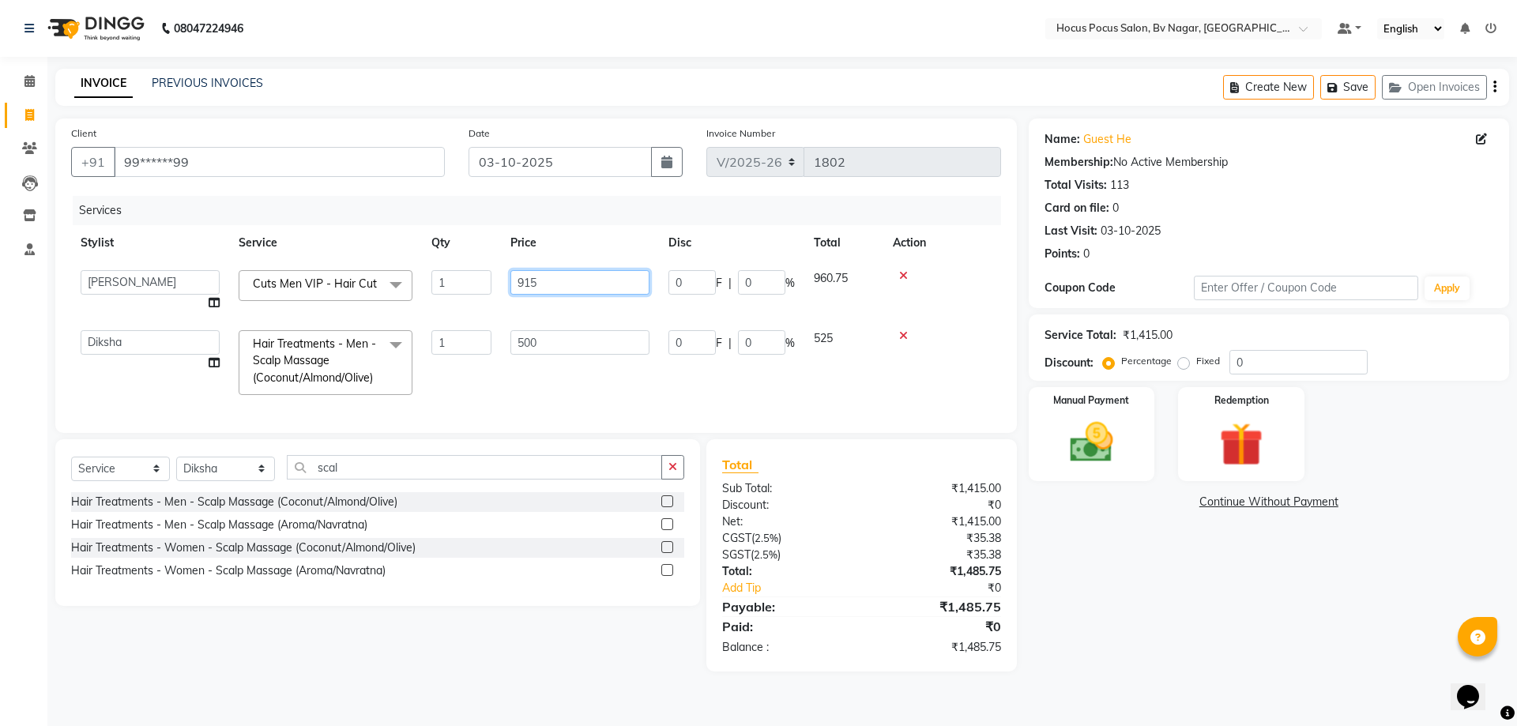
click at [612, 272] on input "915" at bounding box center [580, 282] width 139 height 24
type input "910"
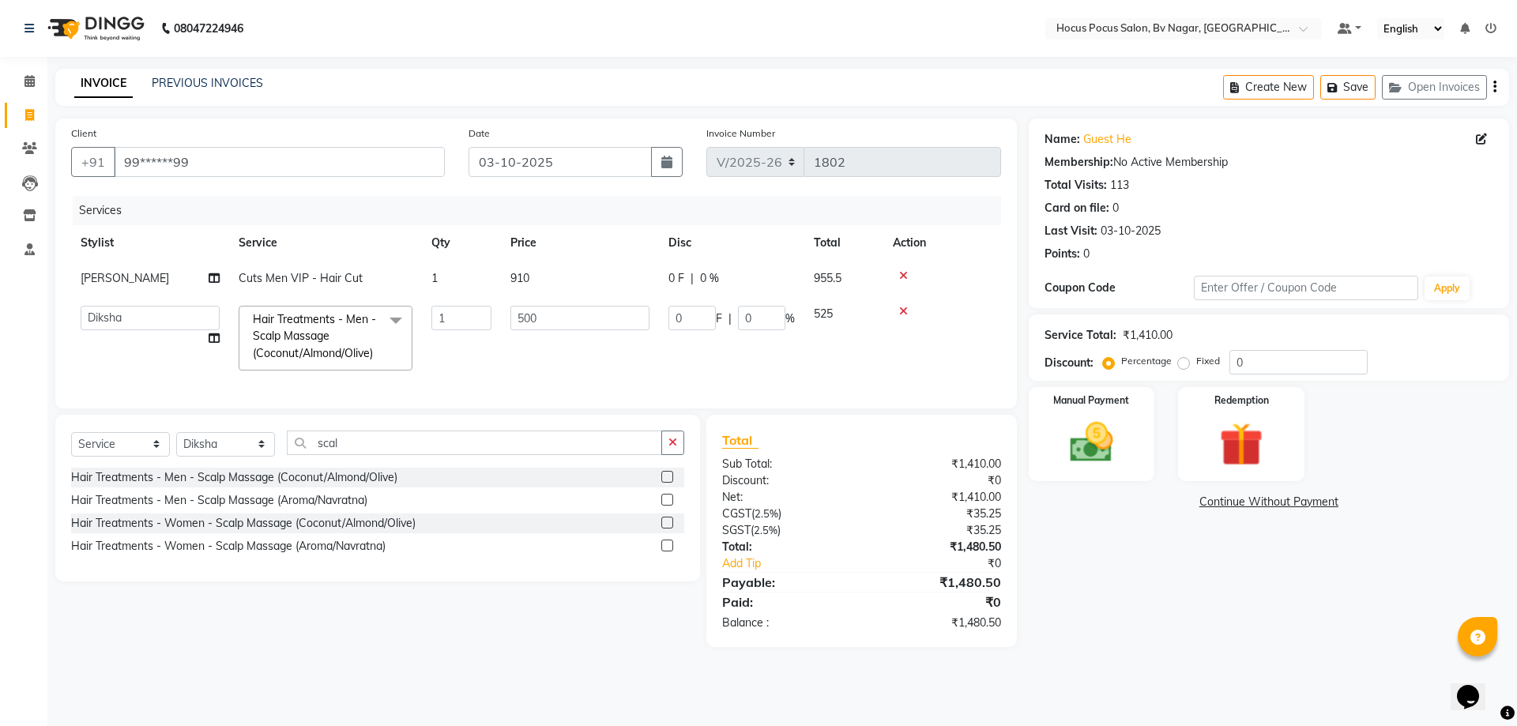
click at [830, 307] on tbody "Bryan Cuts Men VIP - Hair Cut 1 910 0 F | 0 % 955.5 Ashwin Bryan Diksha Hemanth…" at bounding box center [536, 320] width 930 height 119
click at [563, 271] on td "910" at bounding box center [580, 279] width 158 height 36
select select "43708"
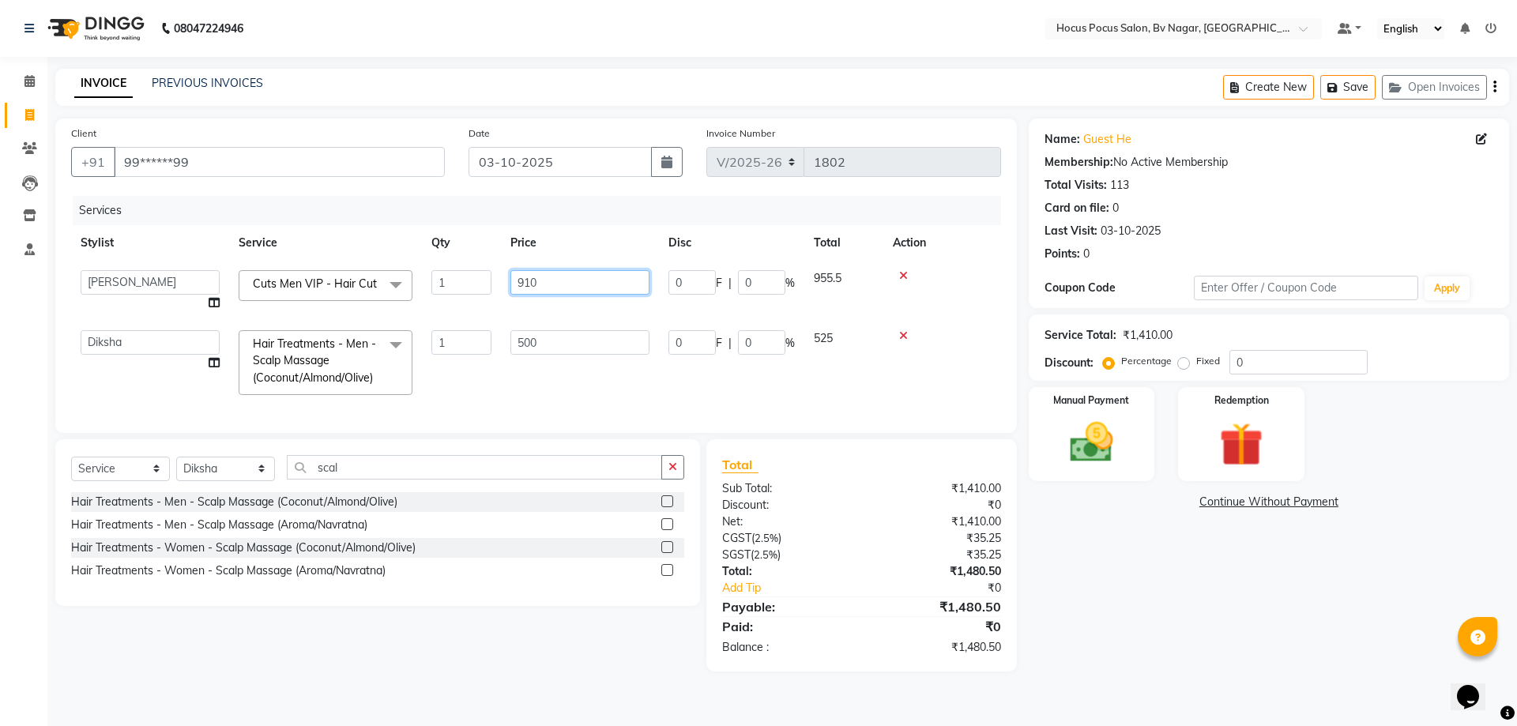
click at [576, 273] on input "910" at bounding box center [580, 282] width 139 height 24
type input "908"
click at [952, 292] on td at bounding box center [943, 291] width 118 height 60
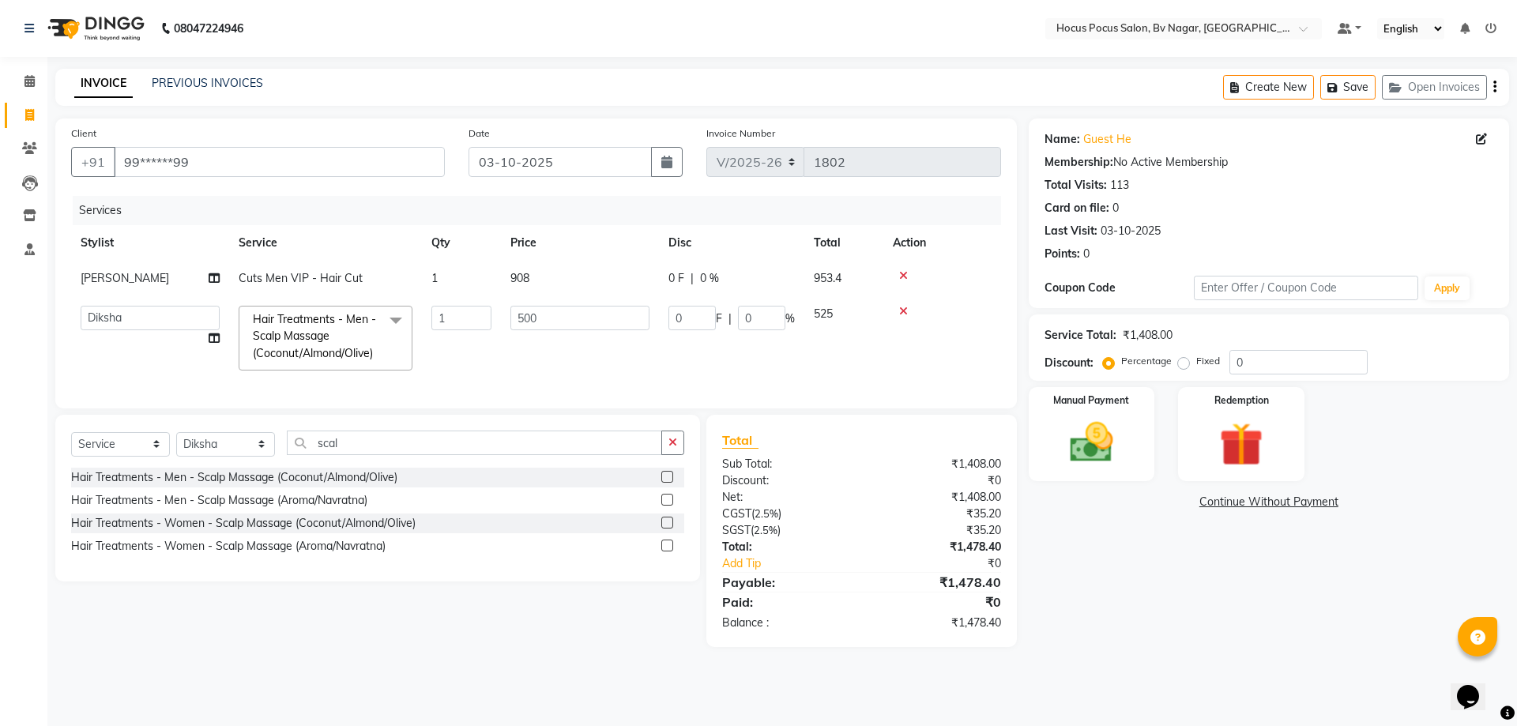
click at [533, 271] on td "908" at bounding box center [580, 279] width 158 height 36
select select "43708"
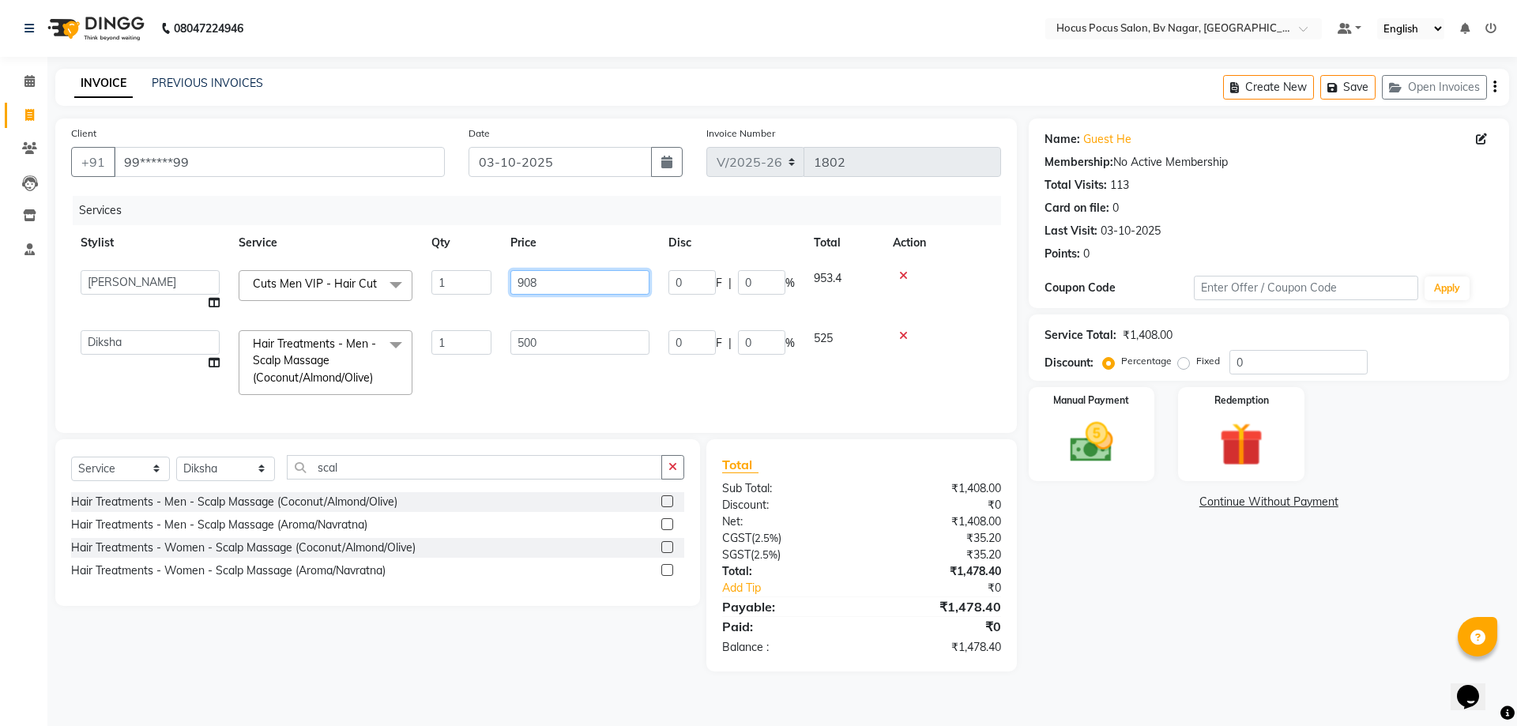
click at [566, 273] on input "908" at bounding box center [580, 282] width 139 height 24
type input "900"
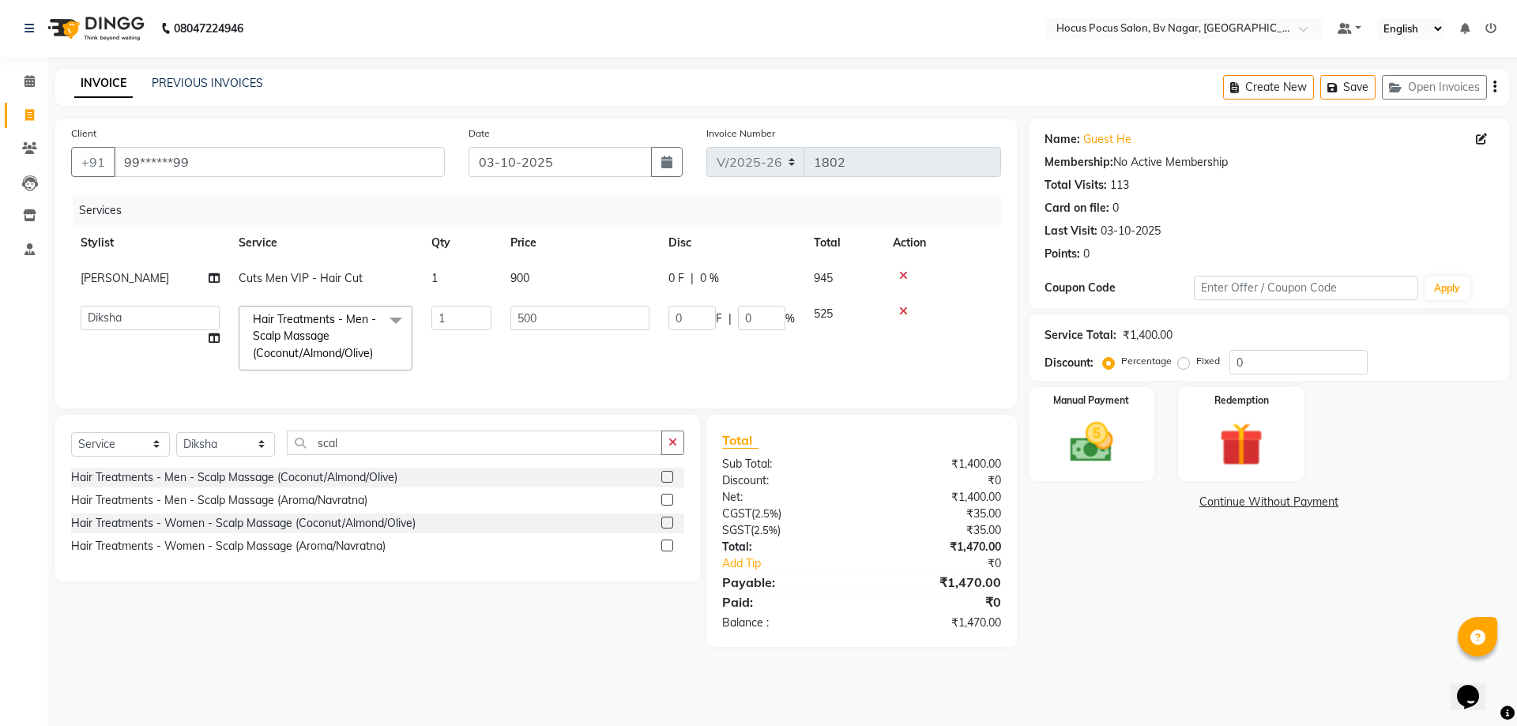
click at [970, 295] on td at bounding box center [943, 279] width 118 height 36
click at [533, 264] on td "900" at bounding box center [580, 279] width 158 height 36
select select "43708"
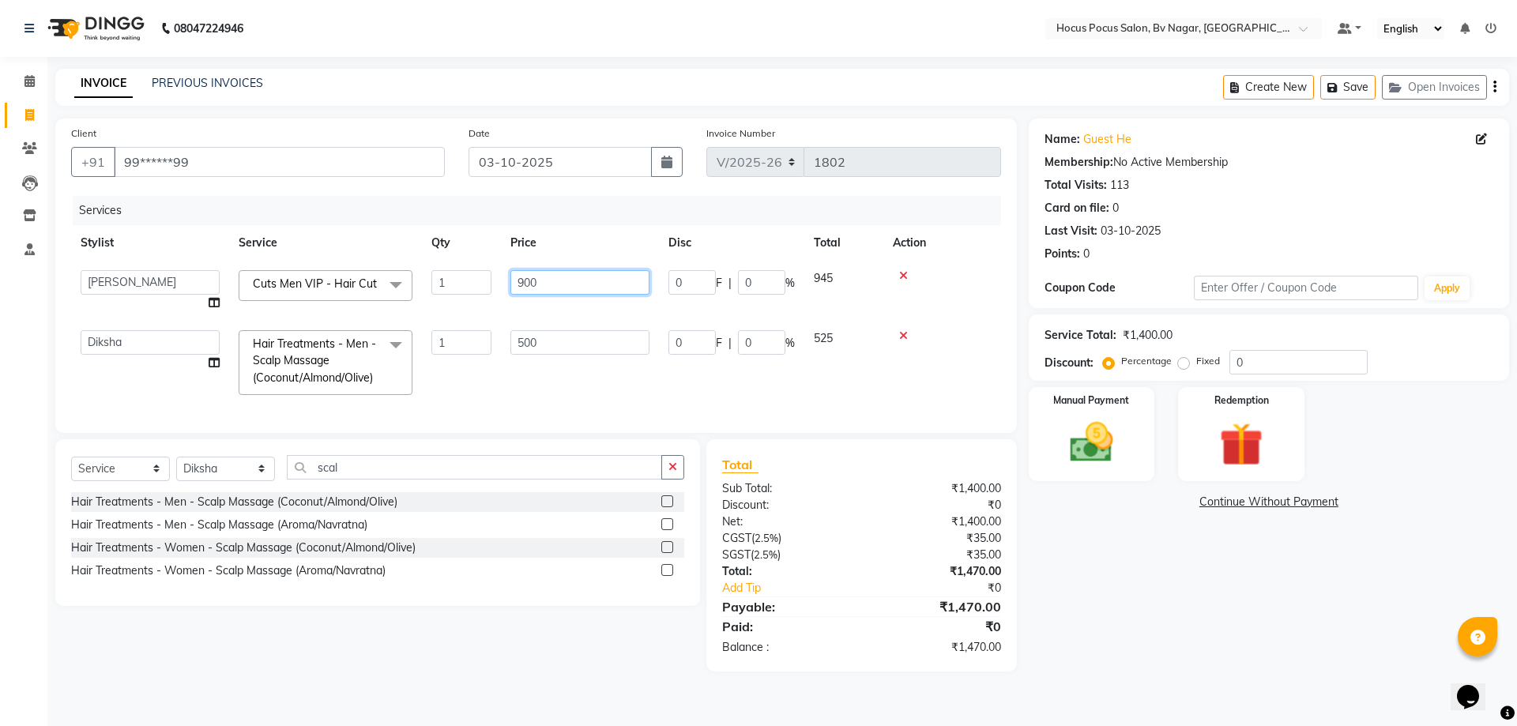
click at [604, 278] on input "900" at bounding box center [580, 282] width 139 height 24
type input "902"
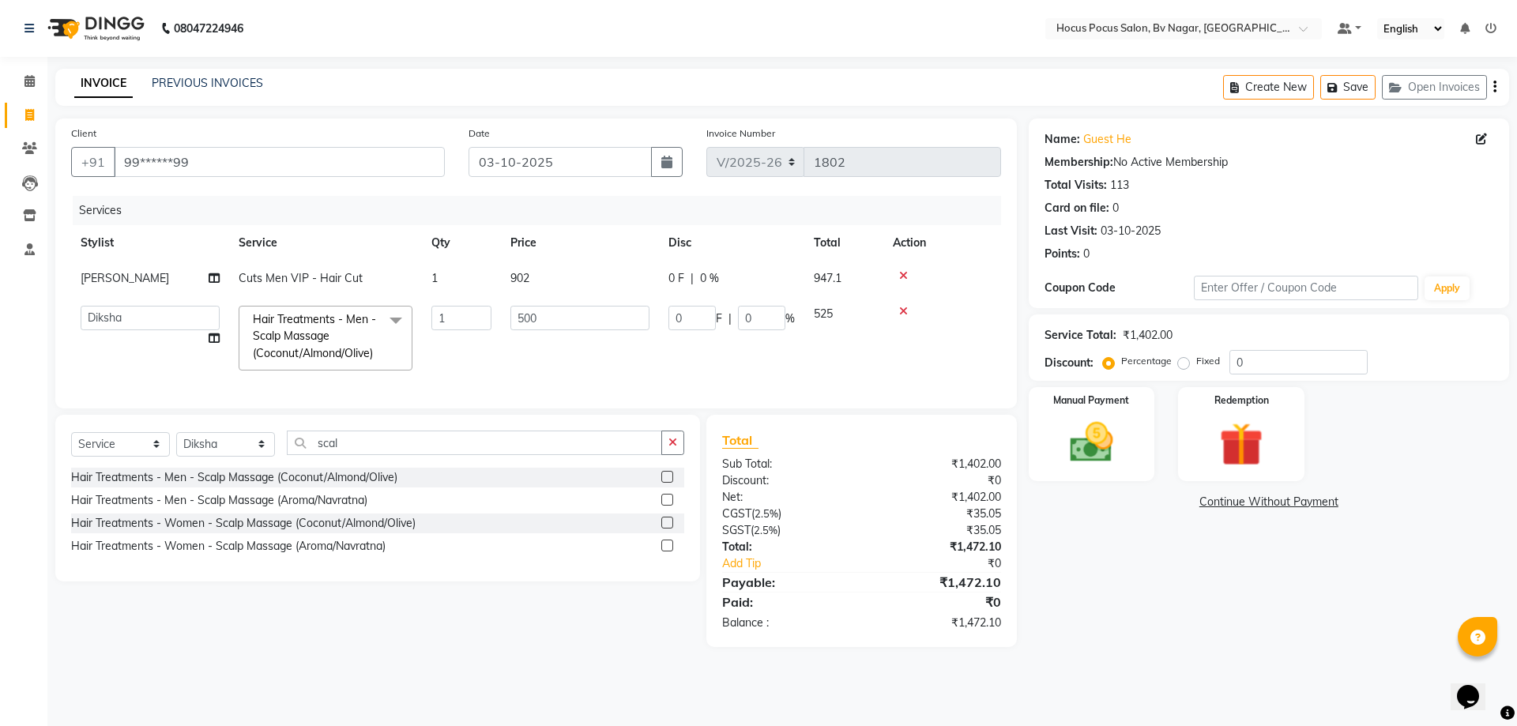
click at [963, 320] on tbody "Bryan Cuts Men VIP - Hair Cut 1 902 0 F | 0 % 947.1 Ashwin Bryan Diksha Hemanth…" at bounding box center [536, 320] width 930 height 119
click at [535, 269] on td "902" at bounding box center [580, 279] width 158 height 36
select select "43708"
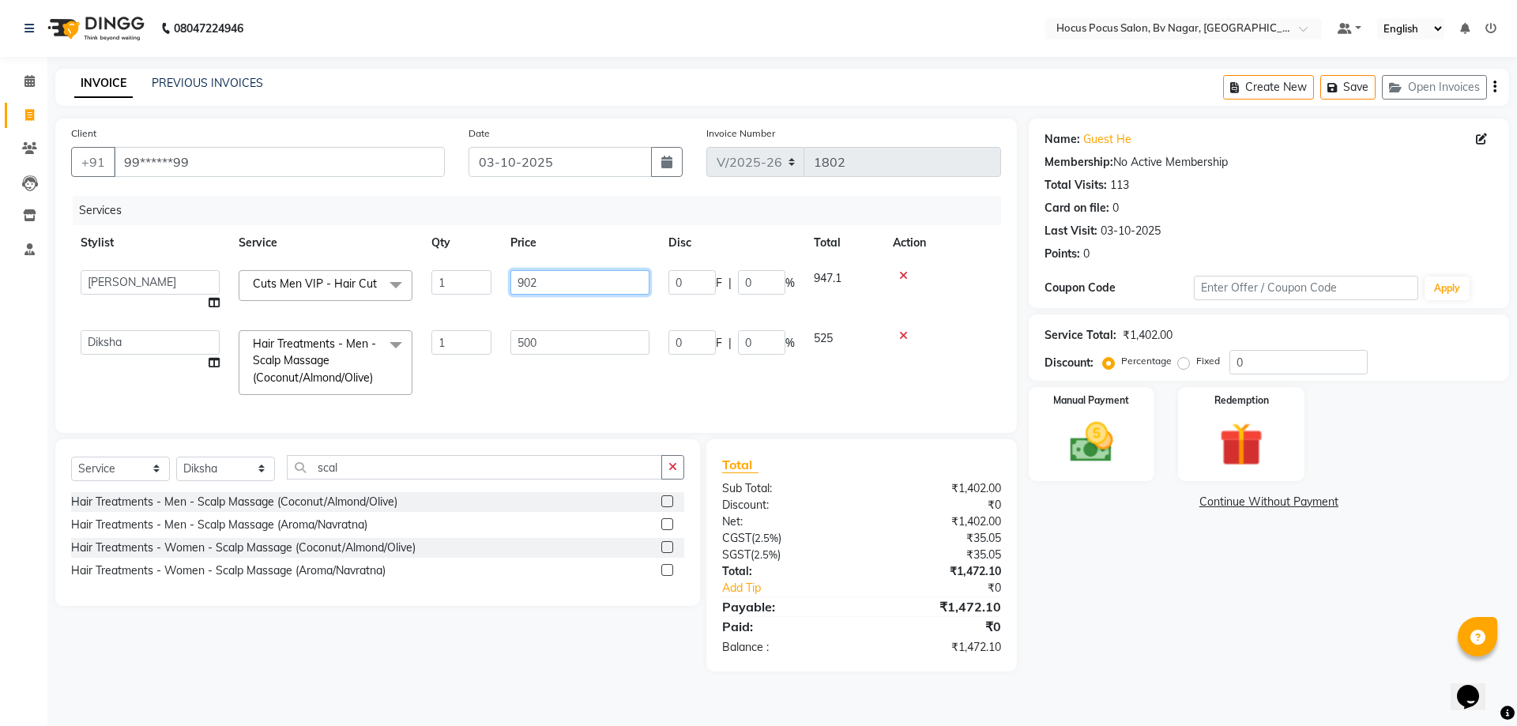
click at [557, 283] on input "902" at bounding box center [580, 282] width 139 height 24
type input "905"
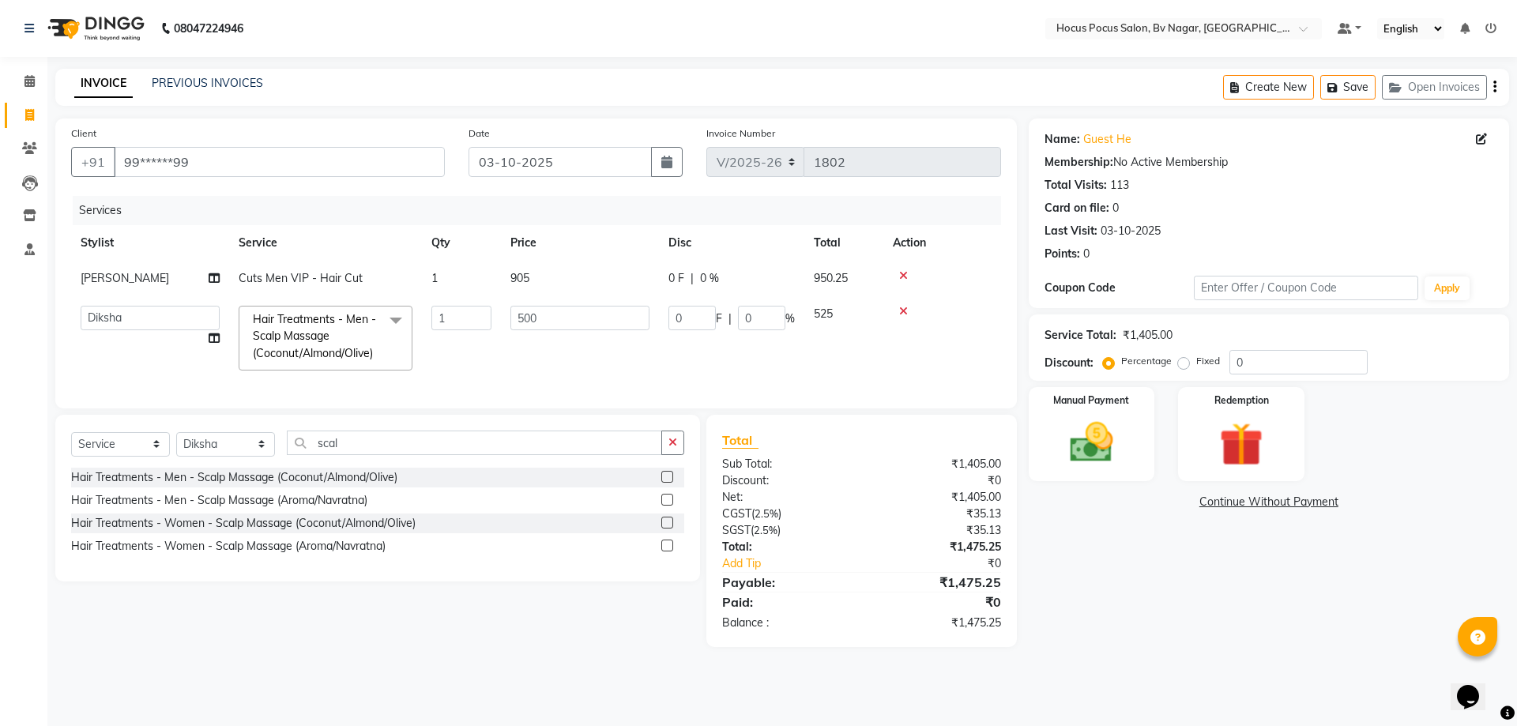
click at [924, 301] on tbody "Bryan Cuts Men VIP - Hair Cut 1 905 0 F | 0 % 950.25 Ashwin Bryan Diksha Hemant…" at bounding box center [536, 320] width 930 height 119
click at [1415, 90] on button "Open Invoices" at bounding box center [1434, 87] width 105 height 24
click at [1415, 89] on button "Create New" at bounding box center [1380, 87] width 91 height 24
click at [200, 84] on link "PREVIOUS INVOICES" at bounding box center [207, 83] width 111 height 14
click at [1204, 457] on div "Redemption" at bounding box center [1241, 434] width 131 height 97
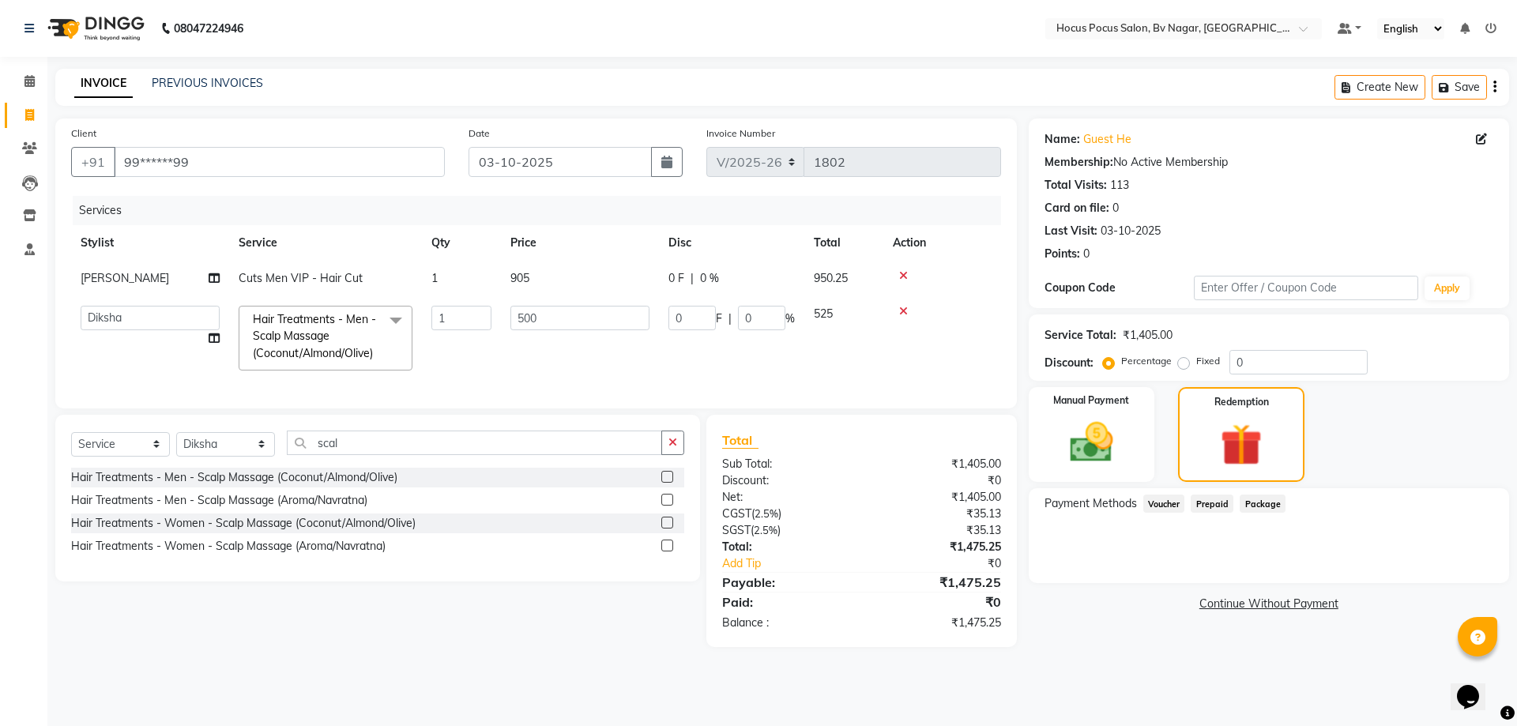
click at [1408, 473] on div "Manual Payment Redemption" at bounding box center [1269, 434] width 504 height 95
click at [1081, 444] on img at bounding box center [1091, 442] width 73 height 52
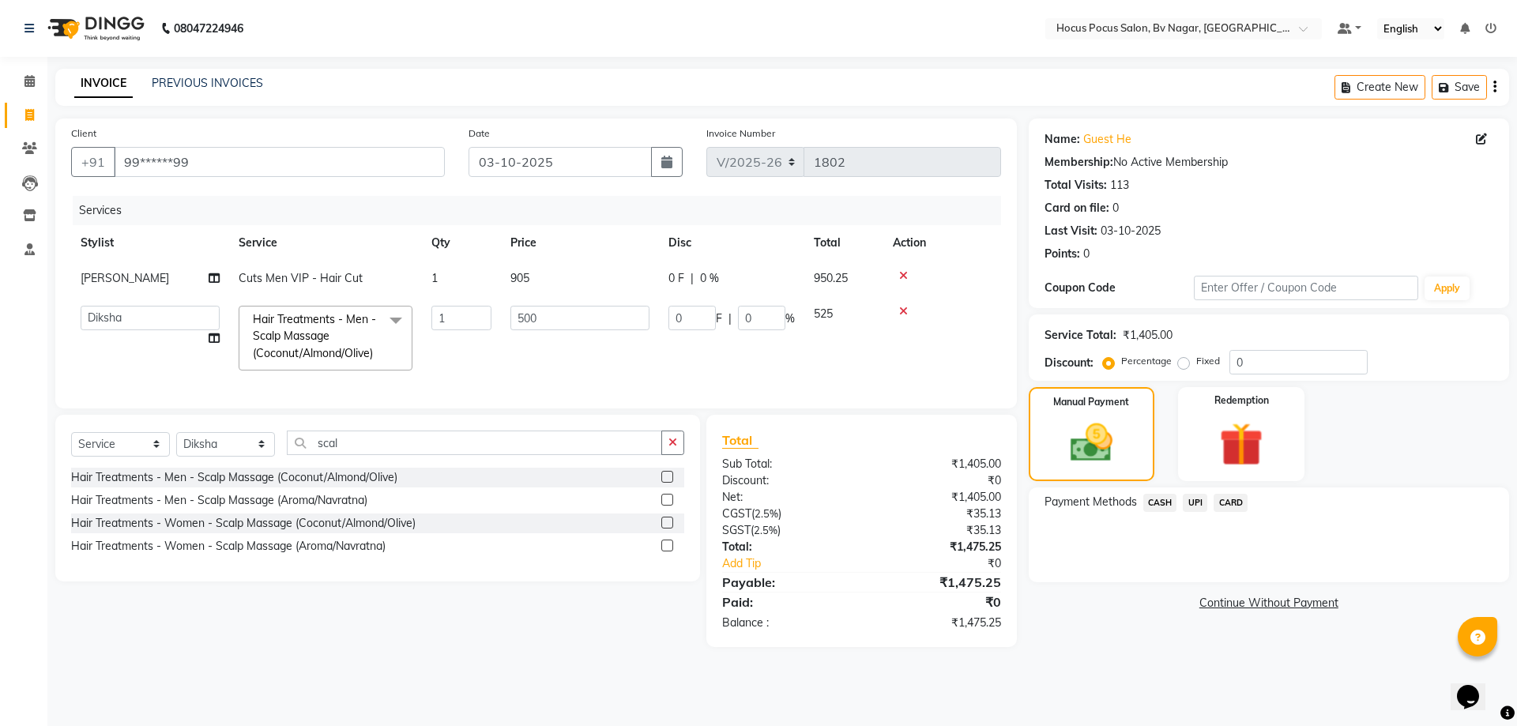
click at [1161, 498] on span "CASH" at bounding box center [1161, 503] width 34 height 18
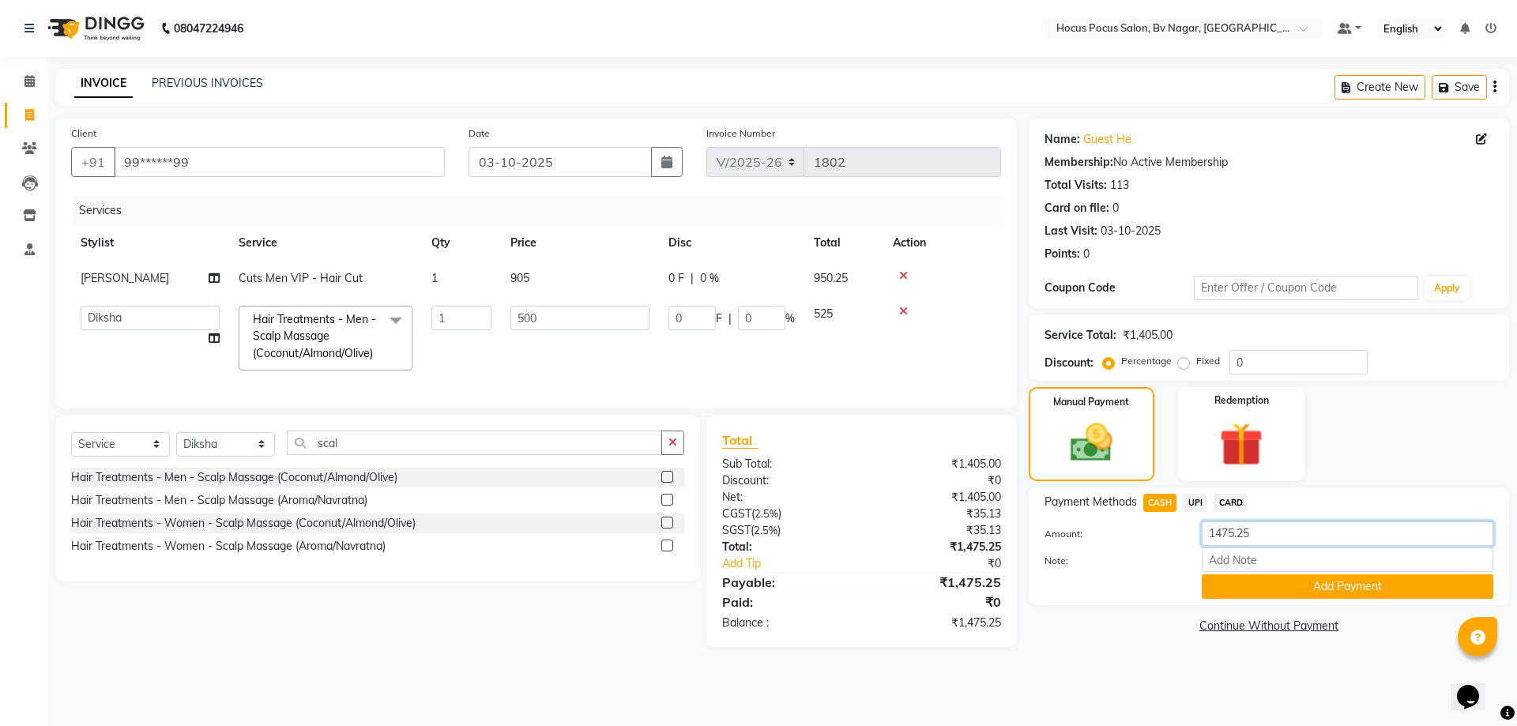
click at [1258, 533] on input "1475.25" at bounding box center [1348, 534] width 292 height 24
type input "1"
type input "1000"
click at [1320, 586] on button "Add Payment" at bounding box center [1348, 587] width 292 height 24
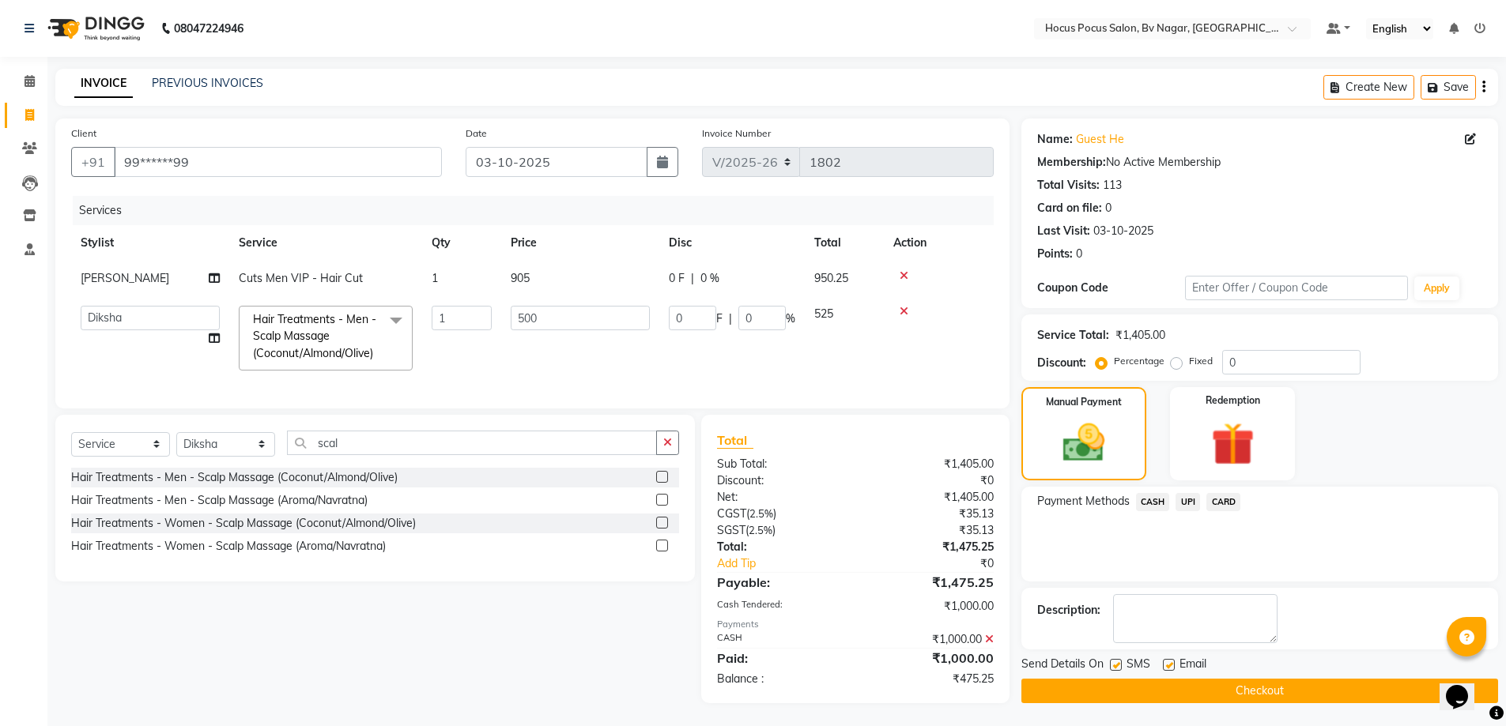
click at [1185, 498] on span "UPI" at bounding box center [1187, 502] width 24 height 18
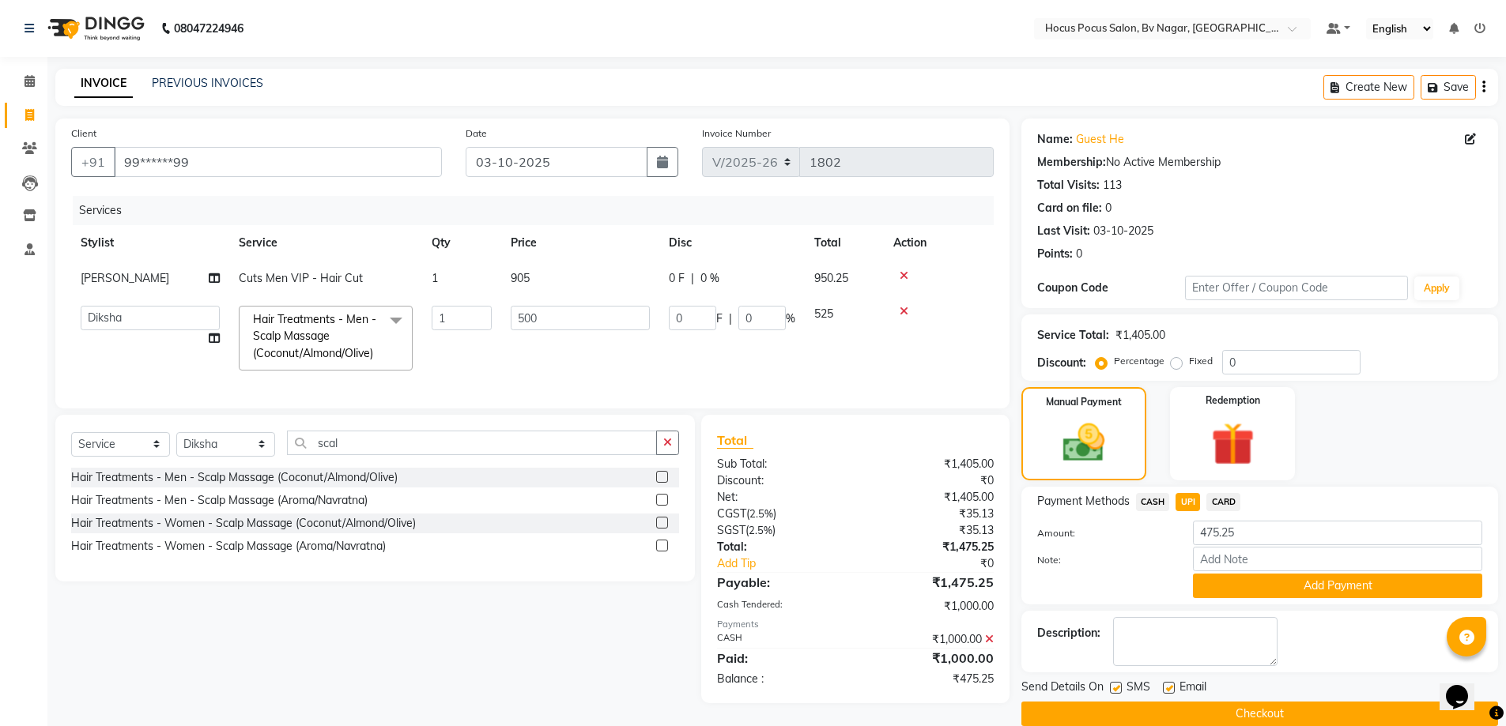
click at [1393, 581] on button "Add Payment" at bounding box center [1337, 586] width 289 height 24
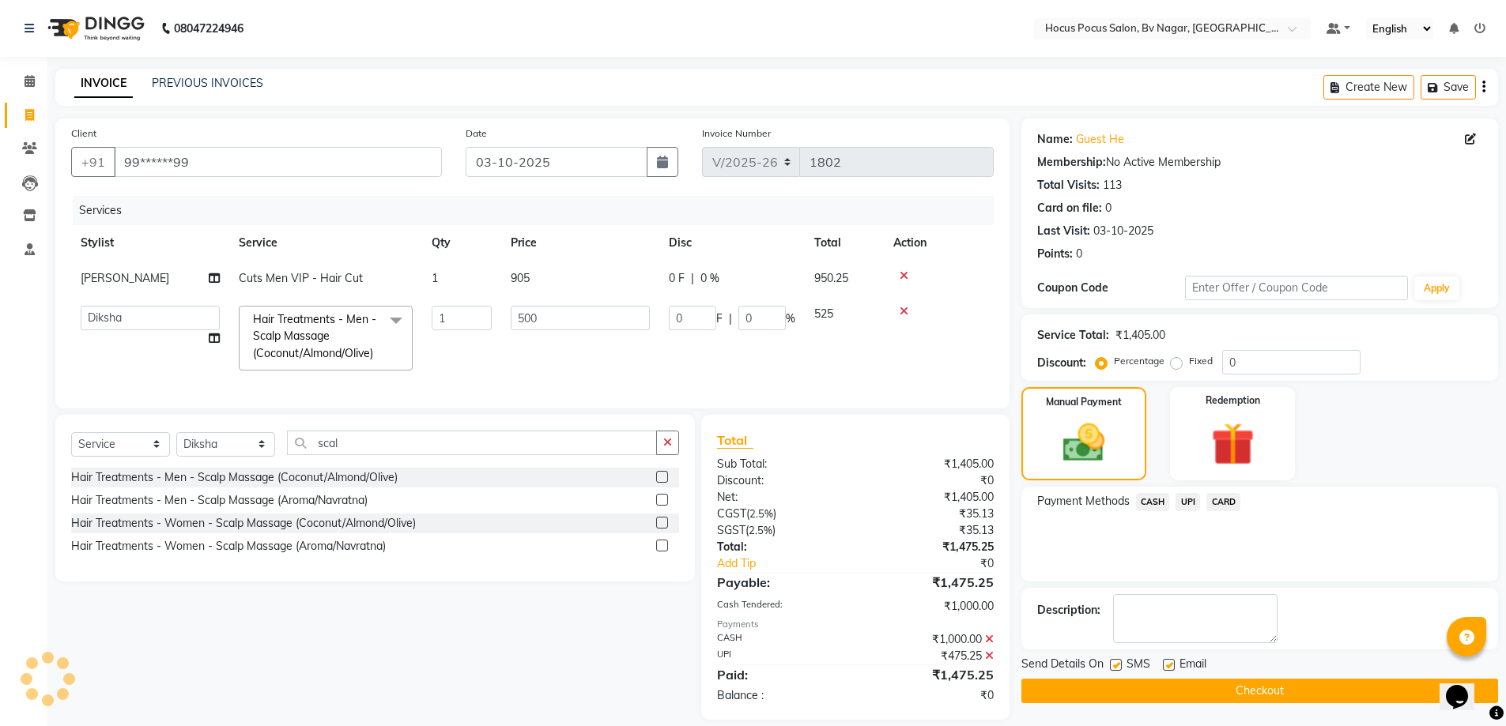
click at [1110, 661] on label at bounding box center [1116, 665] width 12 height 12
click at [1110, 661] on input "checkbox" at bounding box center [1115, 666] width 10 height 10
checkbox input "false"
click at [1118, 682] on button "Checkout" at bounding box center [1259, 691] width 477 height 24
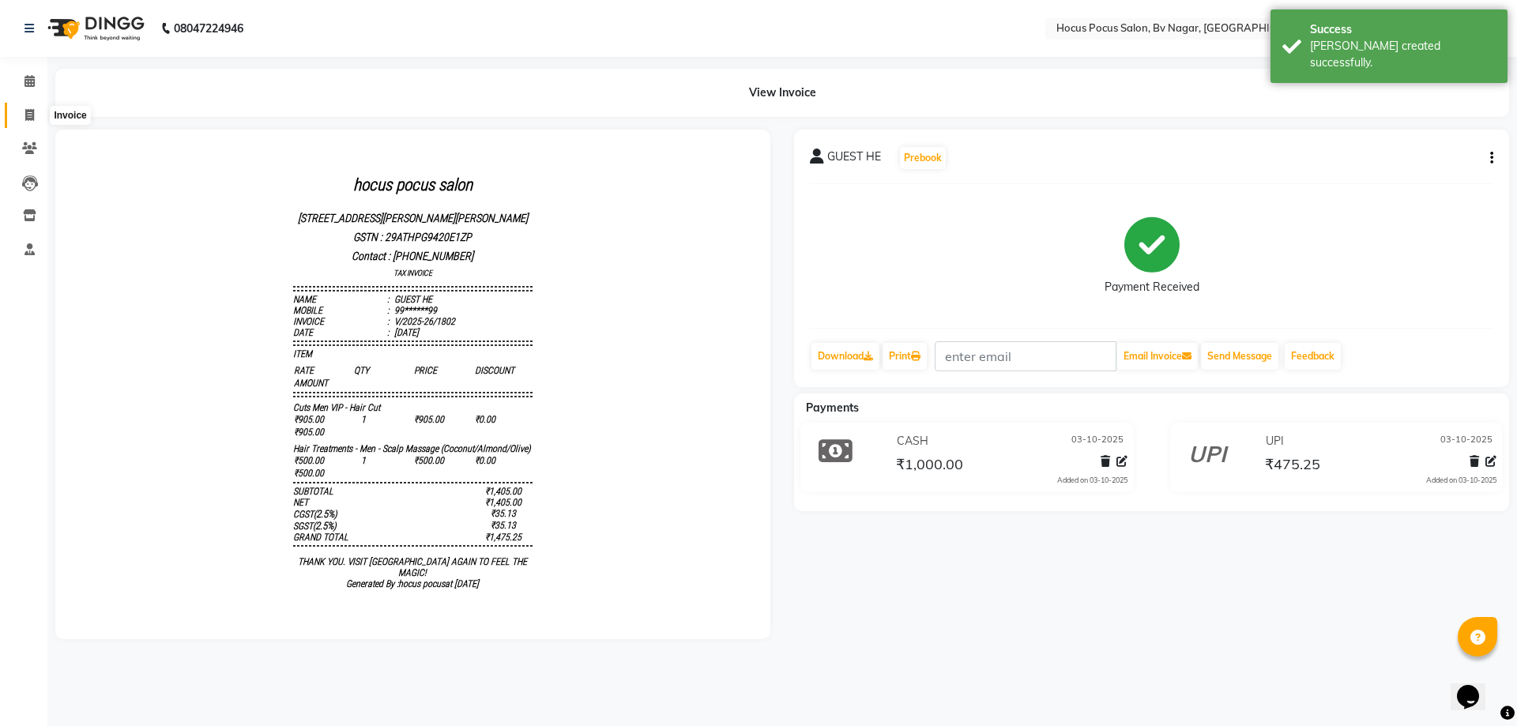
click at [25, 112] on icon at bounding box center [29, 115] width 9 height 12
select select "service"
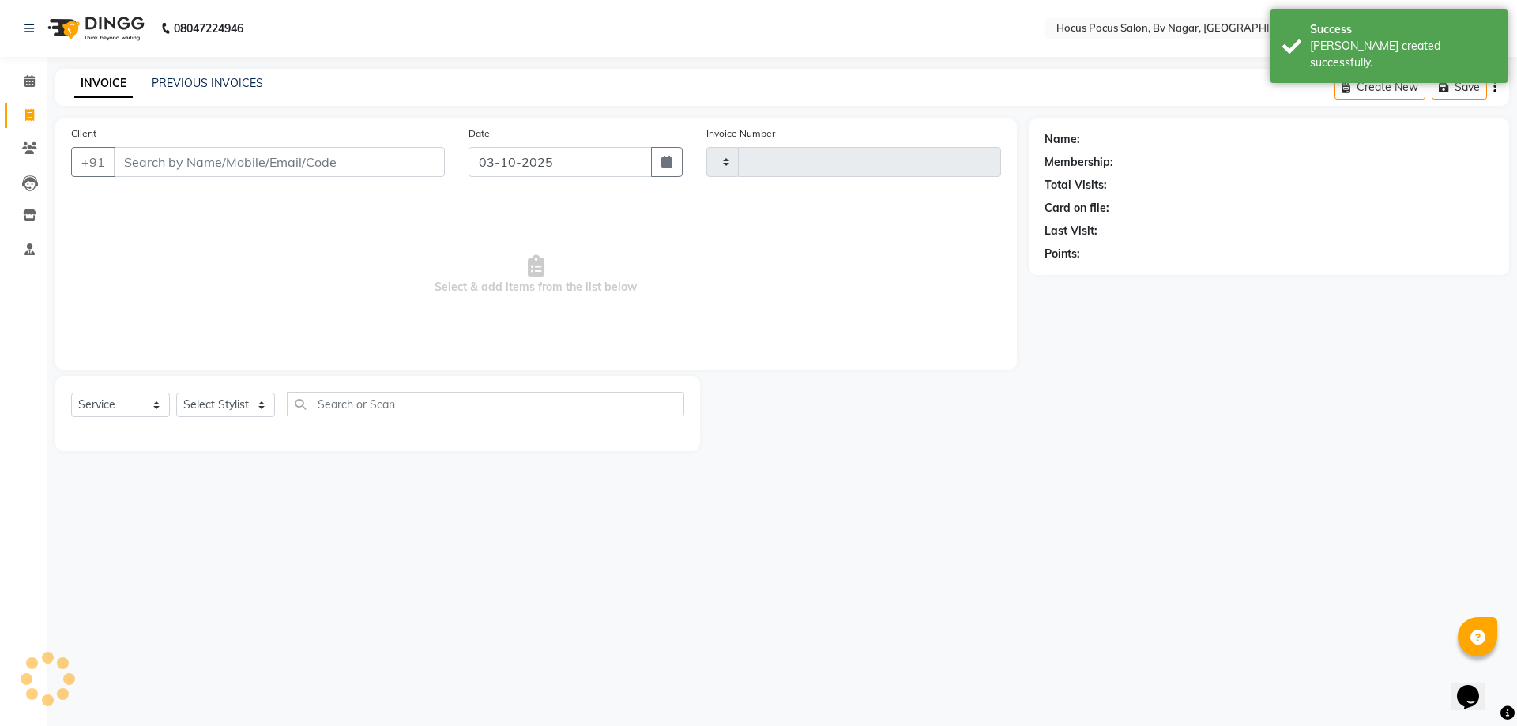
type input "1803"
select select "6056"
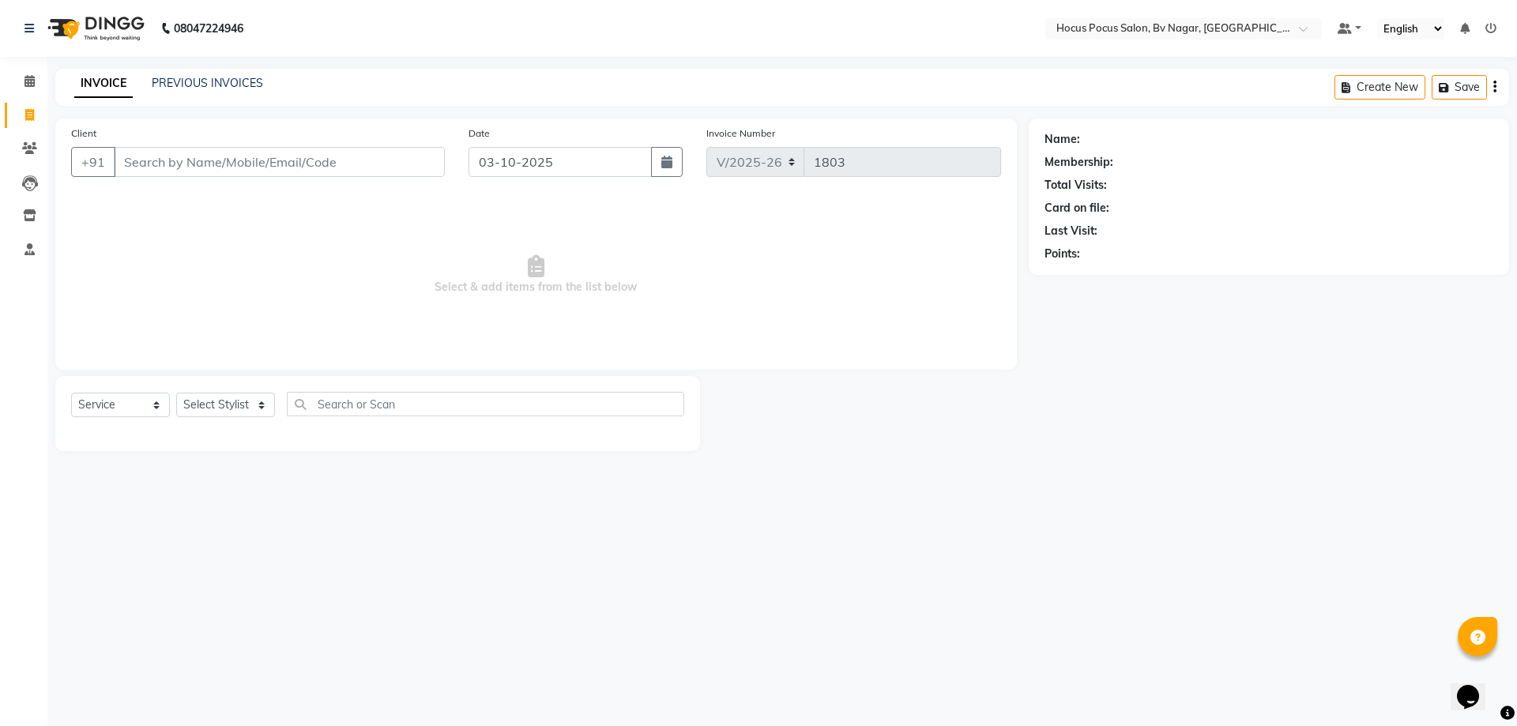
drag, startPoint x: 116, startPoint y: 115, endPoint x: 134, endPoint y: 155, distance: 44.2
click at [131, 150] on main "INVOICE PREVIOUS INVOICES Create New Save Client +91 Date 03-10-2025 Invoice Nu…" at bounding box center [782, 272] width 1470 height 406
click at [138, 164] on input "Client" at bounding box center [279, 162] width 331 height 30
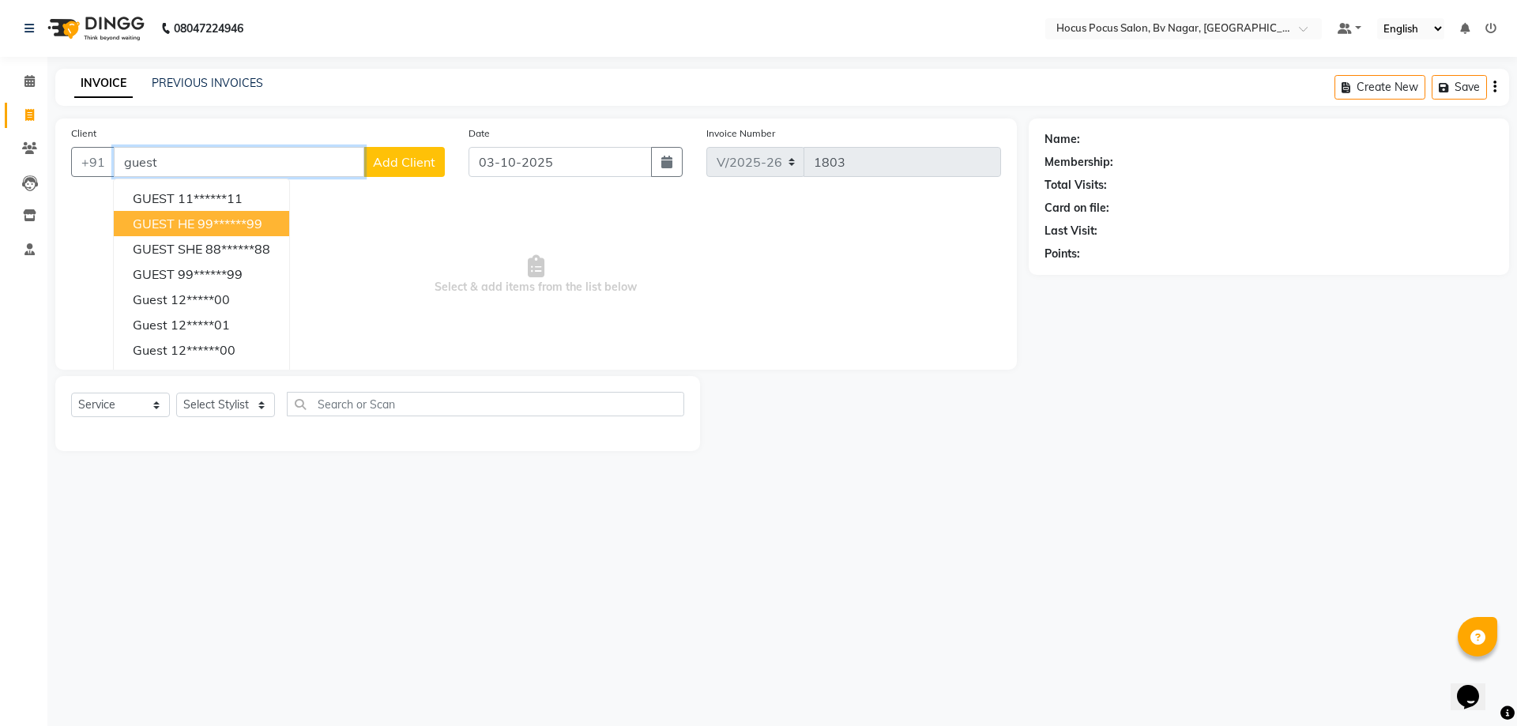
click at [212, 228] on ngb-highlight "99******99" at bounding box center [230, 224] width 65 height 16
type input "99******99"
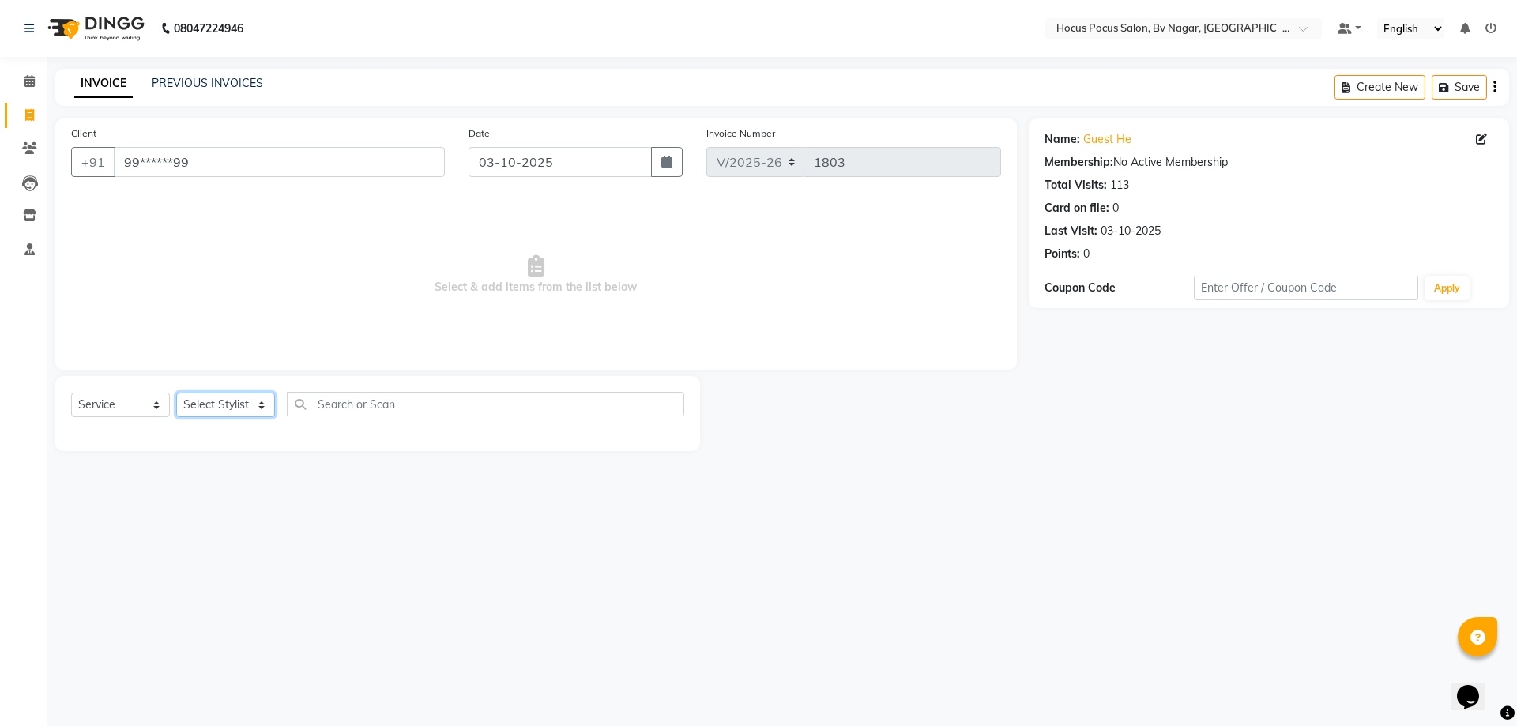
click at [236, 410] on select "Select Stylist [PERSON_NAME] [PERSON_NAME] hocus pocus [PERSON_NAME] Sashy" at bounding box center [225, 405] width 99 height 24
select select "43708"
click at [176, 393] on select "Select Stylist [PERSON_NAME] [PERSON_NAME] hocus pocus [PERSON_NAME] Sashy" at bounding box center [225, 405] width 99 height 24
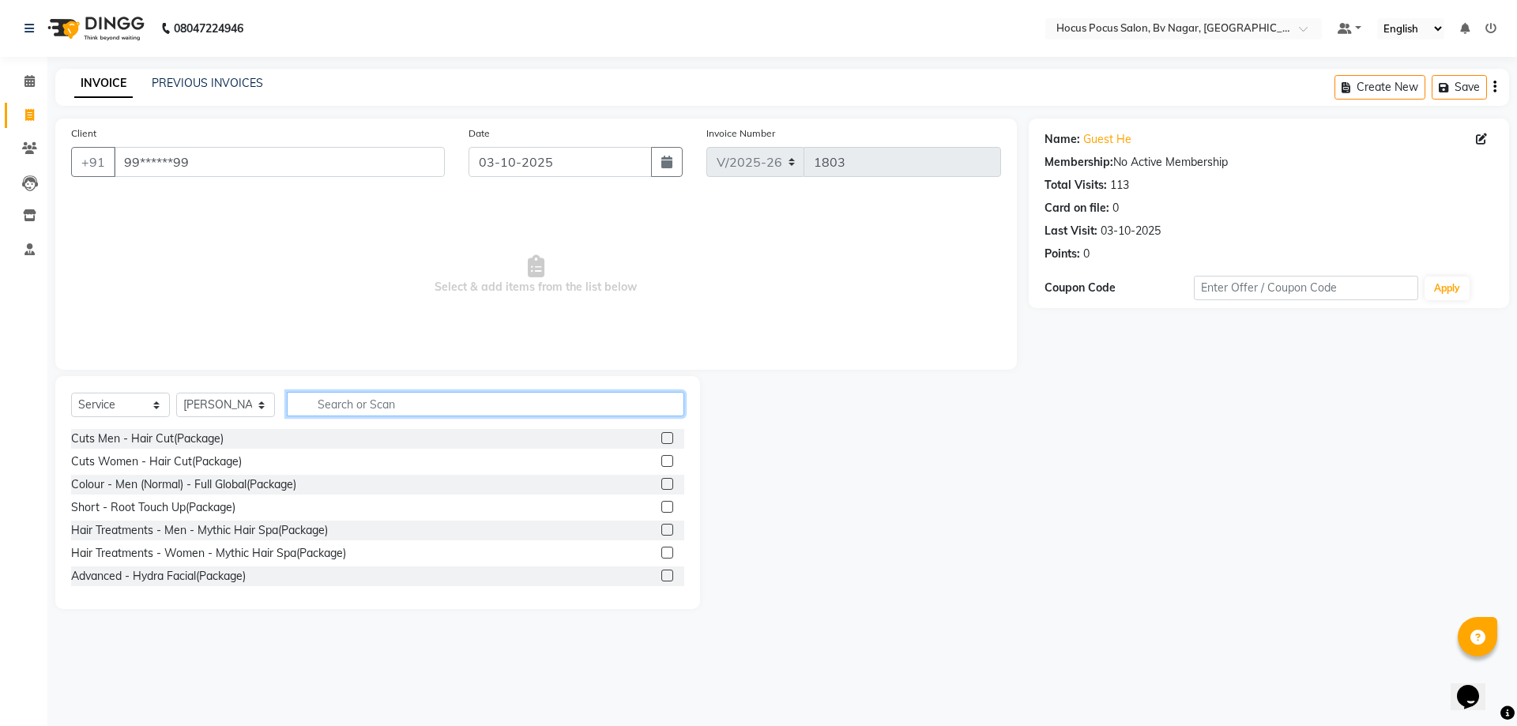
click at [329, 403] on input "text" at bounding box center [486, 404] width 398 height 24
